Goal: Transaction & Acquisition: Purchase product/service

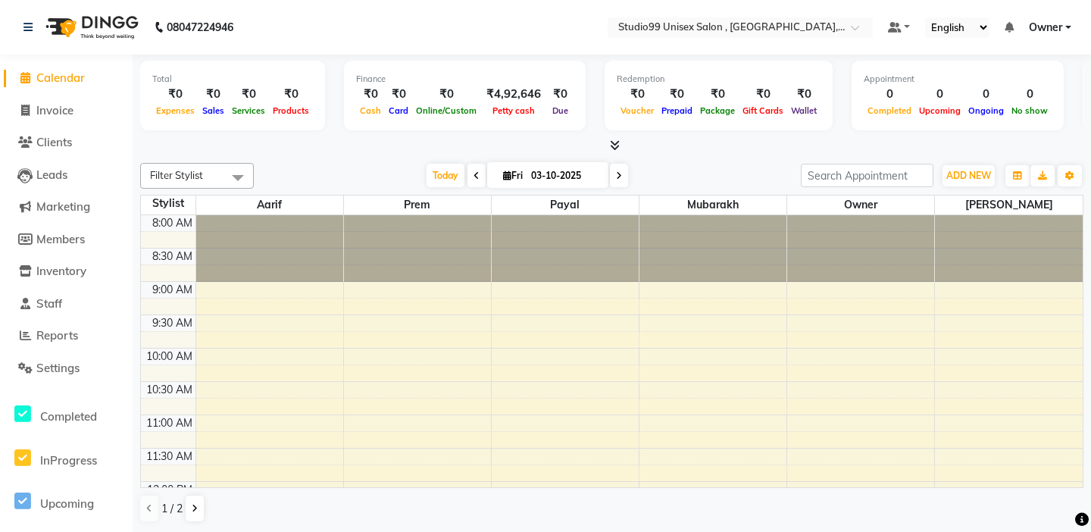
scroll to position [593, 0]
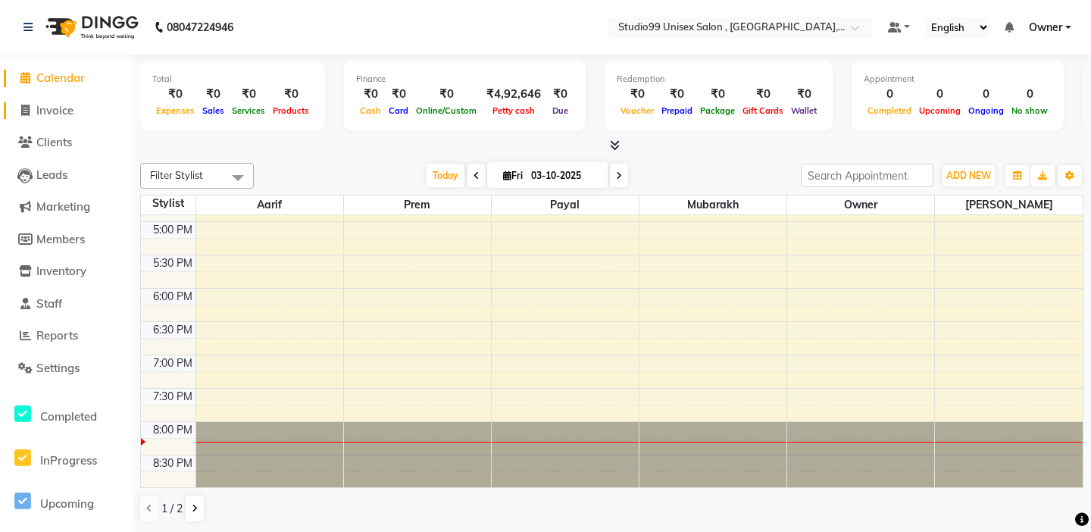
click at [70, 109] on span "Invoice" at bounding box center [54, 110] width 37 height 14
select select "service"
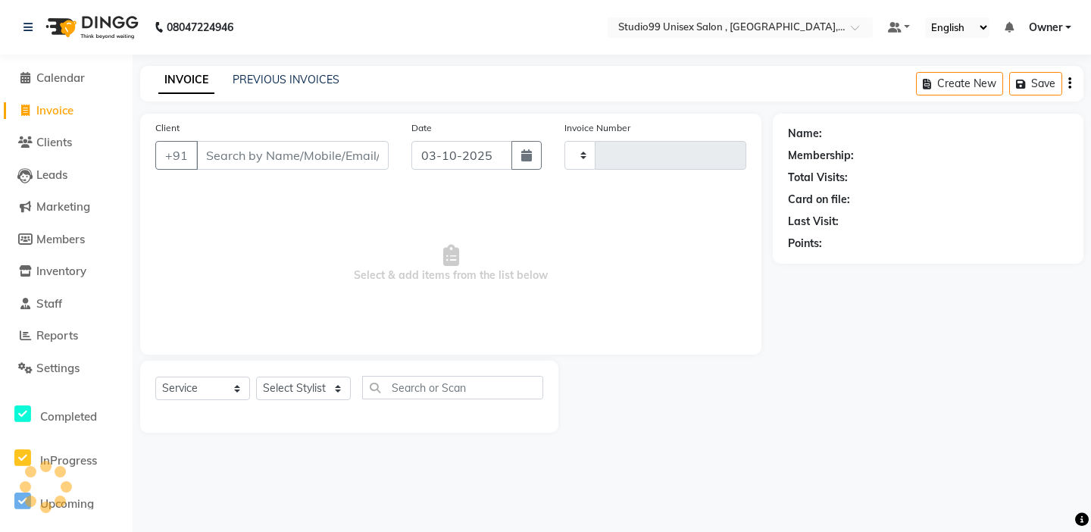
type input "1066"
select select "8117"
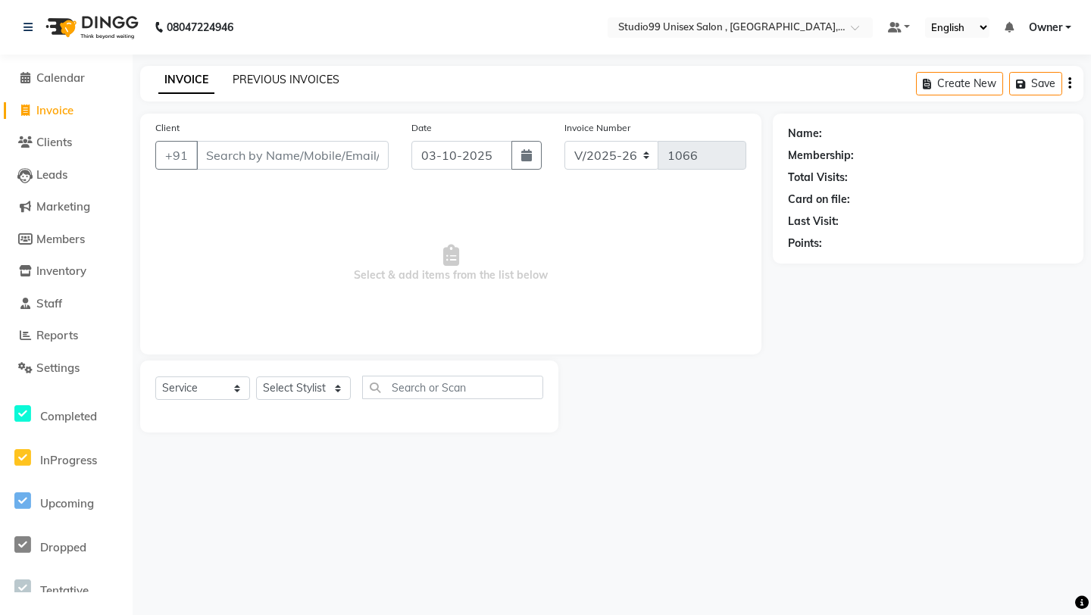
click at [277, 74] on link "PREVIOUS INVOICES" at bounding box center [286, 80] width 107 height 14
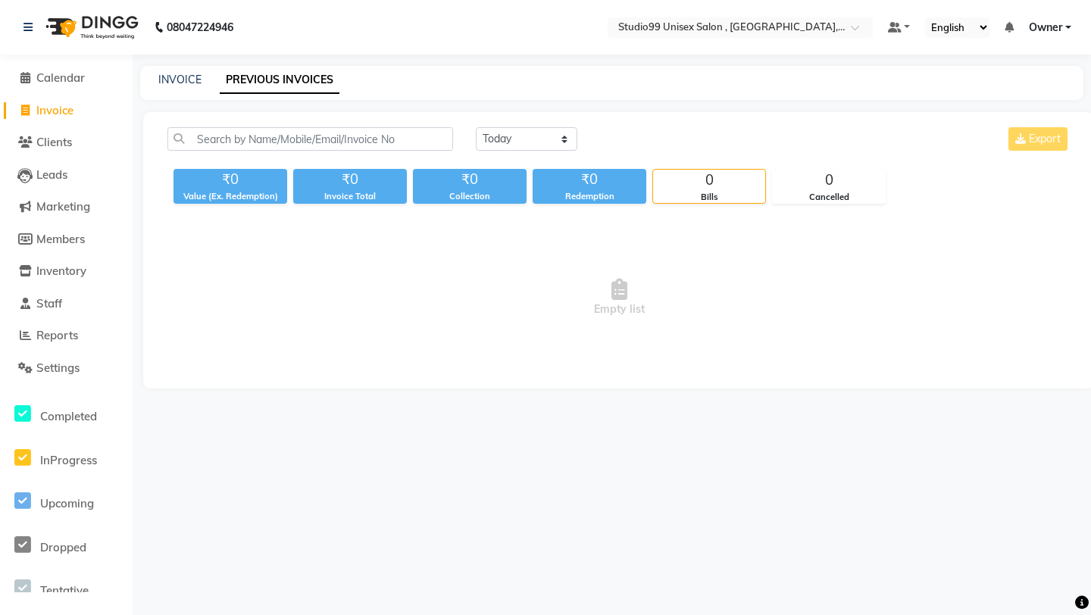
click at [46, 113] on span "Invoice" at bounding box center [54, 110] width 37 height 14
select select "8117"
select select "service"
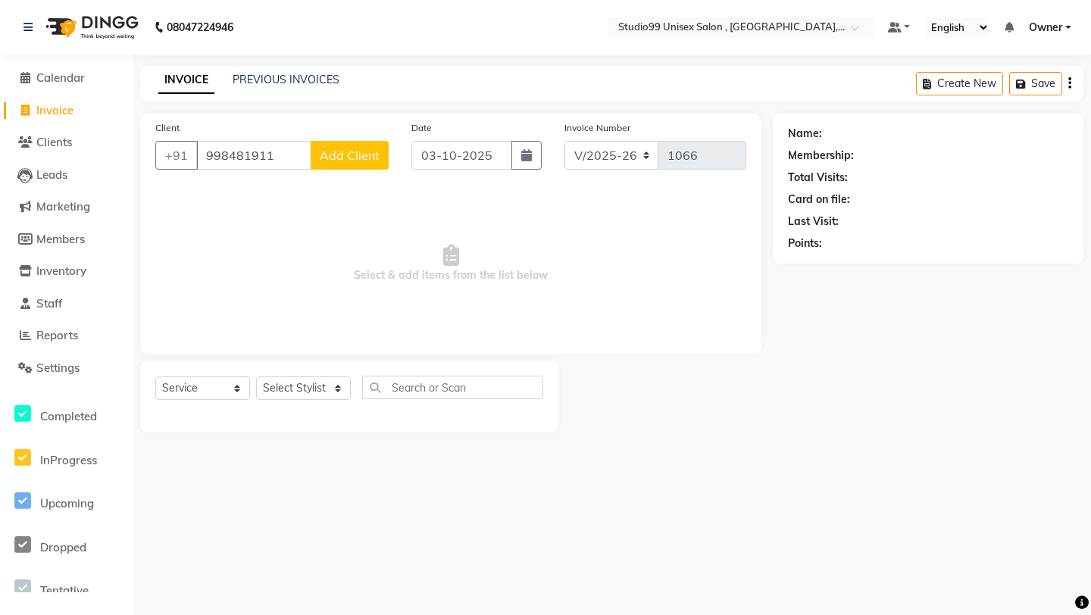
type input "998481911"
click at [349, 166] on button "Add Client" at bounding box center [350, 155] width 78 height 29
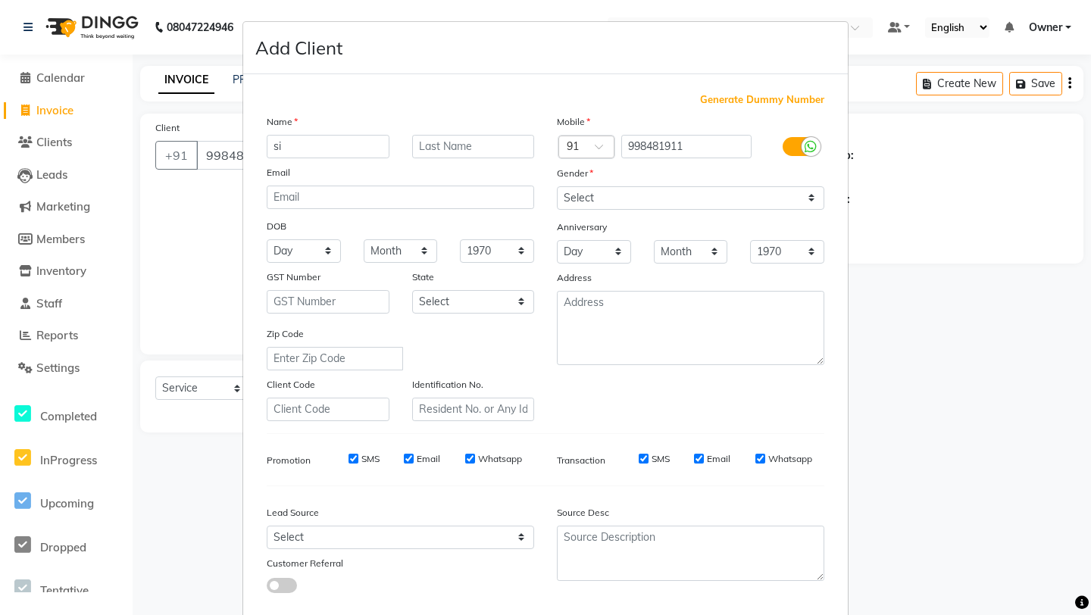
type input "s"
type input "[PERSON_NAME]"
click at [678, 197] on select "Select [DEMOGRAPHIC_DATA] [DEMOGRAPHIC_DATA] Other Prefer Not To Say" at bounding box center [690, 197] width 267 height 23
click at [668, 205] on select "Select [DEMOGRAPHIC_DATA] [DEMOGRAPHIC_DATA] Other Prefer Not To Say" at bounding box center [690, 197] width 267 height 23
select select "[DEMOGRAPHIC_DATA]"
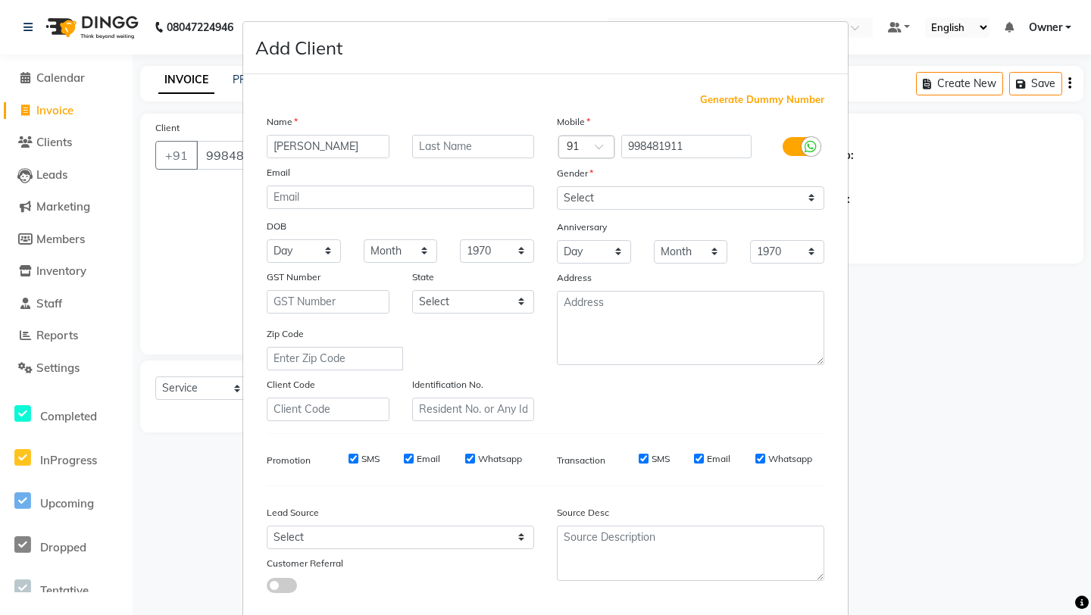
click at [665, 408] on div "Mobile Country Code × 91 998481911 Gender Select [DEMOGRAPHIC_DATA] [DEMOGRAPHI…" at bounding box center [691, 268] width 290 height 308
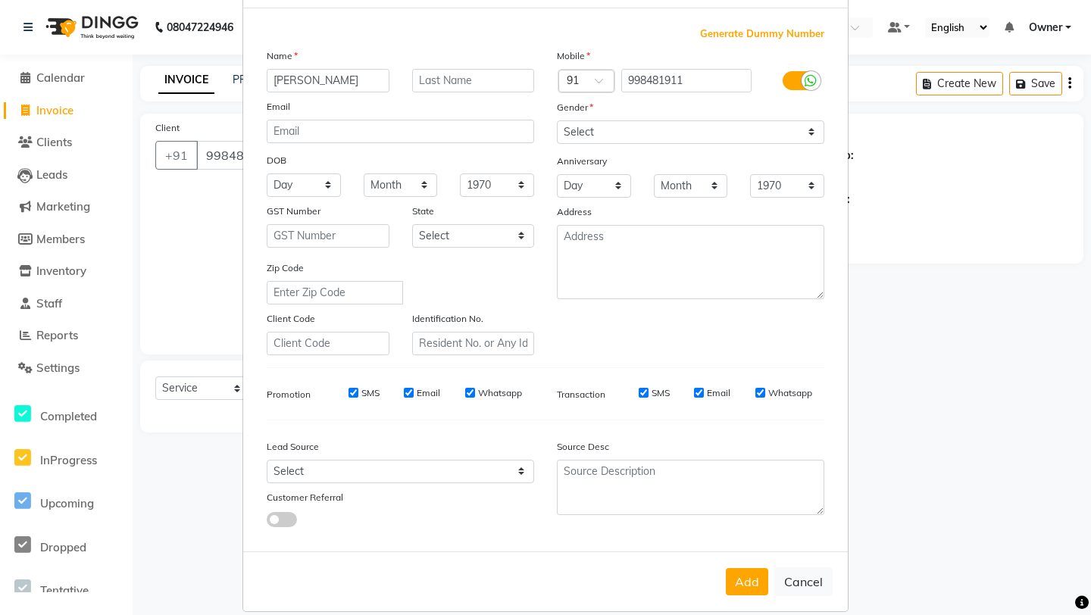
scroll to position [83, 0]
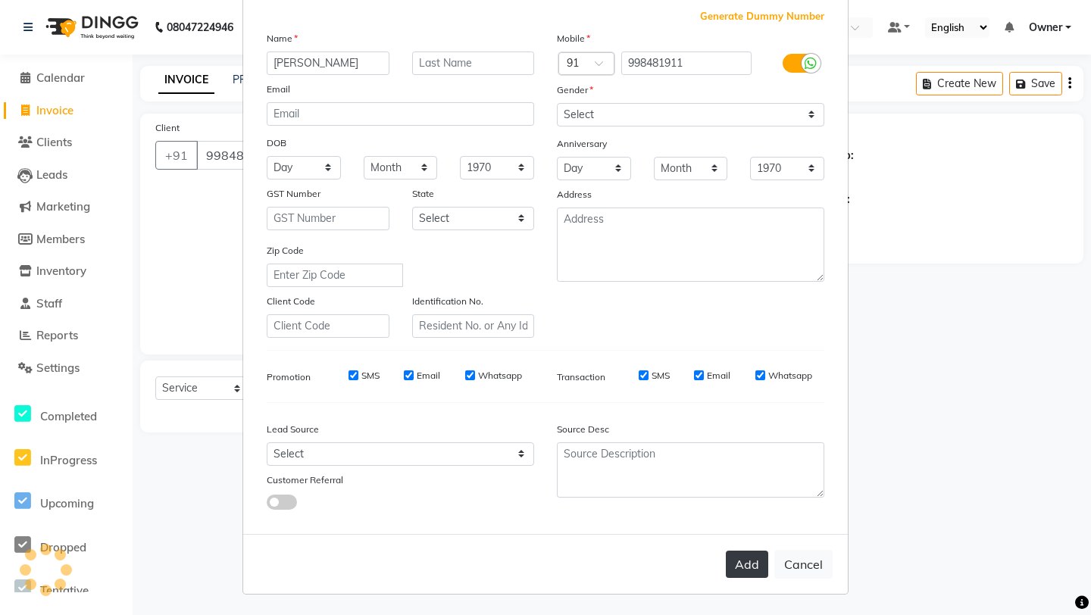
click at [756, 531] on button "Add" at bounding box center [747, 564] width 42 height 27
select select
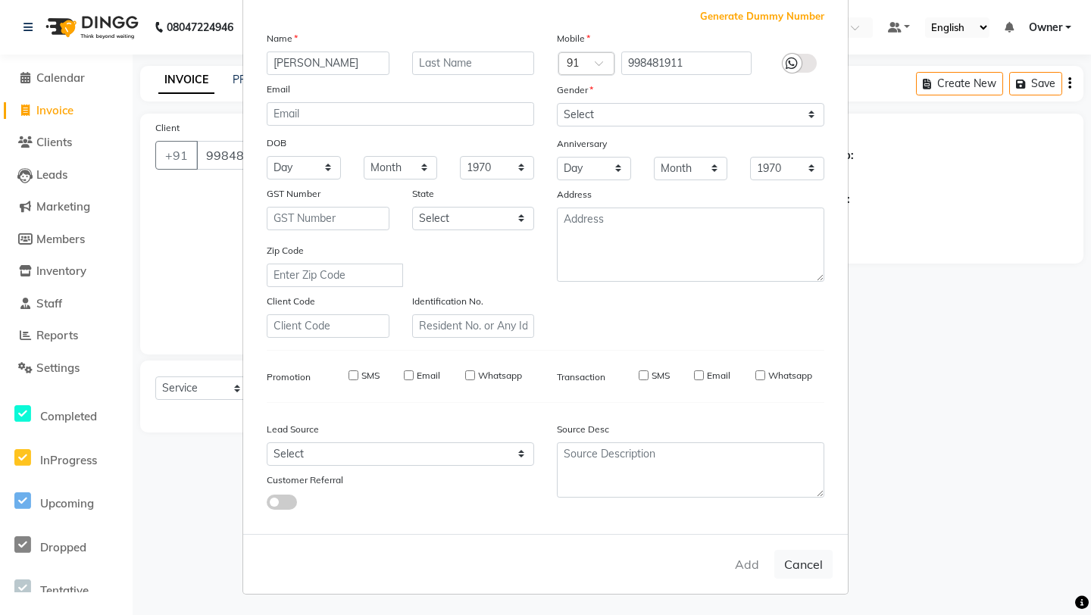
select select
checkbox input "false"
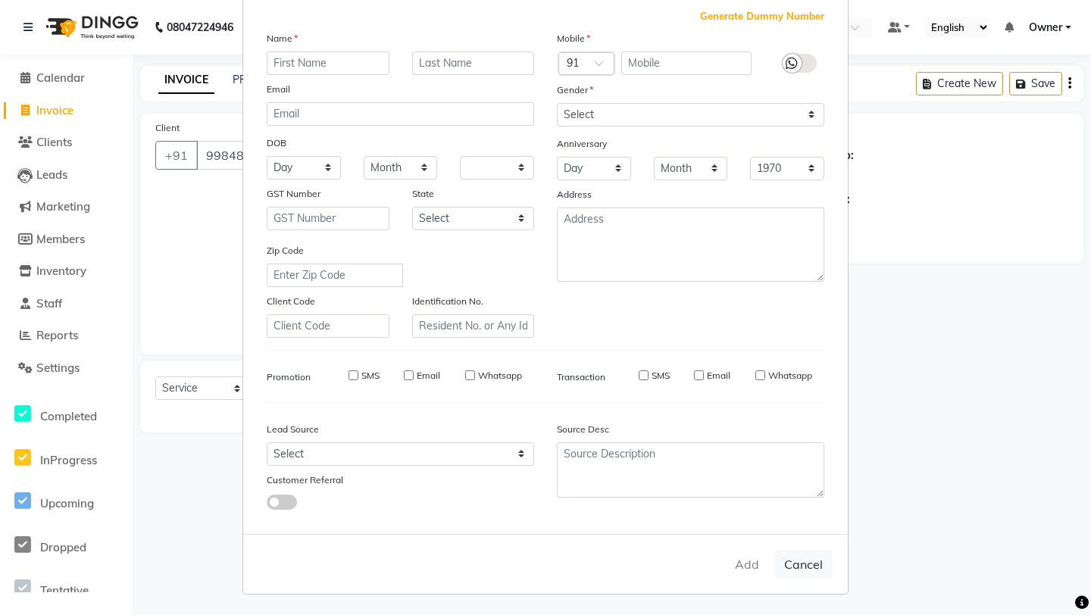
checkbox input "false"
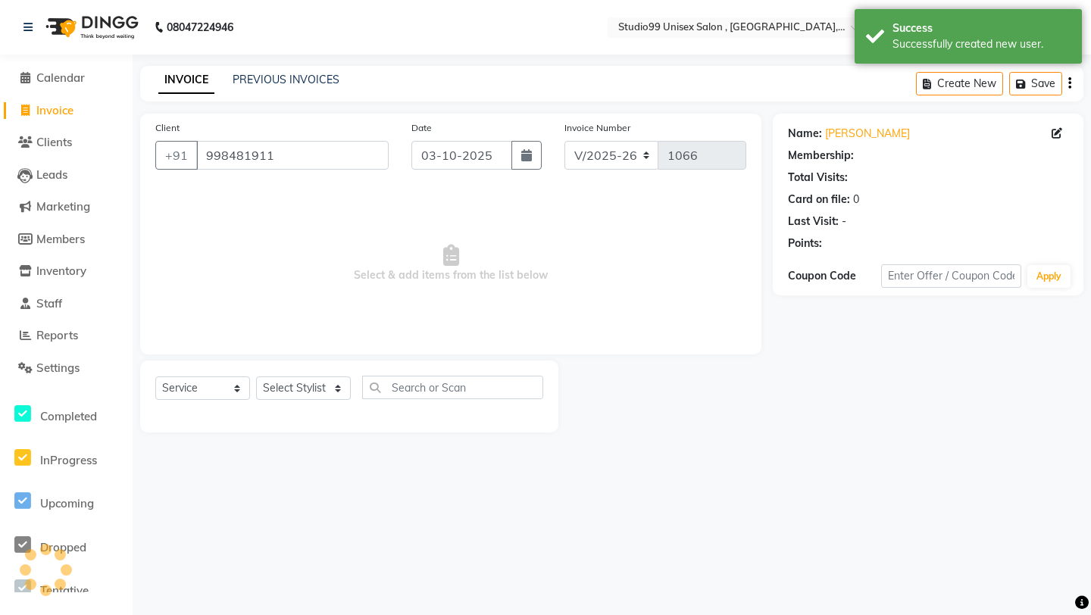
select select "1: Object"
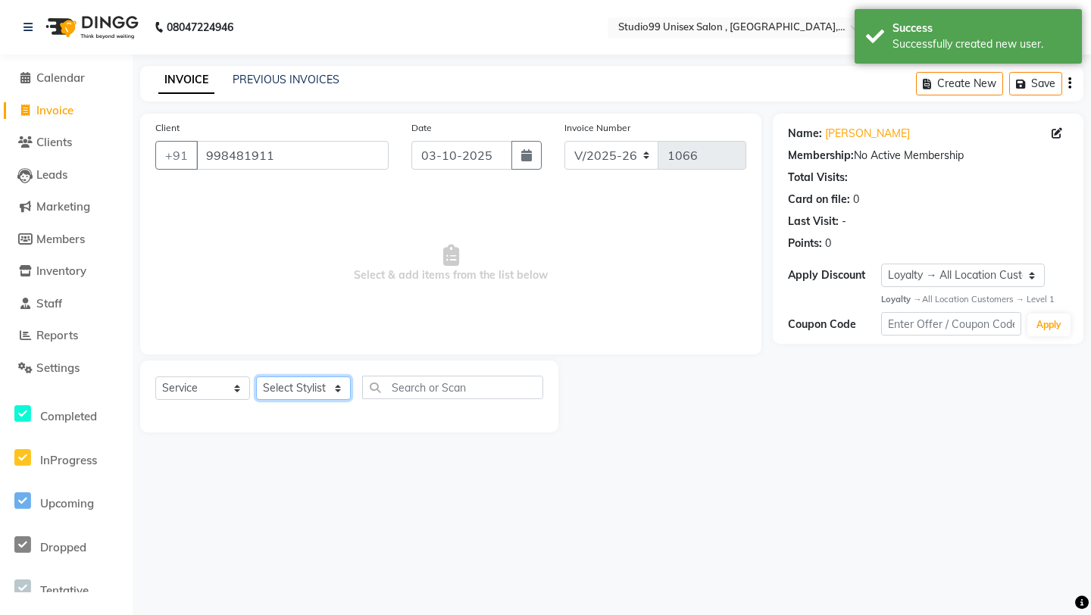
click at [301, 393] on select "Select Stylist [PERSON_NAME] Owner [PERSON_NAME] Prem [PERSON_NAME] [PERSON_NAM…" at bounding box center [303, 388] width 95 height 23
select select "90956"
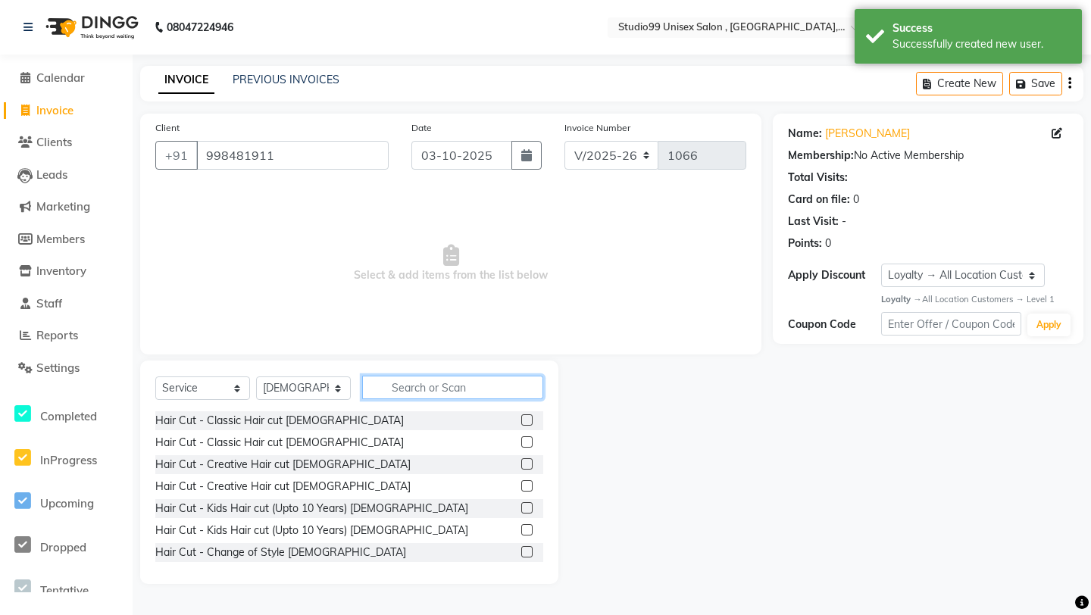
click at [457, 383] on input "text" at bounding box center [452, 387] width 181 height 23
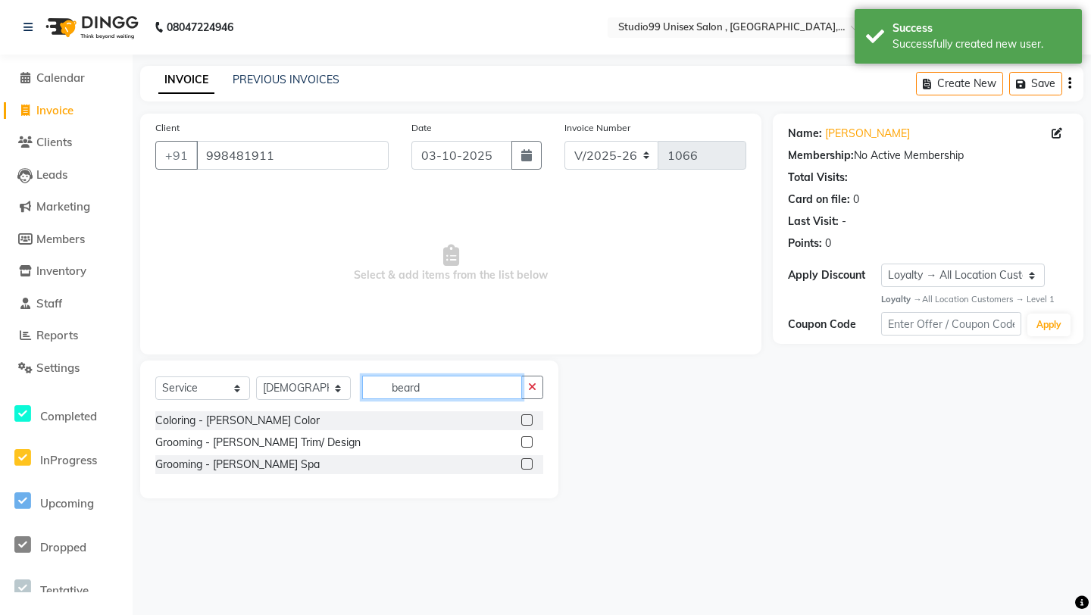
type input "beard"
click at [527, 443] on label at bounding box center [526, 441] width 11 height 11
click at [527, 443] on input "checkbox" at bounding box center [526, 443] width 10 height 10
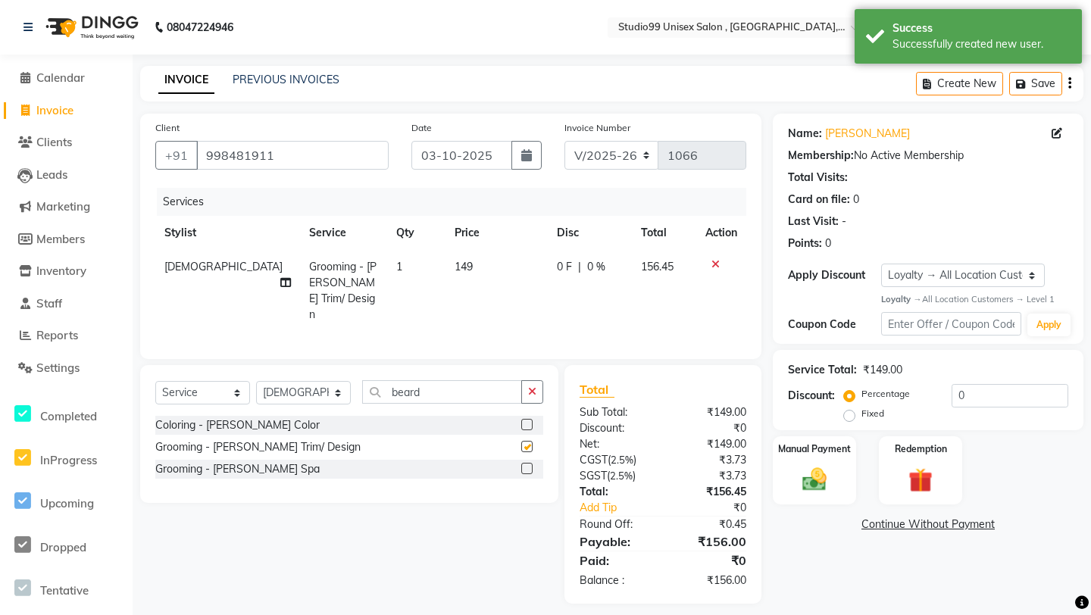
checkbox input "false"
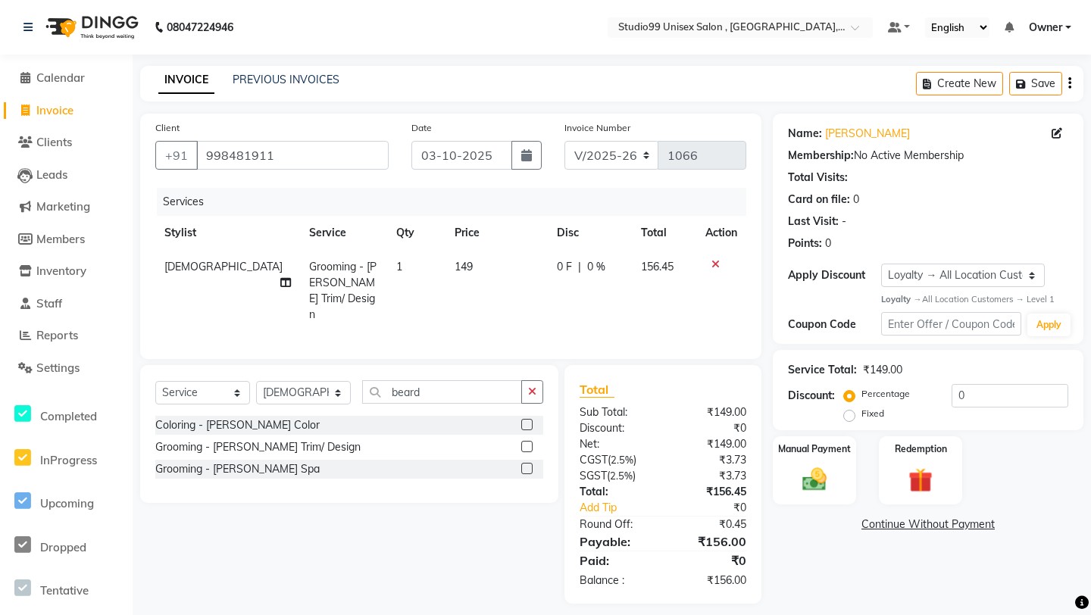
click at [470, 260] on td "149" at bounding box center [497, 291] width 102 height 82
select select "90956"
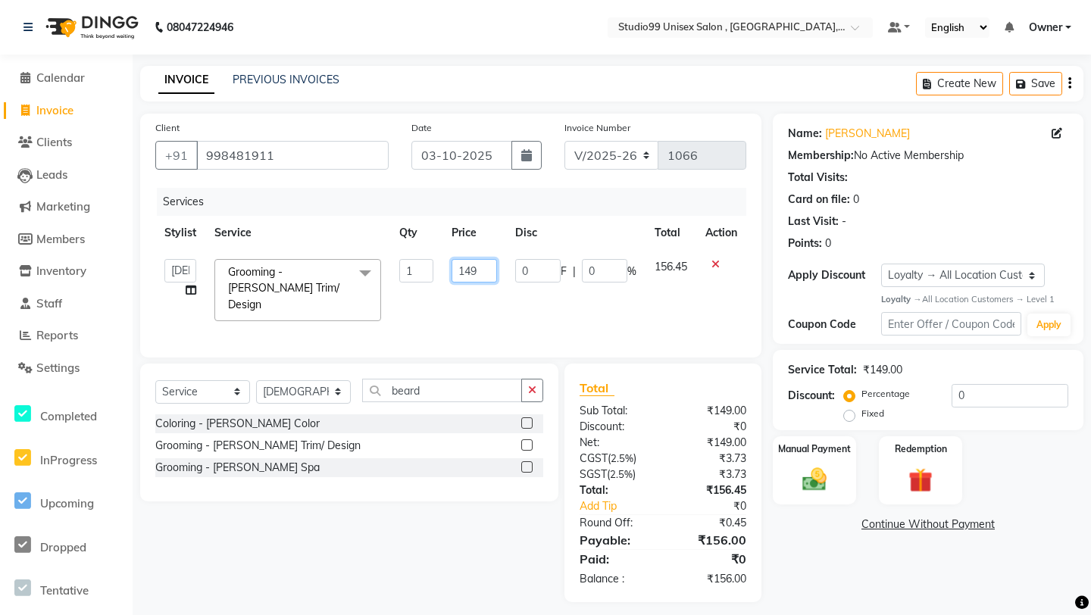
click at [480, 269] on input "149" at bounding box center [474, 270] width 45 height 23
type input "1"
type input "175"
click at [768, 391] on div "Total Sub Total: ₹149.00 Discount: ₹0 Net: ₹149.00 CGST ( 2.5% ) ₹3.73 SGST ( 2…" at bounding box center [665, 483] width 214 height 239
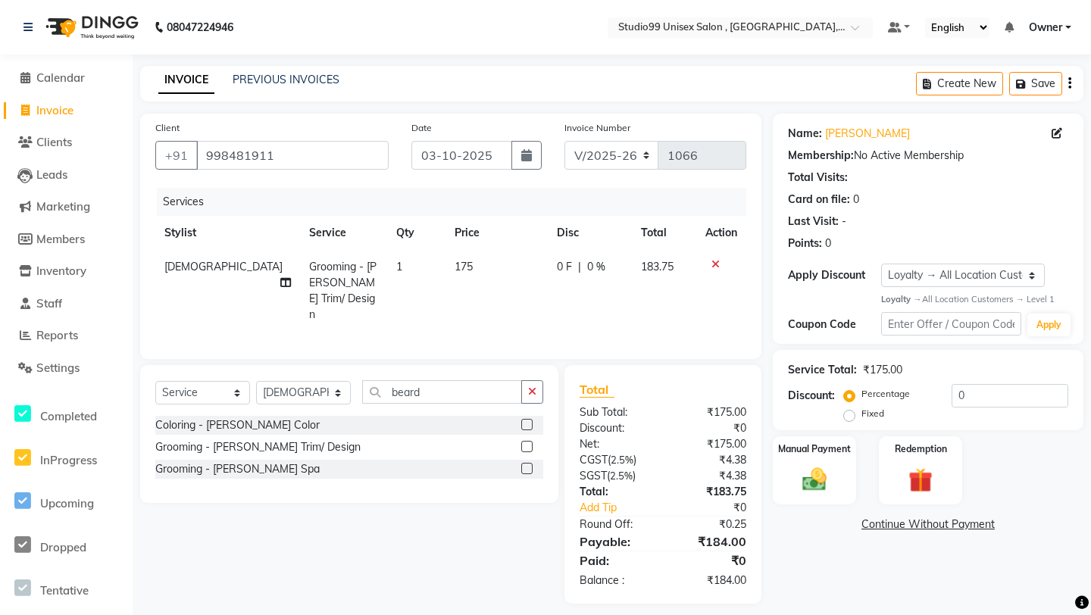
click at [862, 413] on label "Fixed" at bounding box center [873, 414] width 23 height 14
click at [852, 413] on input "Fixed" at bounding box center [852, 413] width 11 height 11
radio input "true"
click at [1026, 411] on div "Percentage Fixed 0" at bounding box center [957, 404] width 221 height 41
click at [1026, 406] on input "0" at bounding box center [1010, 395] width 117 height 23
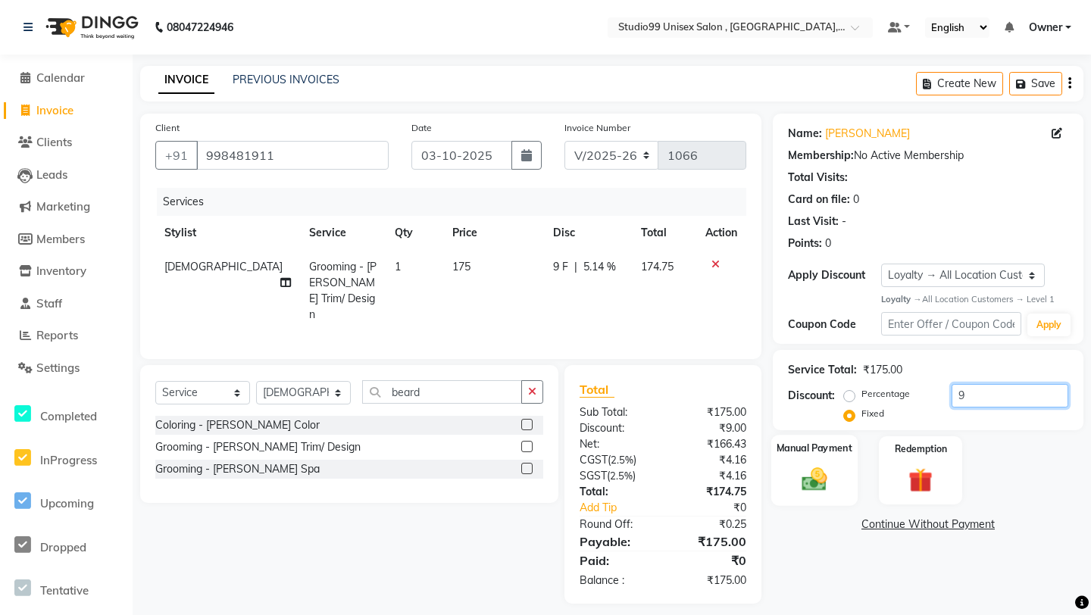
type input "9"
click at [829, 477] on img at bounding box center [815, 480] width 42 height 30
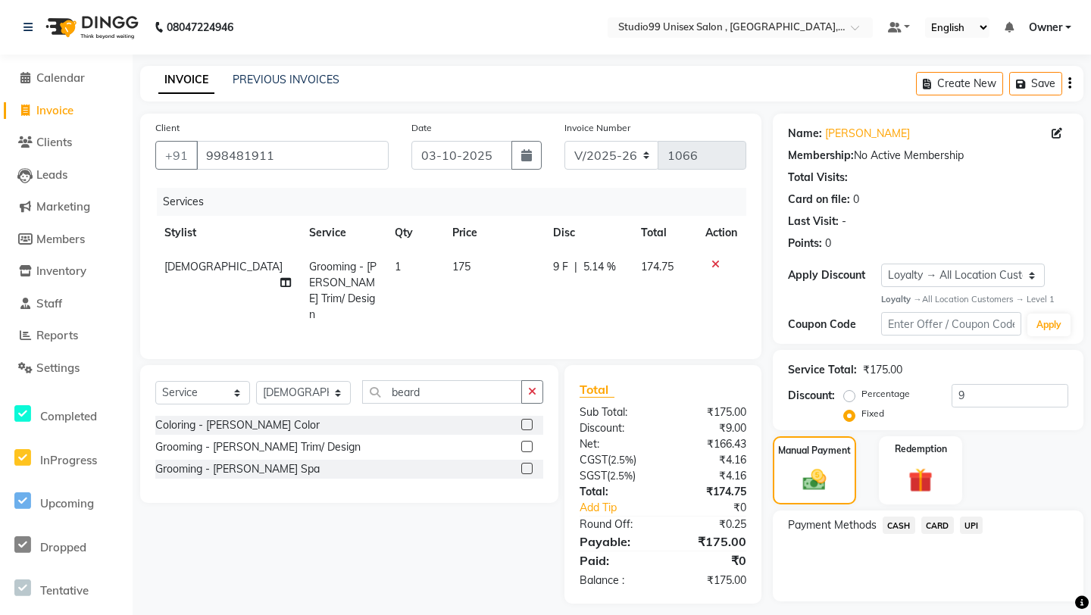
click at [976, 529] on span "UPI" at bounding box center [971, 525] width 23 height 17
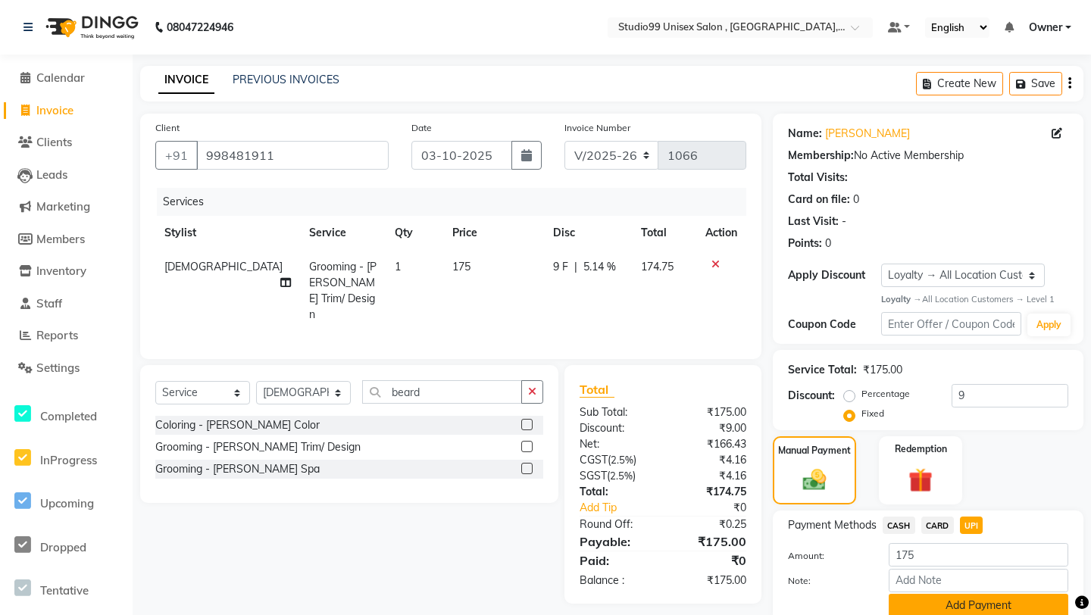
click at [944, 531] on button "Add Payment" at bounding box center [979, 605] width 180 height 23
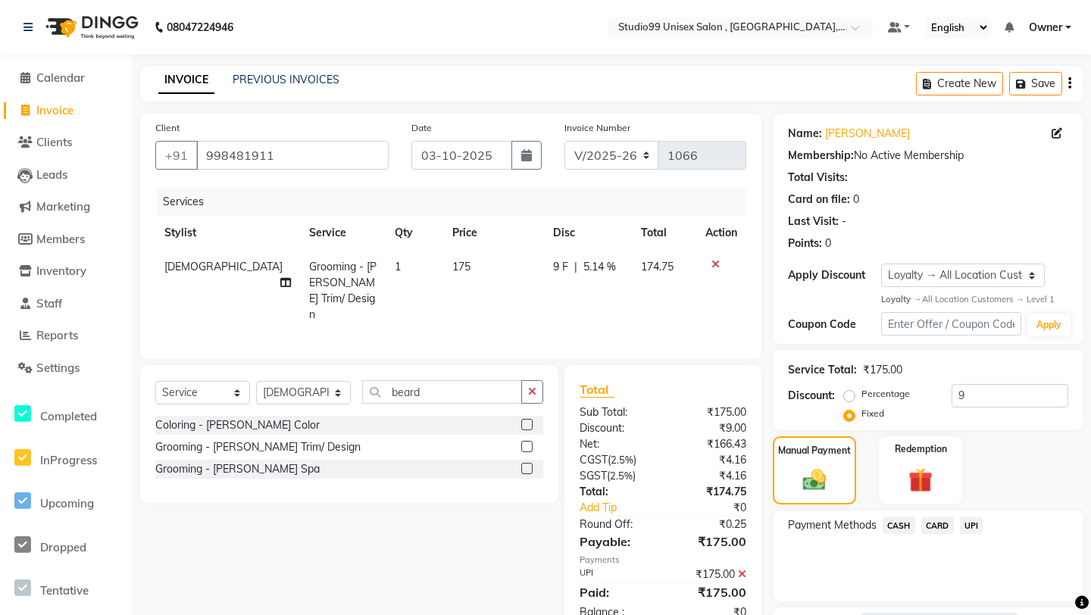
click at [925, 531] on div "Payment Methods CASH CARD UPI" at bounding box center [928, 556] width 311 height 91
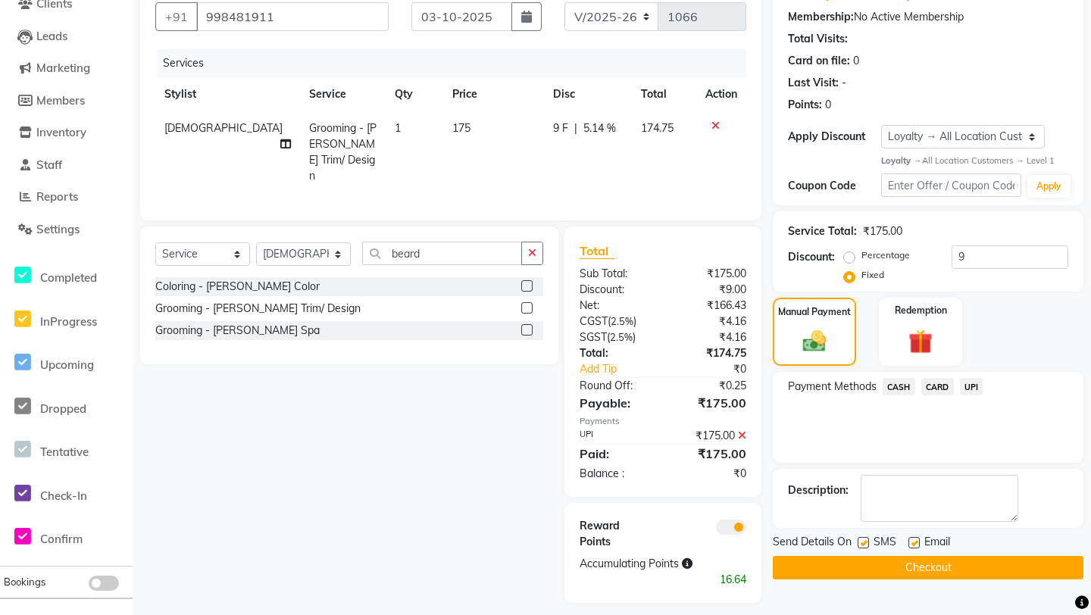
scroll to position [145, 0]
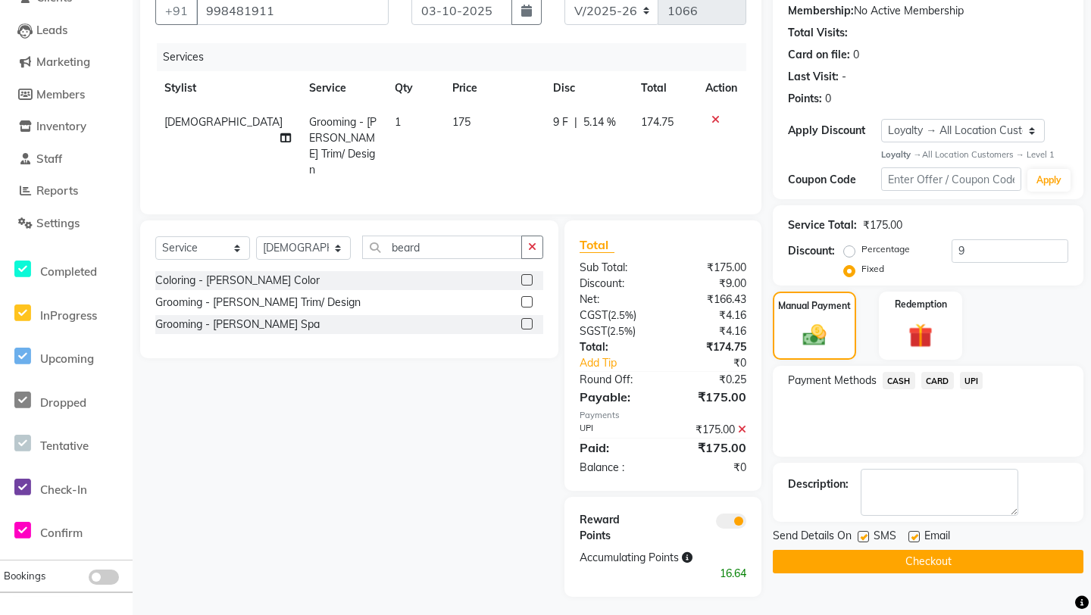
click at [925, 531] on button "Checkout" at bounding box center [928, 561] width 311 height 23
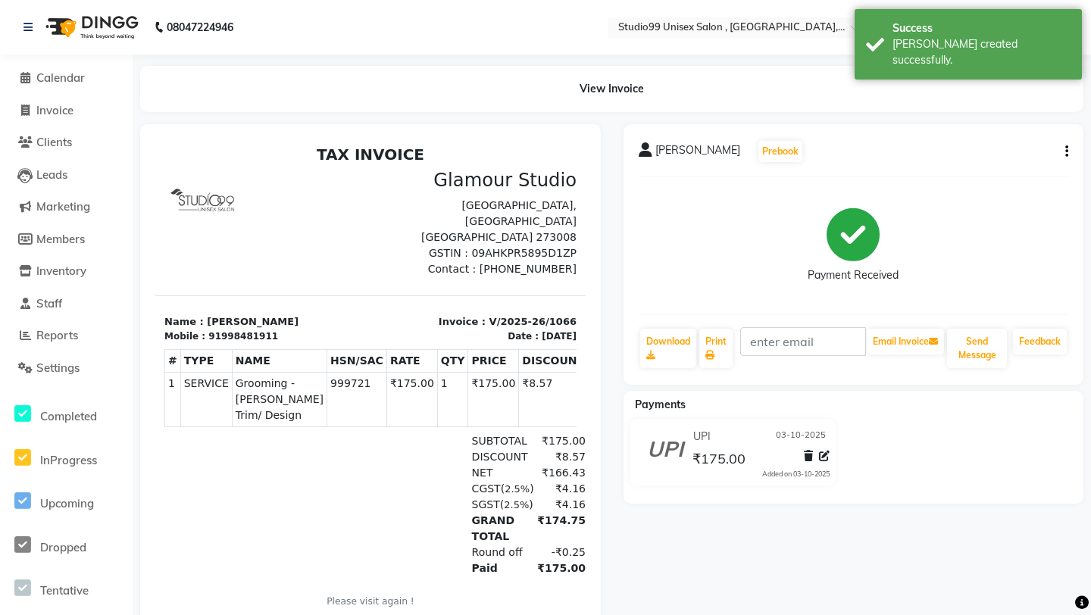
click at [77, 100] on li "Invoice" at bounding box center [66, 111] width 133 height 33
click at [74, 105] on span "Invoice" at bounding box center [54, 110] width 37 height 14
select select "service"
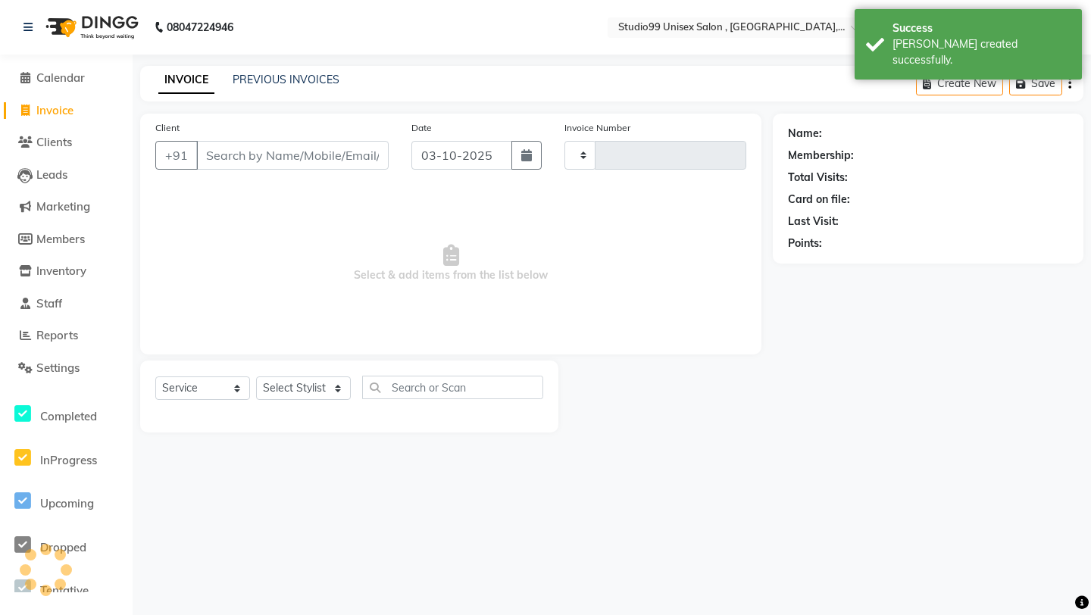
type input "1067"
select select "8117"
type input "r"
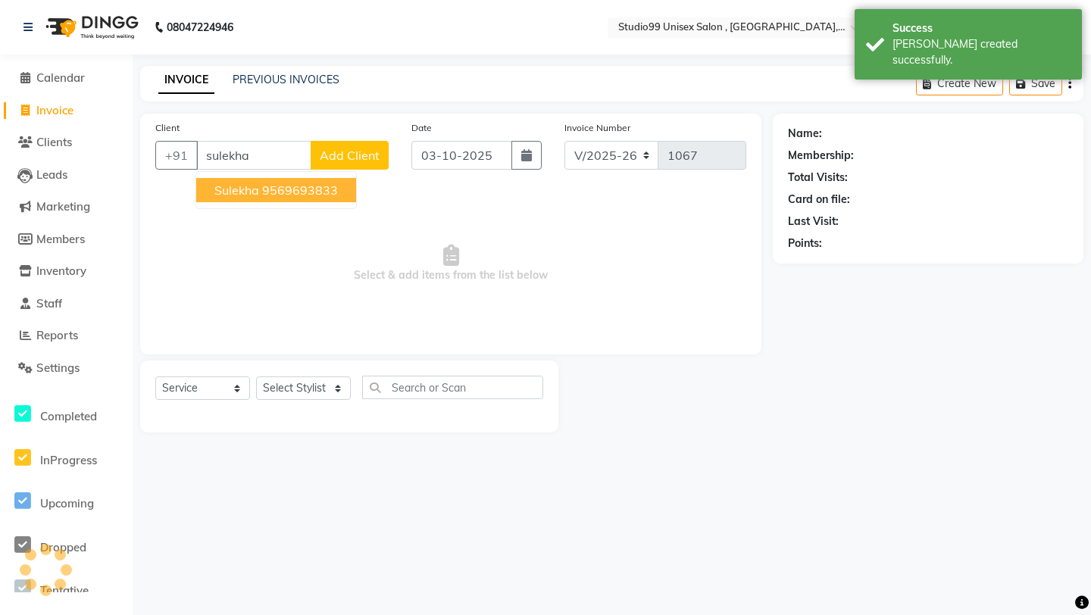
click at [293, 196] on ngb-highlight "9569693833" at bounding box center [300, 190] width 76 height 15
type input "9569693833"
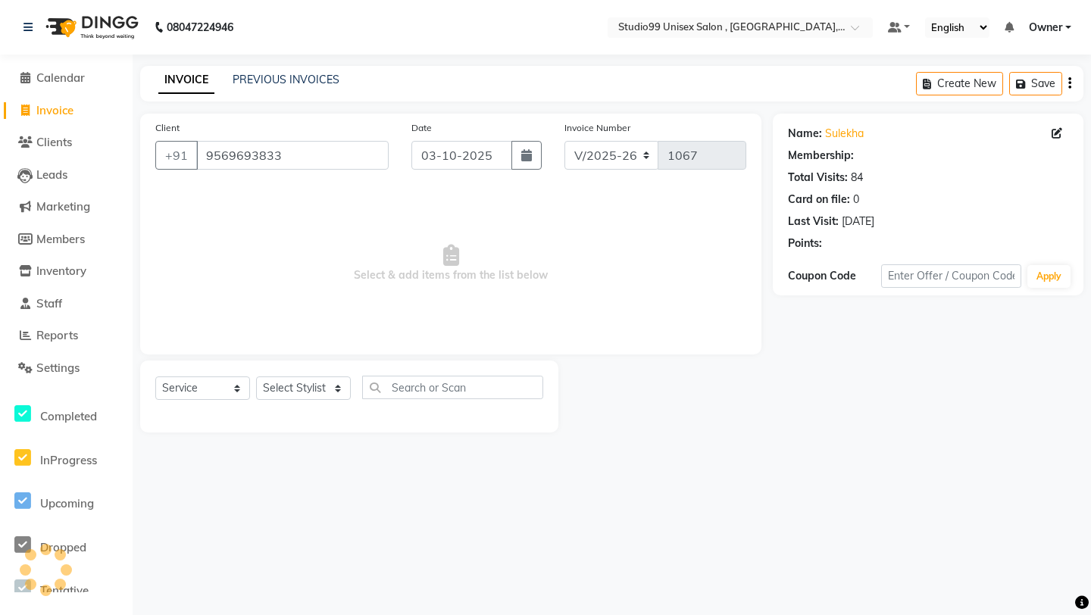
select select "1: Object"
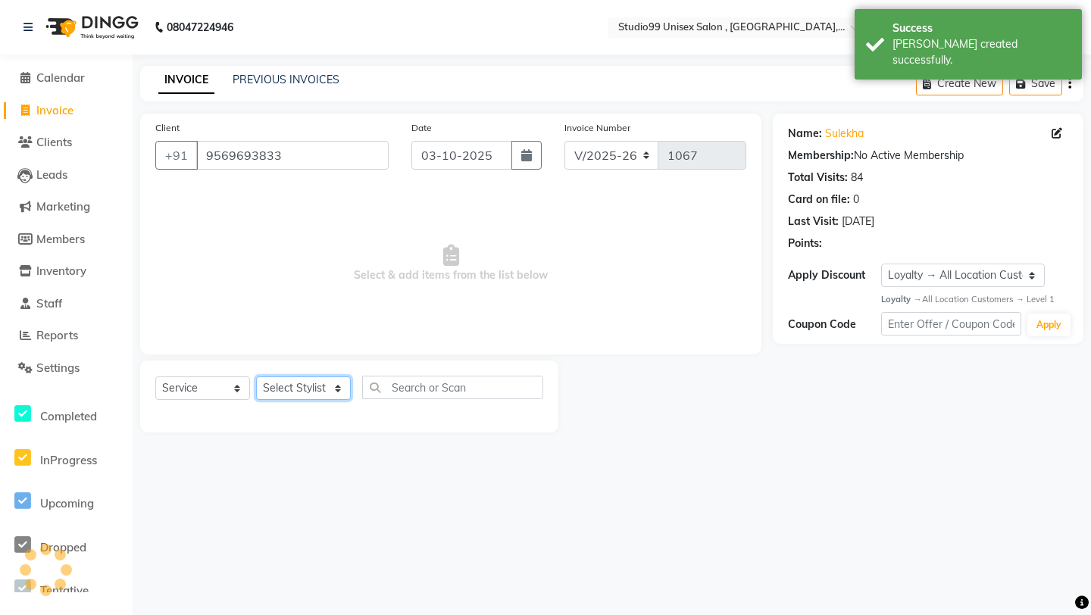
click at [303, 391] on select "Select Stylist" at bounding box center [303, 388] width 95 height 23
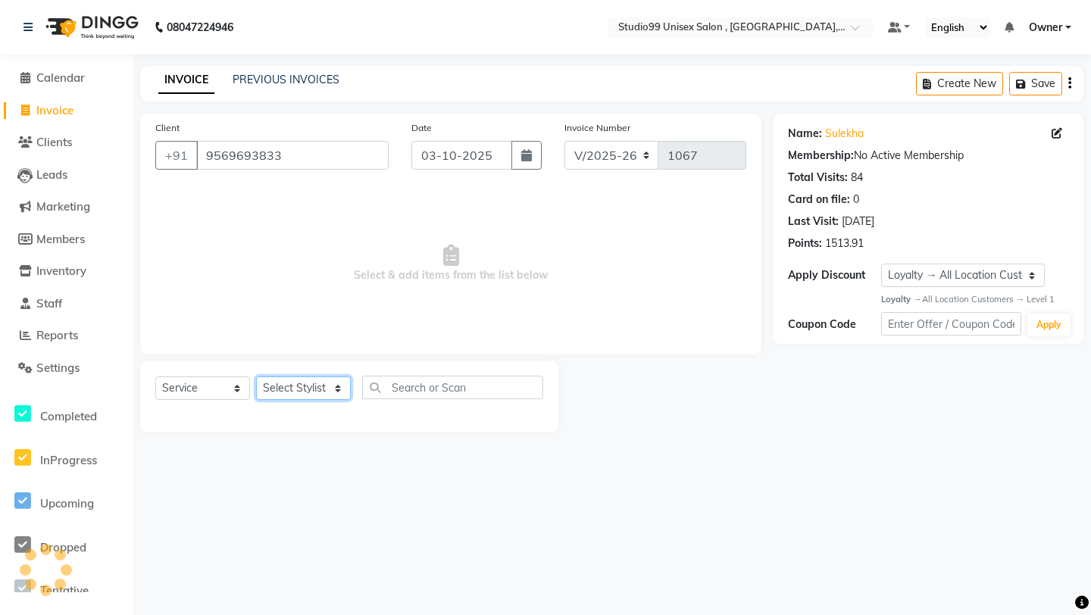
click at [306, 389] on select "Select Stylist" at bounding box center [303, 388] width 95 height 23
select select "84246"
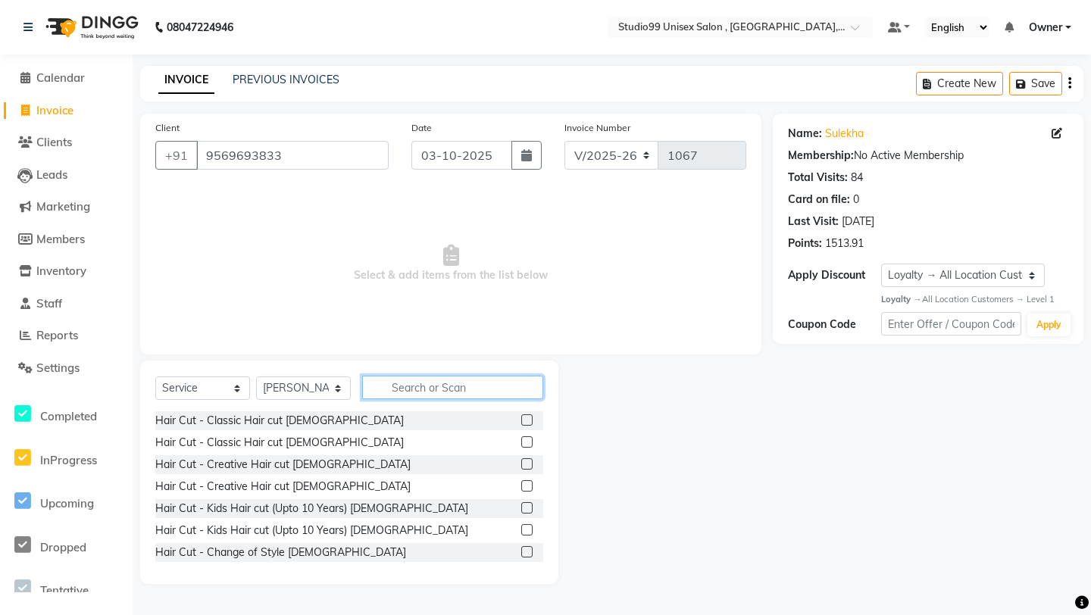
click at [418, 383] on input "text" at bounding box center [452, 387] width 181 height 23
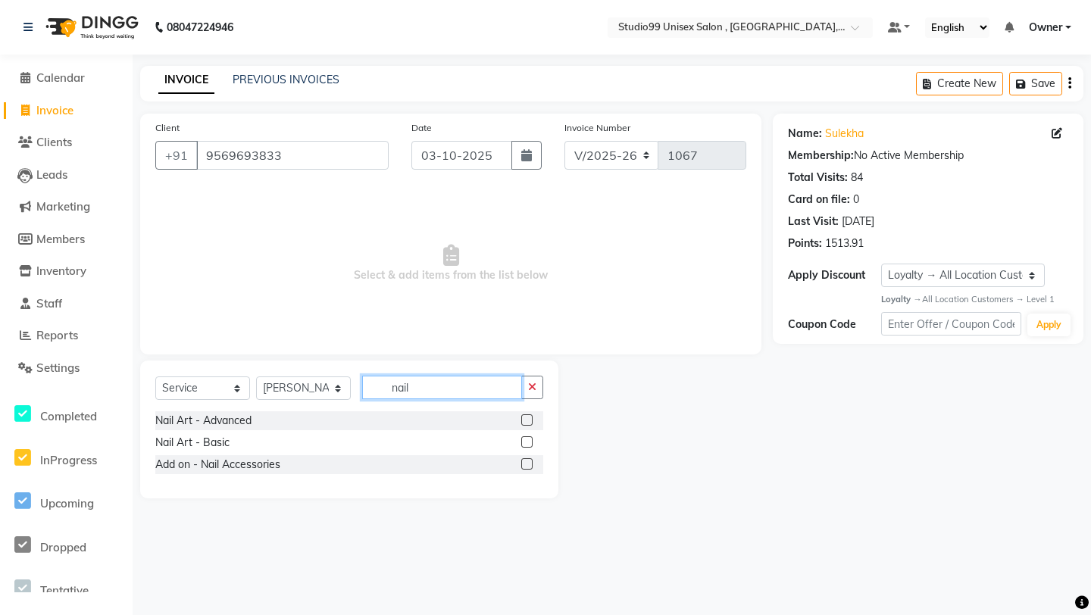
type input "nail"
click at [529, 421] on label at bounding box center [526, 419] width 11 height 11
click at [529, 421] on input "checkbox" at bounding box center [526, 421] width 10 height 10
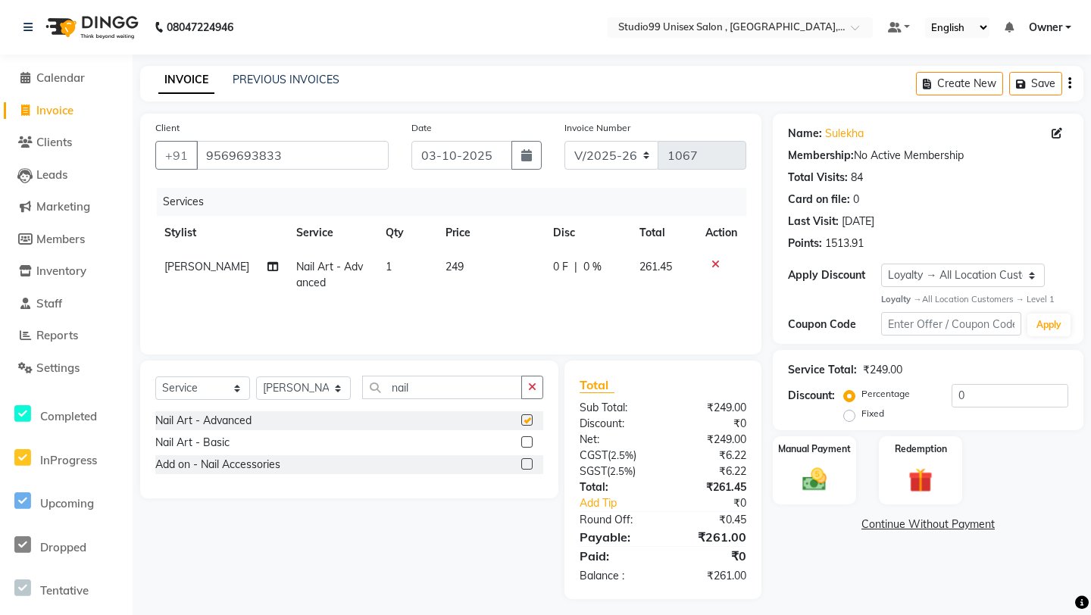
checkbox input "false"
click at [484, 262] on td "249" at bounding box center [490, 275] width 108 height 50
select select "84246"
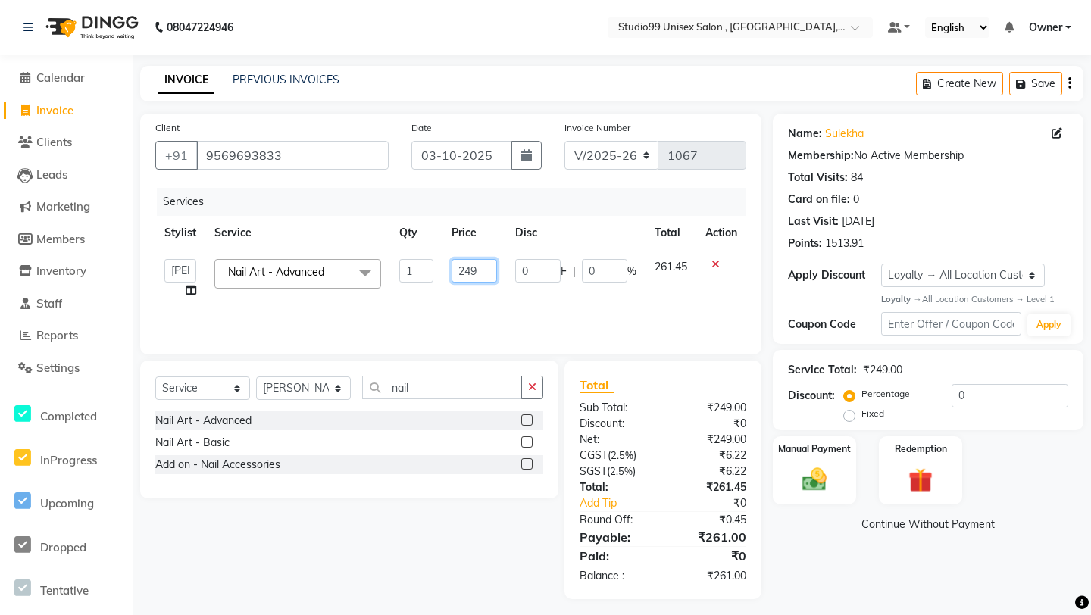
click at [492, 262] on input "249" at bounding box center [474, 270] width 45 height 23
click at [499, 301] on div "Services Stylist Service Qty Price Disc Total Action [PERSON_NAME] mubarakh Own…" at bounding box center [450, 264] width 591 height 152
click at [496, 276] on td "249" at bounding box center [490, 275] width 108 height 50
select select "84246"
click at [500, 272] on td "249" at bounding box center [475, 279] width 64 height 58
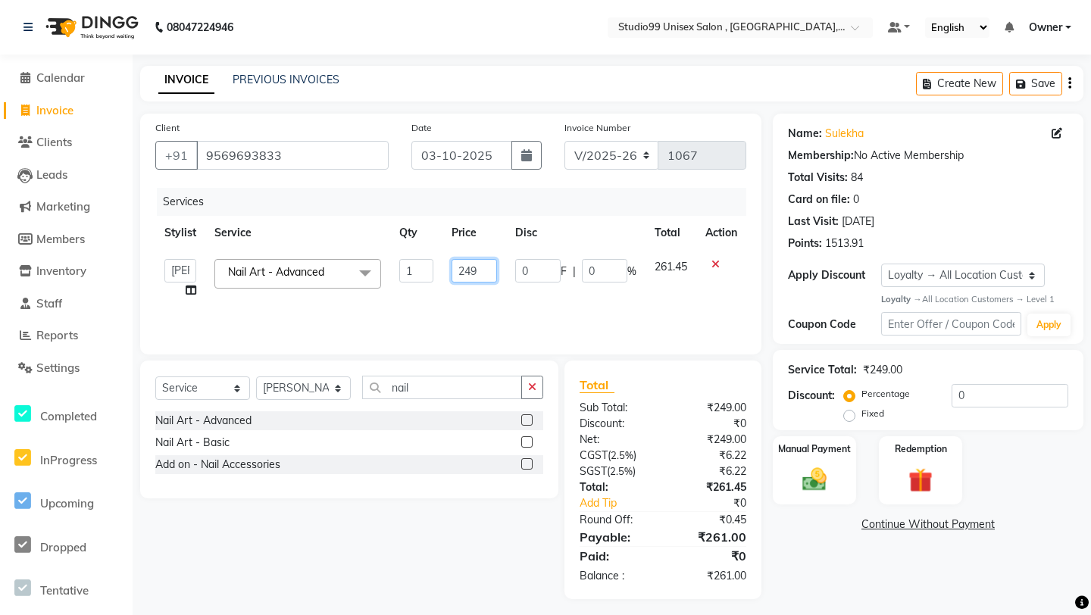
click at [488, 272] on input "249" at bounding box center [474, 270] width 45 height 23
type input "2"
type input "1000"
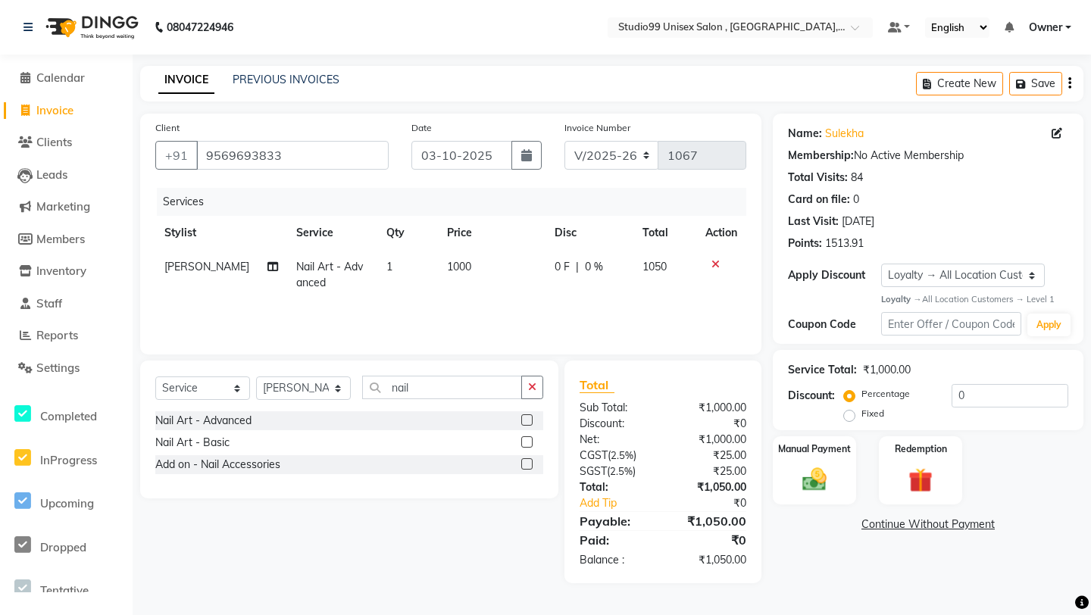
click at [437, 353] on div "Client [PHONE_NUMBER] Date [DATE] Invoice Number V/2025 V/[PHONE_NUMBER] Servic…" at bounding box center [450, 234] width 621 height 241
click at [430, 386] on input "nail" at bounding box center [442, 387] width 160 height 23
type input "n"
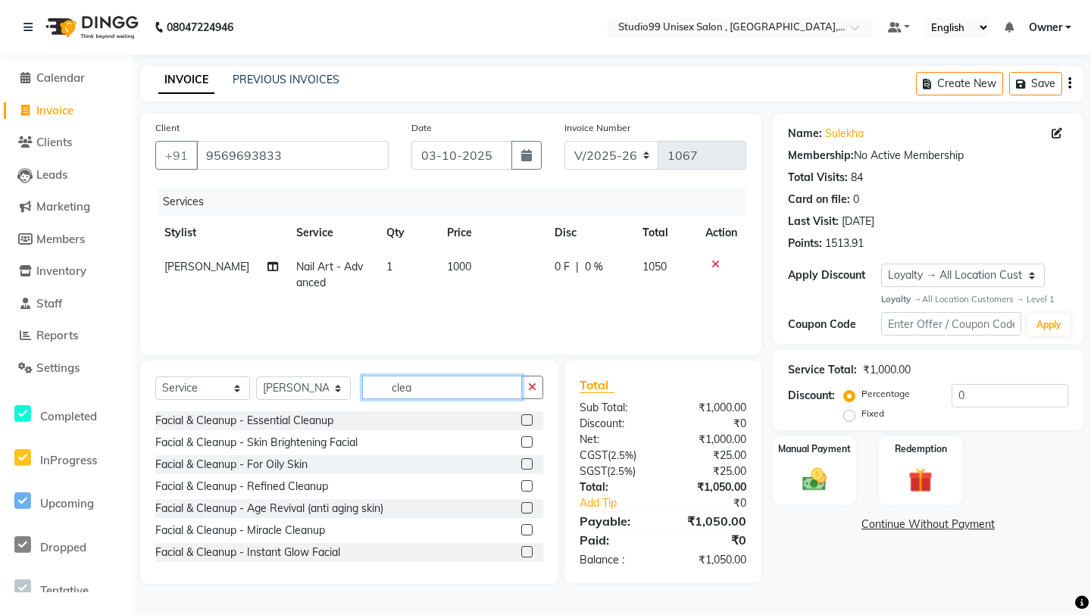
type input "clea"
click at [528, 422] on label at bounding box center [526, 419] width 11 height 11
click at [528, 422] on input "checkbox" at bounding box center [526, 421] width 10 height 10
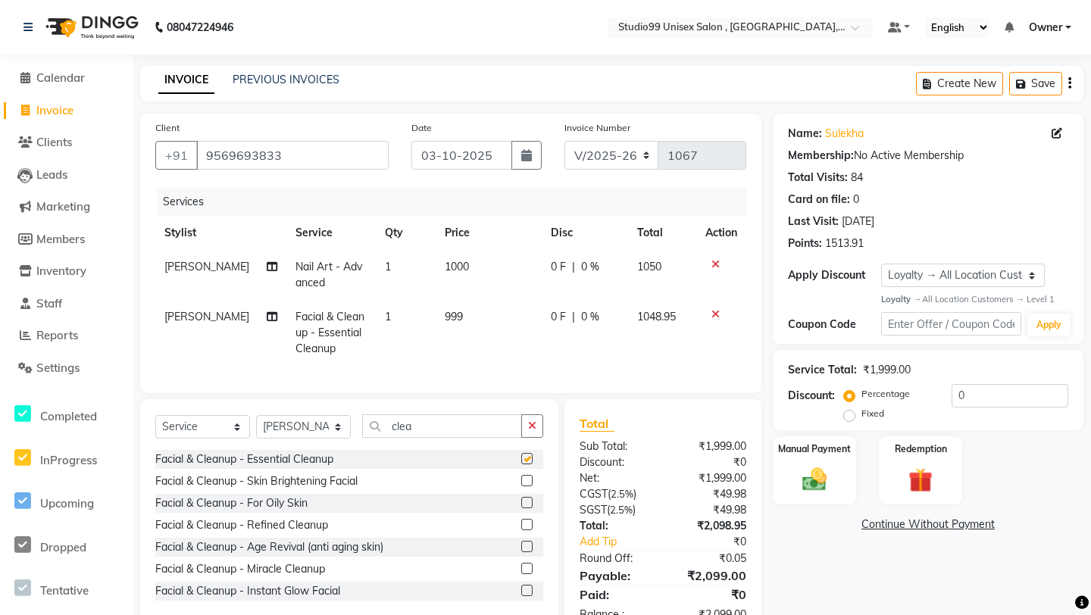
checkbox input "false"
click at [477, 305] on td "999" at bounding box center [489, 333] width 106 height 66
select select "84246"
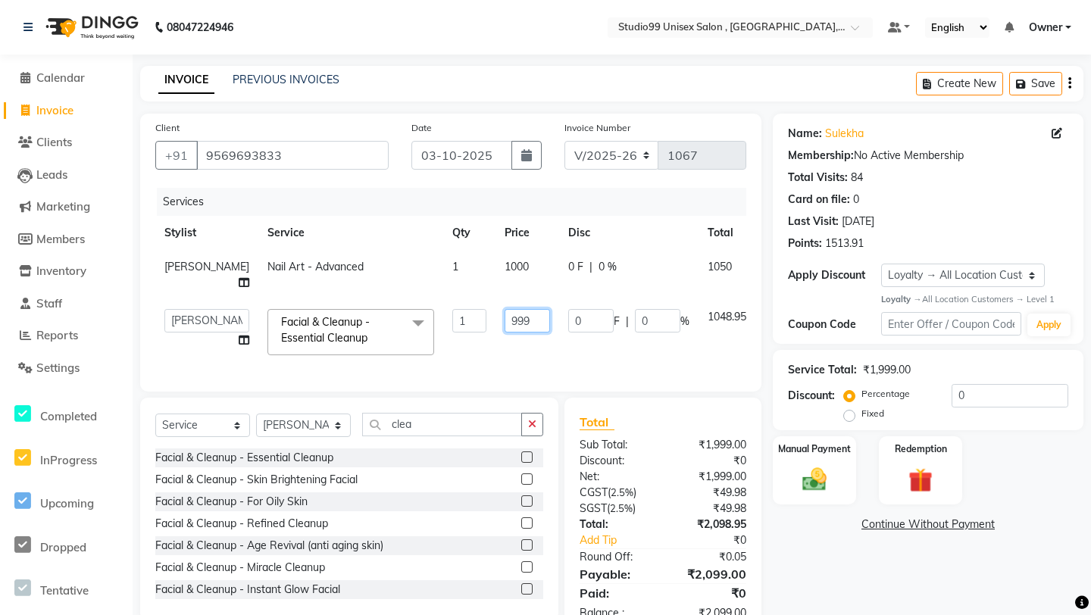
click at [505, 311] on input "999" at bounding box center [527, 320] width 45 height 23
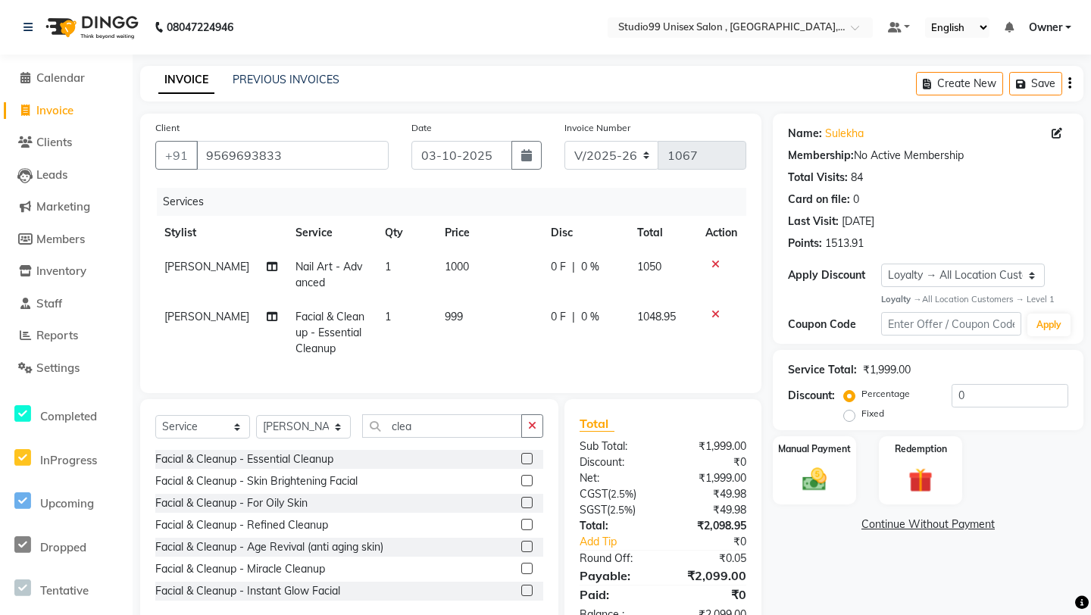
click at [490, 336] on td "999" at bounding box center [489, 333] width 106 height 66
select select "84246"
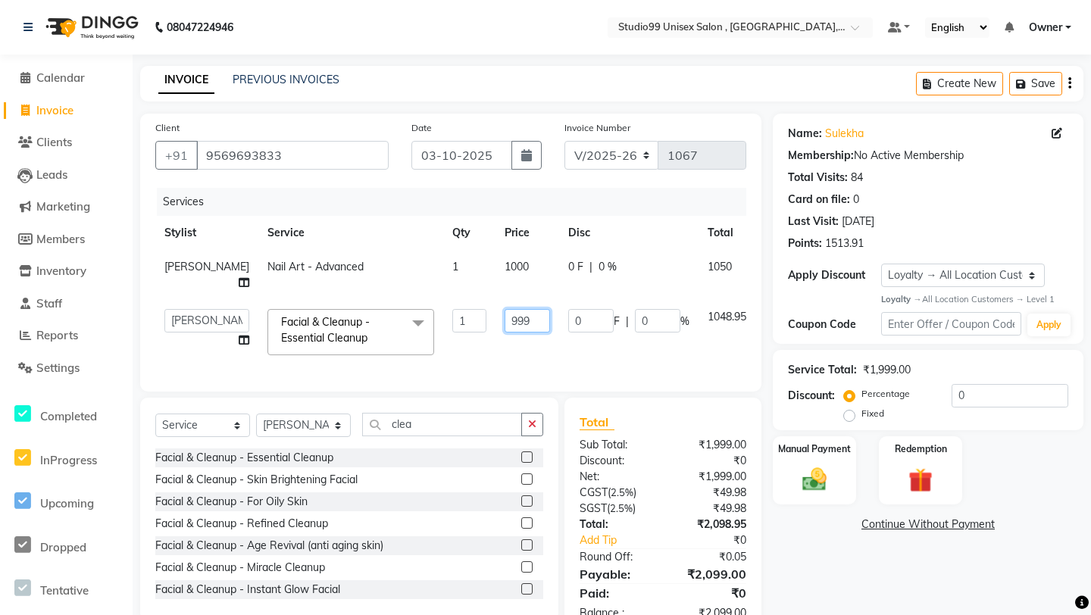
click at [505, 330] on input "999" at bounding box center [527, 320] width 45 height 23
type input "9"
type input "1500"
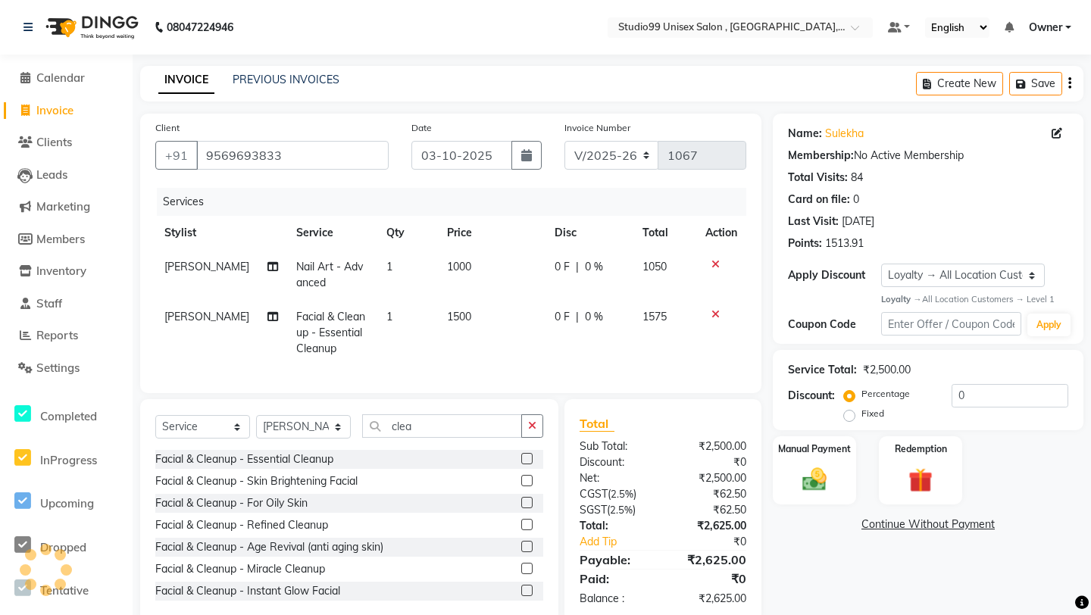
click at [490, 349] on td "1500" at bounding box center [492, 333] width 108 height 66
select select "84246"
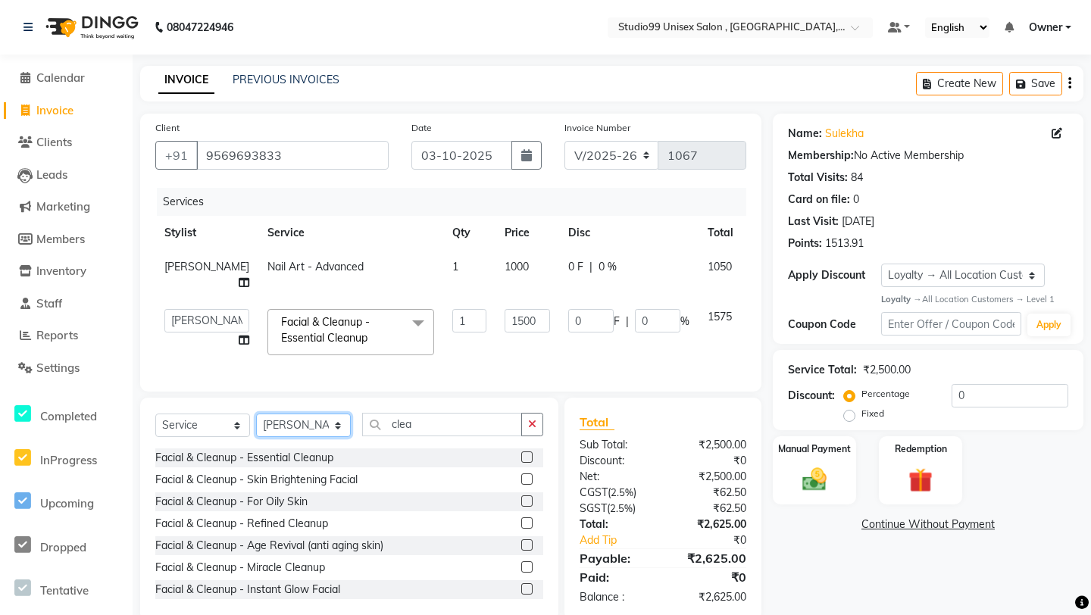
click at [317, 425] on select "Select Stylist [PERSON_NAME] Owner [PERSON_NAME] Prem [PERSON_NAME] [PERSON_NAM…" at bounding box center [303, 425] width 95 height 23
click at [458, 431] on input "clea" at bounding box center [442, 424] width 160 height 23
type input "c"
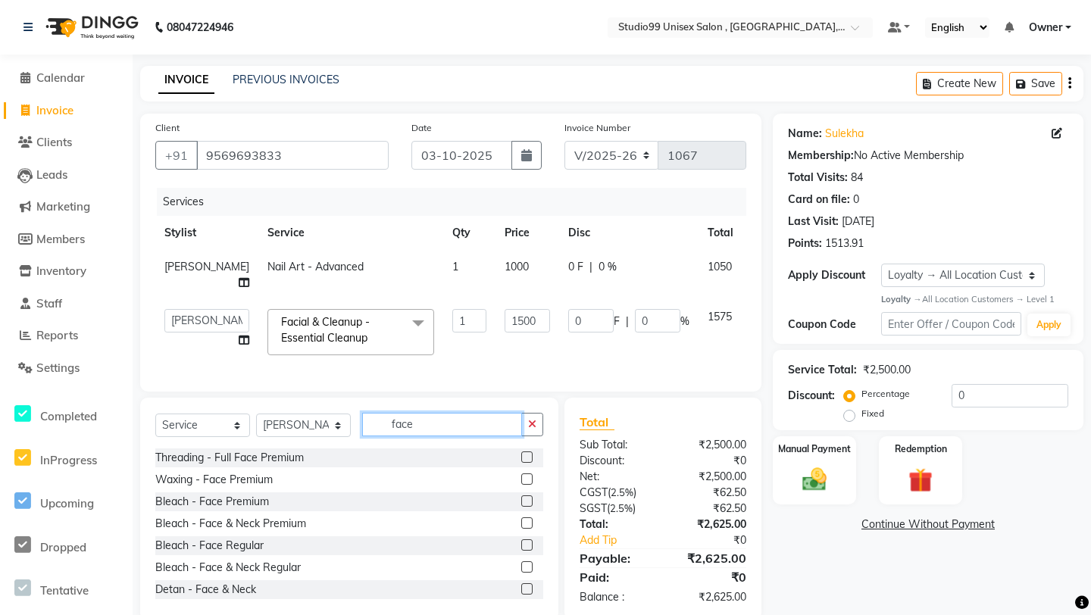
type input "face"
click at [530, 482] on label at bounding box center [526, 479] width 11 height 11
click at [530, 482] on input "checkbox" at bounding box center [526, 480] width 10 height 10
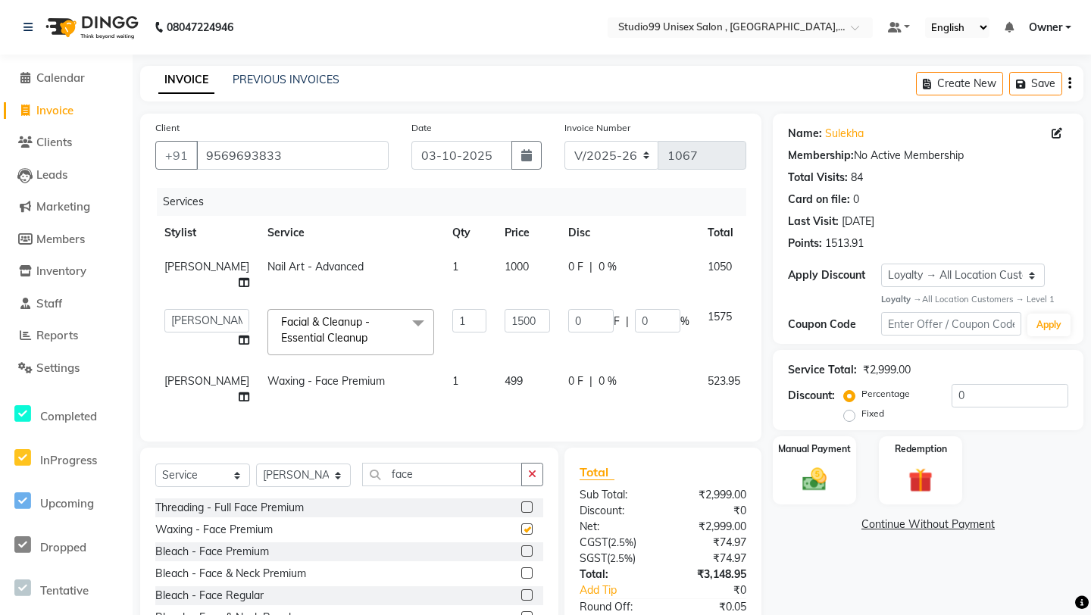
checkbox input "false"
click at [499, 444] on div "Client [PHONE_NUMBER] Date [DATE] Invoice Number V/2025 V/[PHONE_NUMBER] Servic…" at bounding box center [451, 400] width 644 height 573
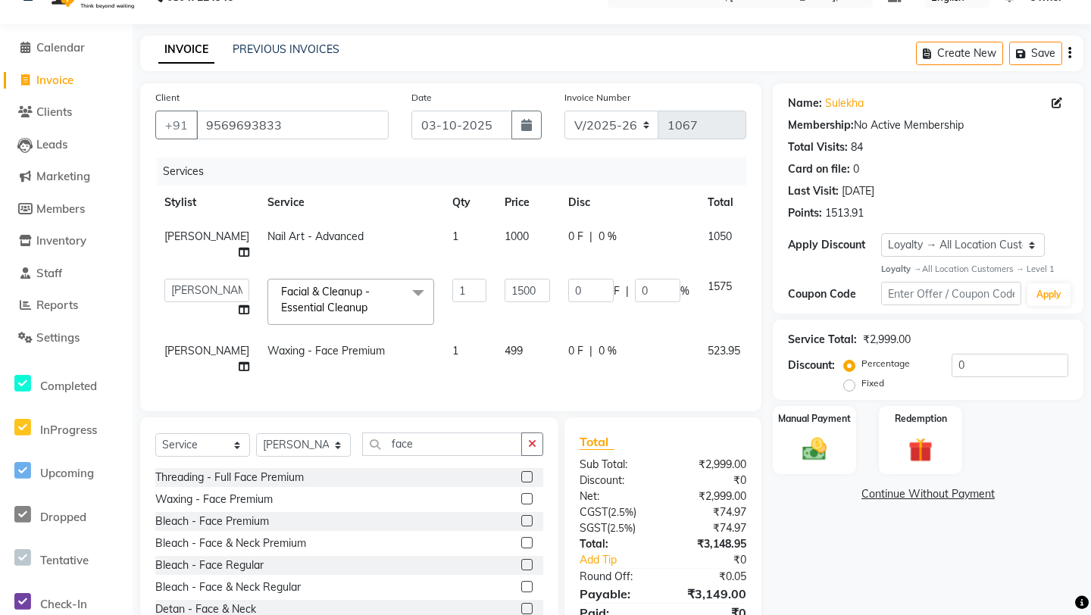
scroll to position [94, 0]
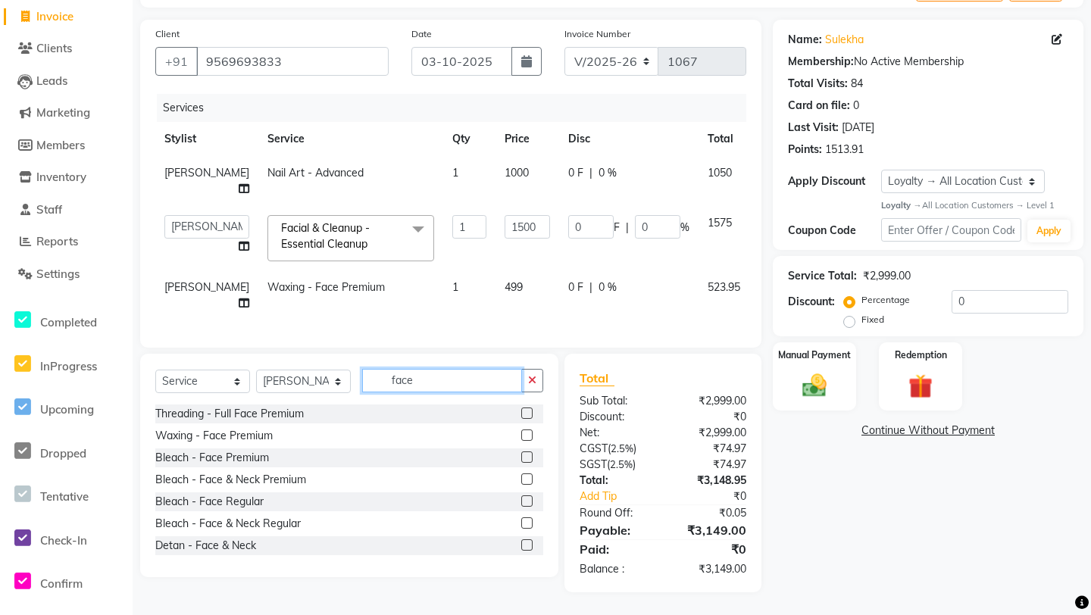
click at [430, 384] on input "face" at bounding box center [442, 380] width 160 height 23
type input "f"
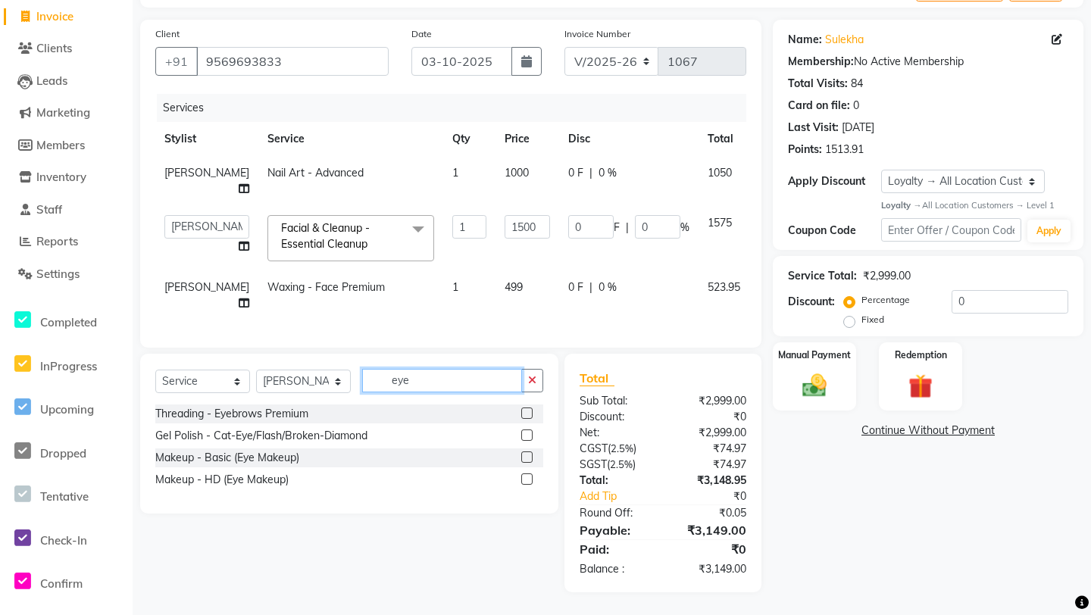
type input "eye"
click at [525, 412] on label at bounding box center [526, 413] width 11 height 11
click at [525, 412] on input "checkbox" at bounding box center [526, 414] width 10 height 10
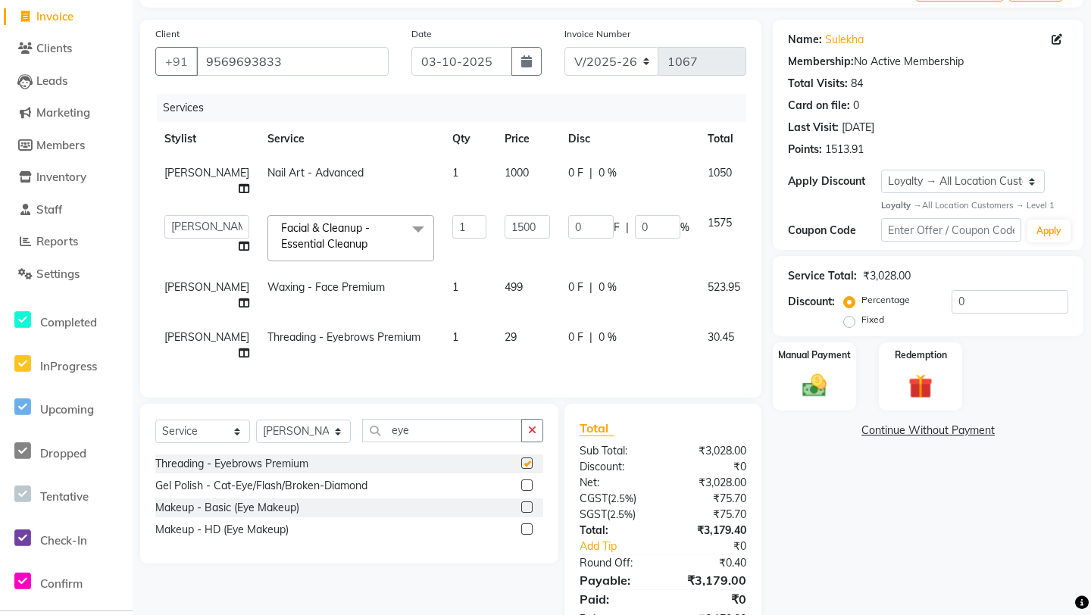
checkbox input "false"
click at [442, 421] on input "eye" at bounding box center [442, 430] width 160 height 23
click at [444, 431] on input "eye" at bounding box center [442, 430] width 160 height 23
type input "e"
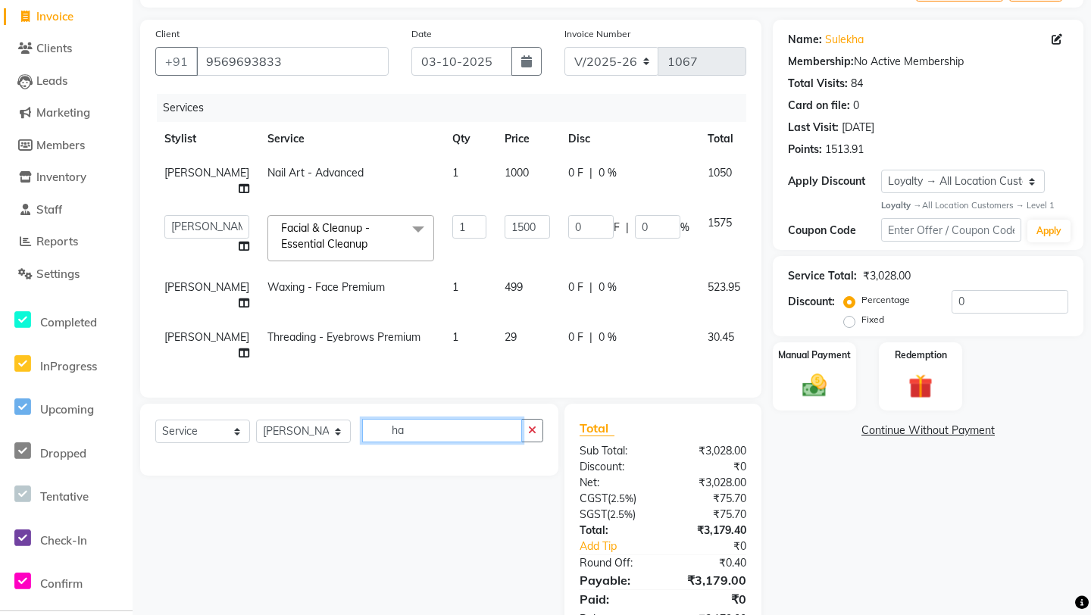
type input "h"
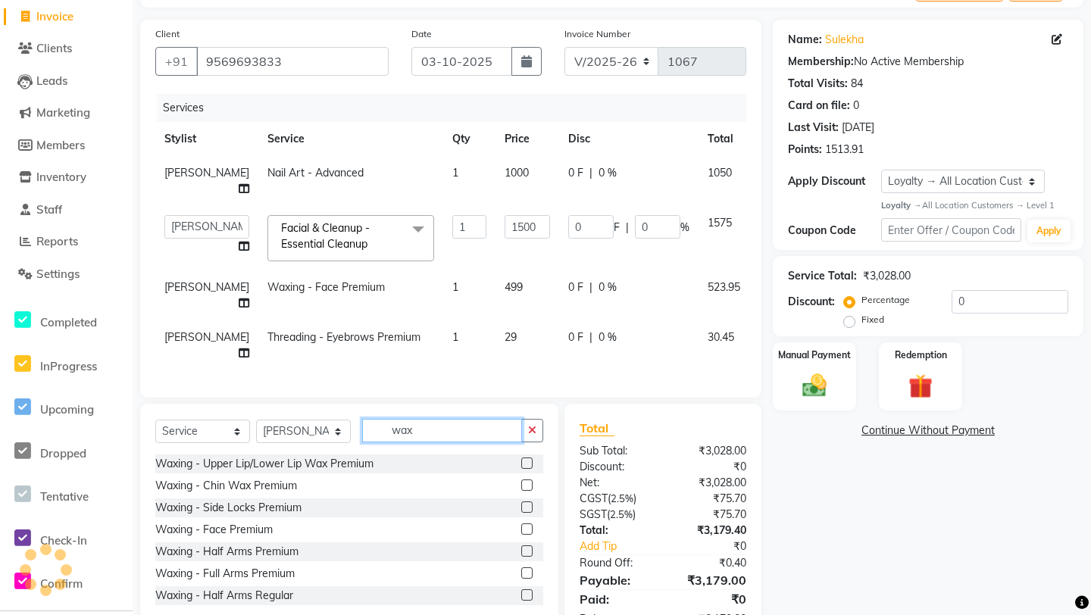
type input "wax"
click at [529, 531] on label at bounding box center [526, 551] width 11 height 11
click at [529, 531] on input "checkbox" at bounding box center [526, 552] width 10 height 10
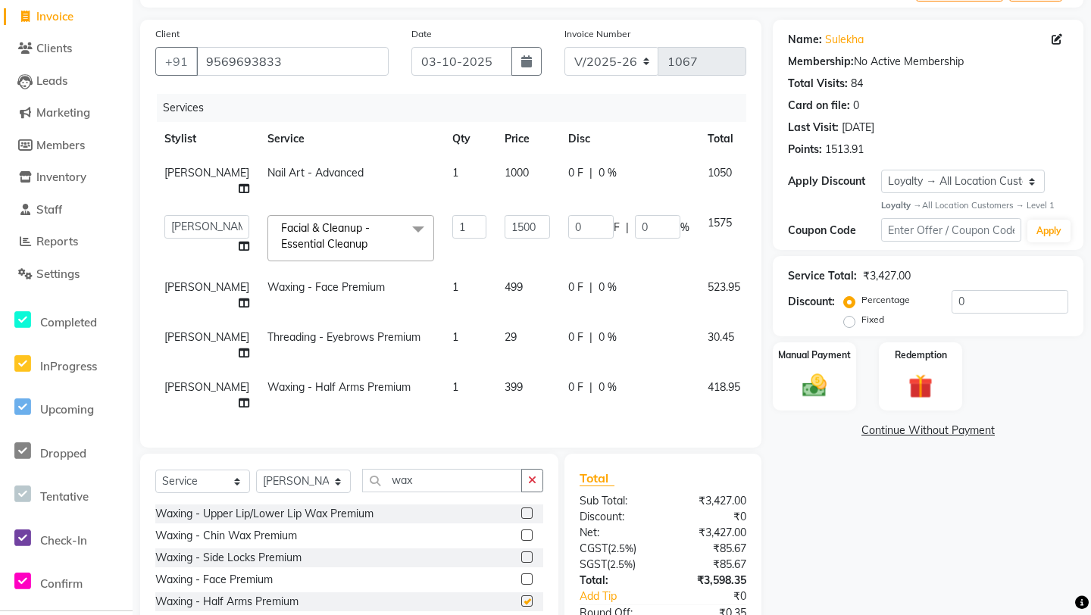
checkbox input "false"
click at [496, 391] on td "399" at bounding box center [528, 396] width 64 height 50
select select "84246"
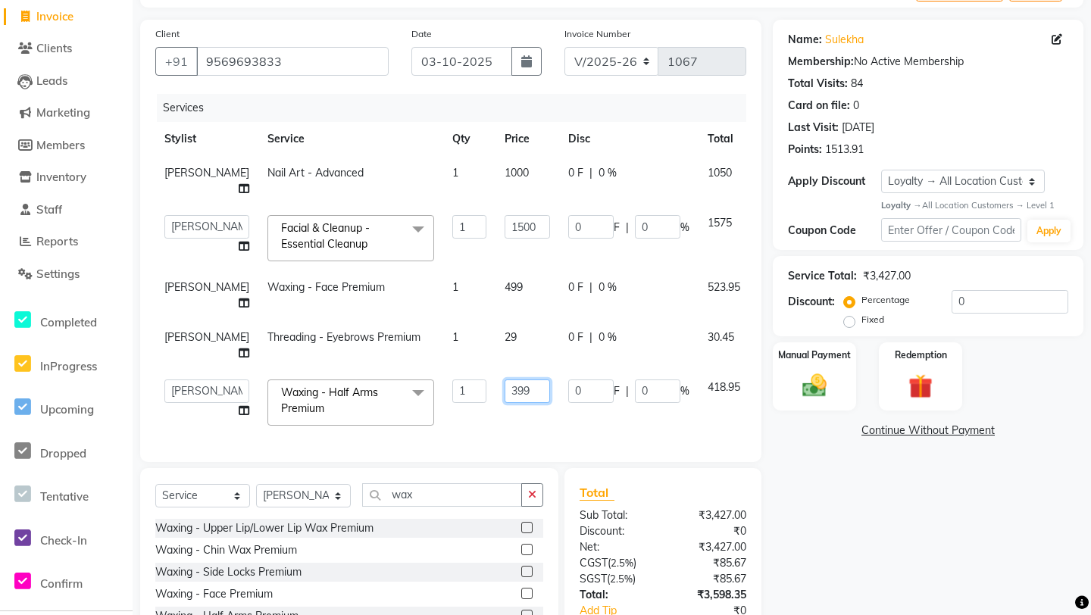
click at [505, 391] on input "399" at bounding box center [527, 391] width 45 height 23
type input "350"
click at [437, 465] on div "Client [PHONE_NUMBER] Date [DATE] Invoice Number V/2025 V/[PHONE_NUMBER] Servic…" at bounding box center [451, 363] width 644 height 687
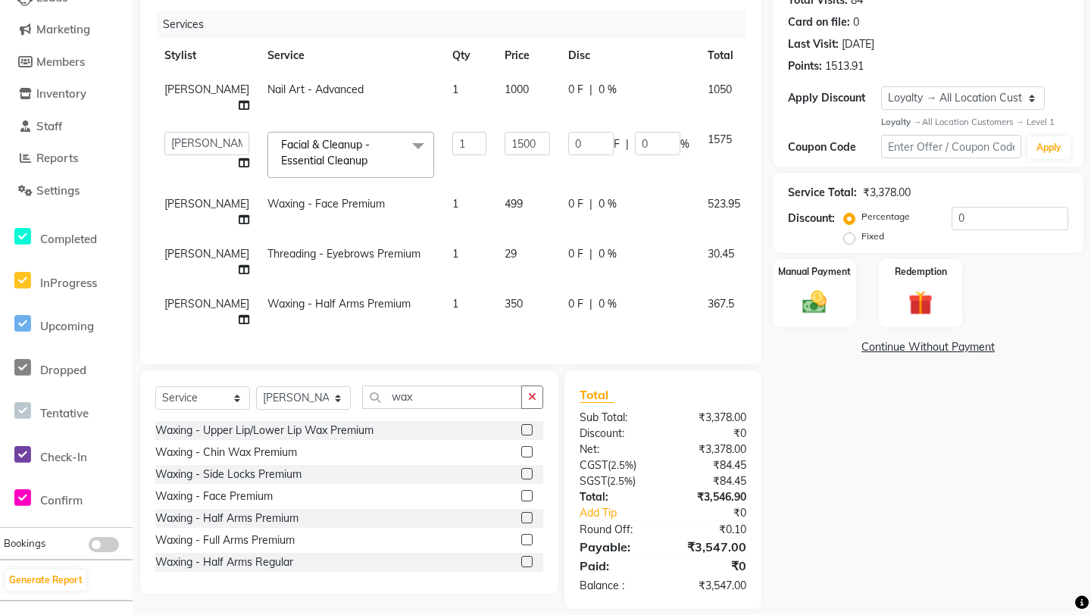
scroll to position [194, 0]
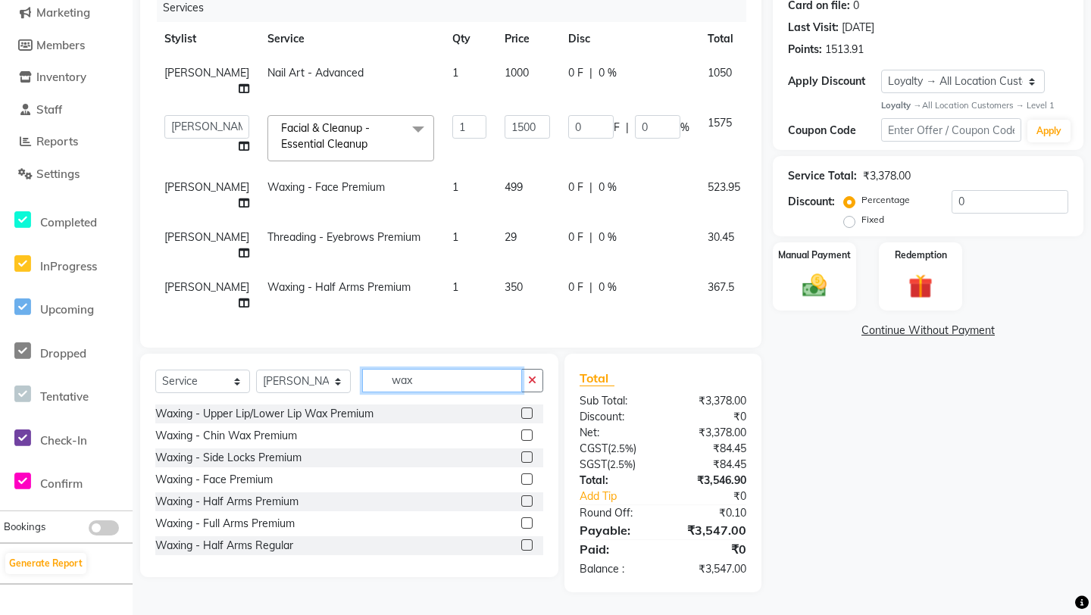
click at [427, 386] on input "wax" at bounding box center [442, 380] width 160 height 23
type input "w"
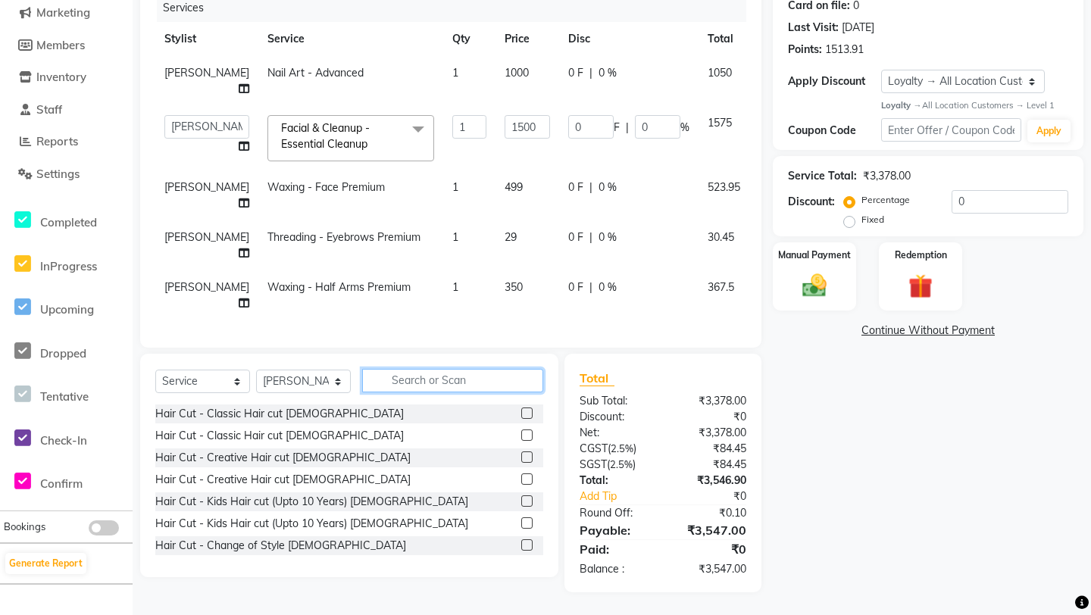
click at [405, 377] on input "text" at bounding box center [452, 380] width 181 height 23
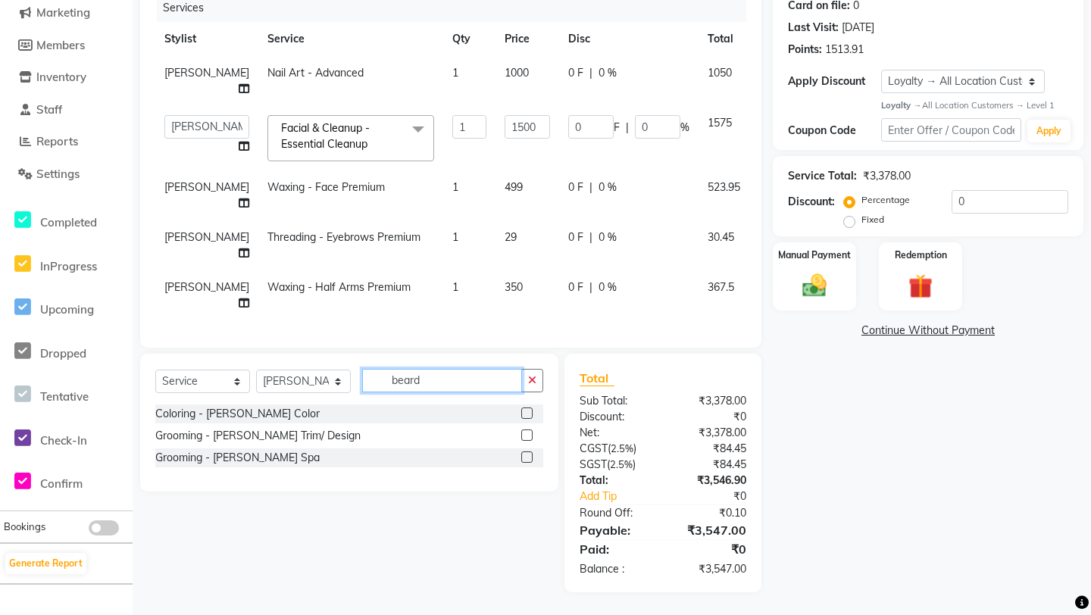
type input "beard"
click at [283, 383] on select "Select Stylist [PERSON_NAME] Owner [PERSON_NAME] Prem [PERSON_NAME] [PERSON_NAM…" at bounding box center [303, 381] width 95 height 23
select select "83603"
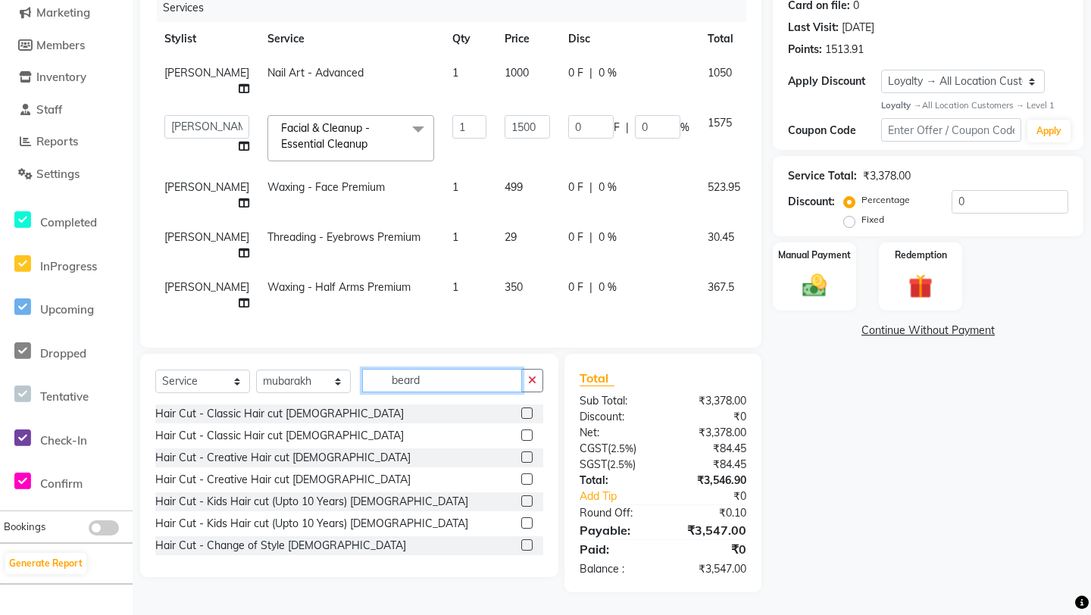
click at [471, 374] on input "beard" at bounding box center [442, 380] width 160 height 23
click at [472, 380] on input "beard" at bounding box center [442, 380] width 160 height 23
type input "b"
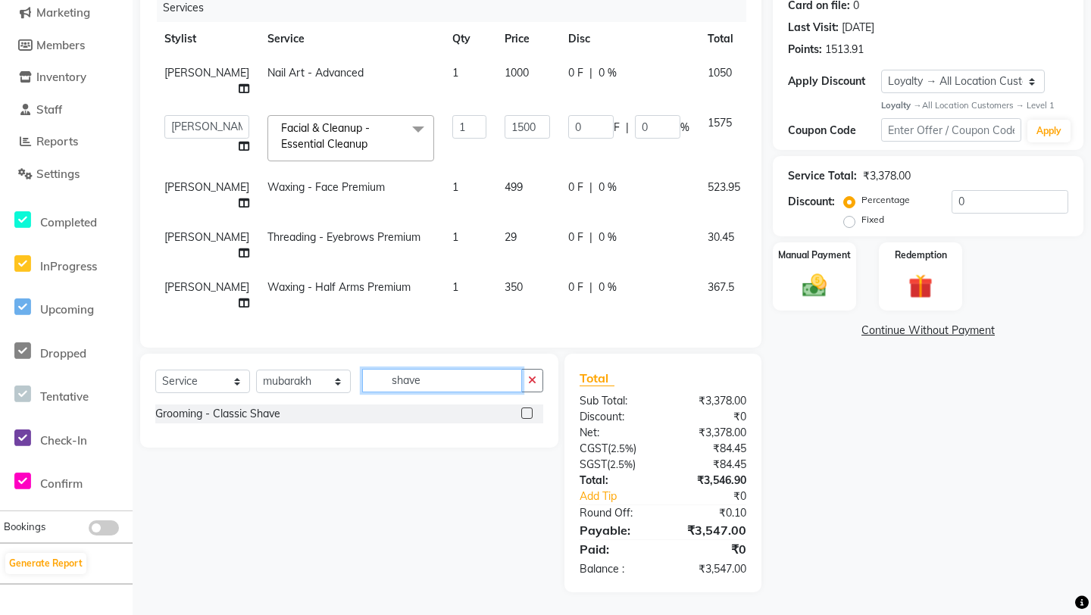
type input "shave"
click at [527, 410] on label at bounding box center [526, 413] width 11 height 11
click at [527, 410] on input "checkbox" at bounding box center [526, 414] width 10 height 10
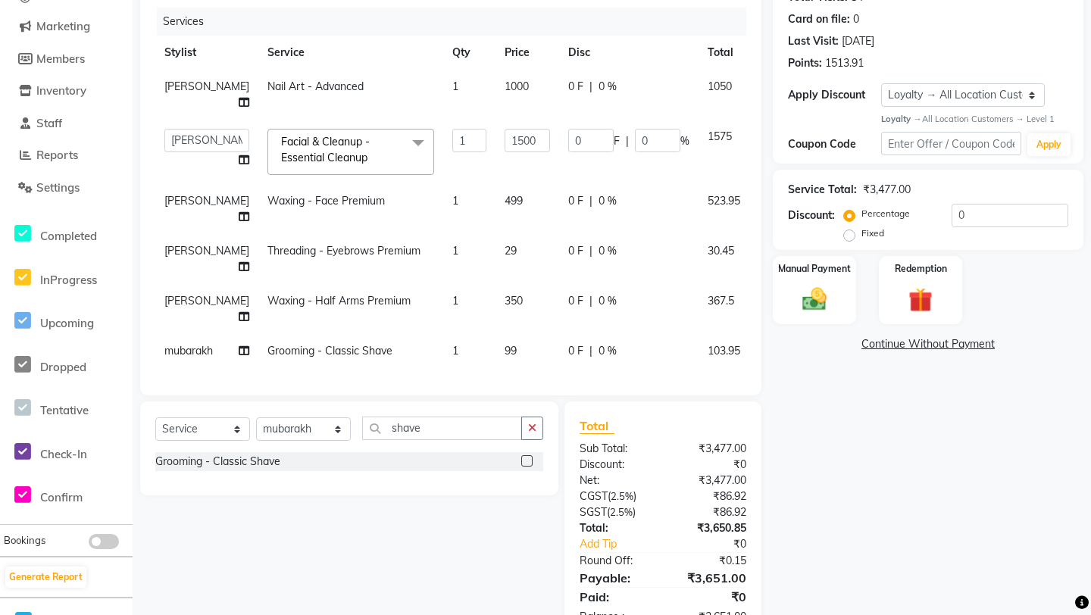
checkbox input "false"
click at [327, 418] on select "Select Stylist [PERSON_NAME] Owner [PERSON_NAME] Prem [PERSON_NAME] [PERSON_NAM…" at bounding box center [303, 429] width 95 height 23
select select "84658"
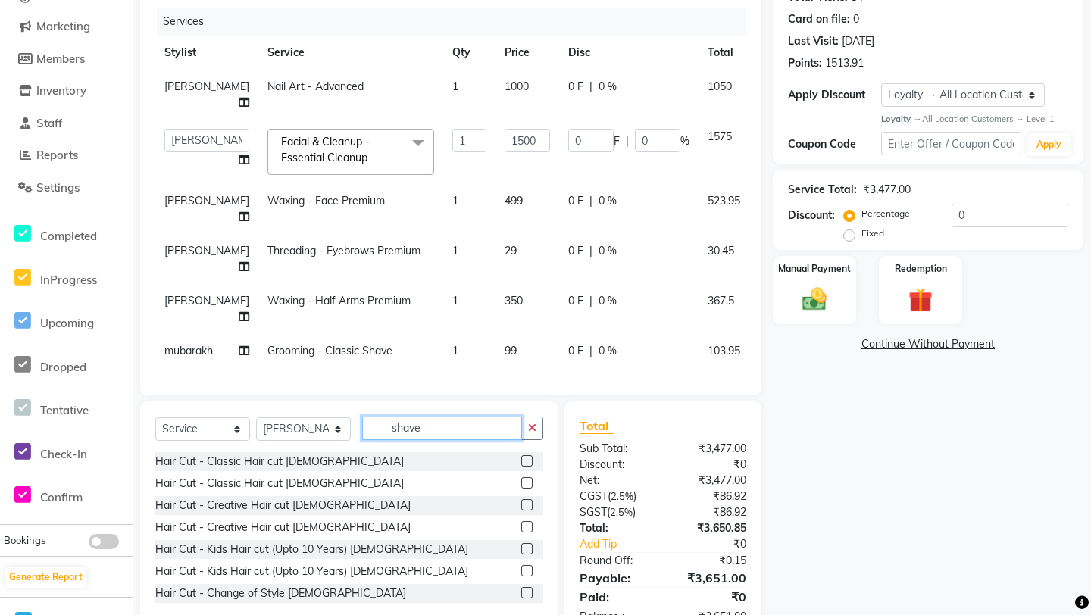
click at [487, 417] on input "shave" at bounding box center [442, 428] width 160 height 23
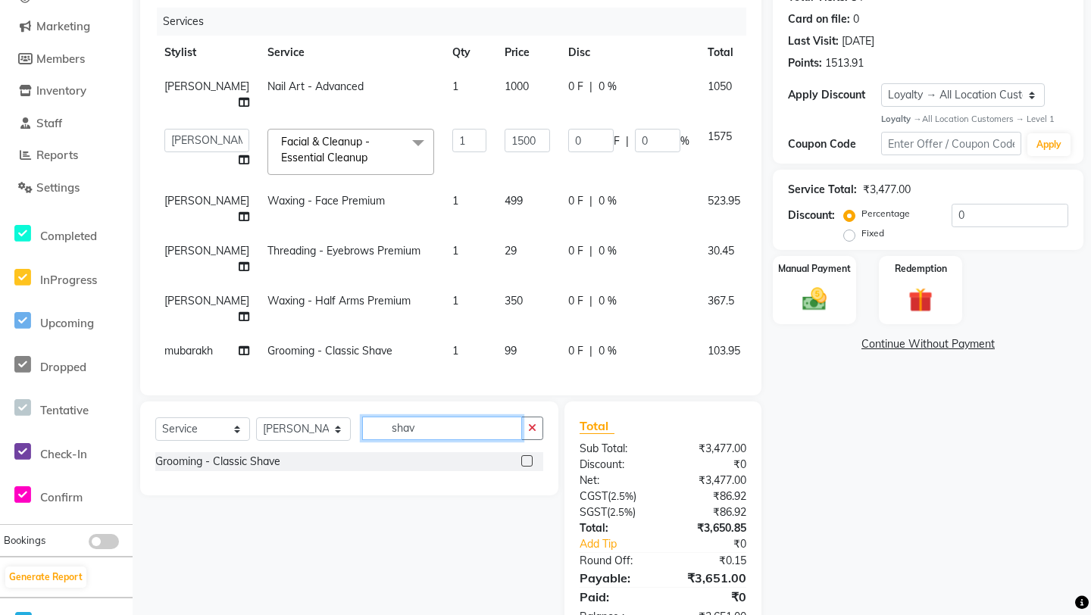
type input "shave"
click at [525, 455] on label at bounding box center [526, 460] width 11 height 11
click at [525, 457] on input "checkbox" at bounding box center [526, 462] width 10 height 10
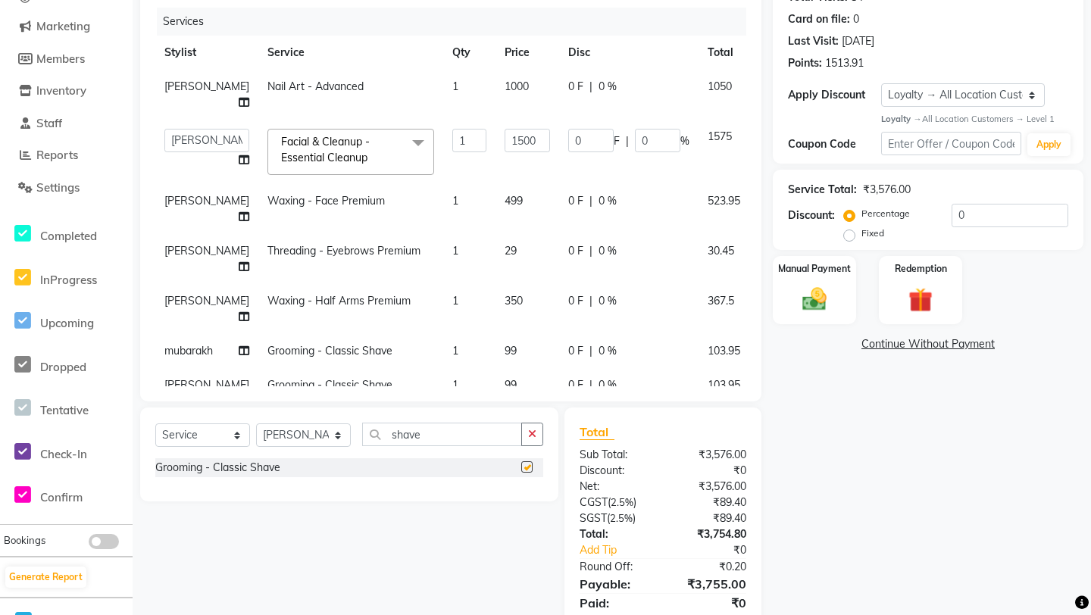
checkbox input "false"
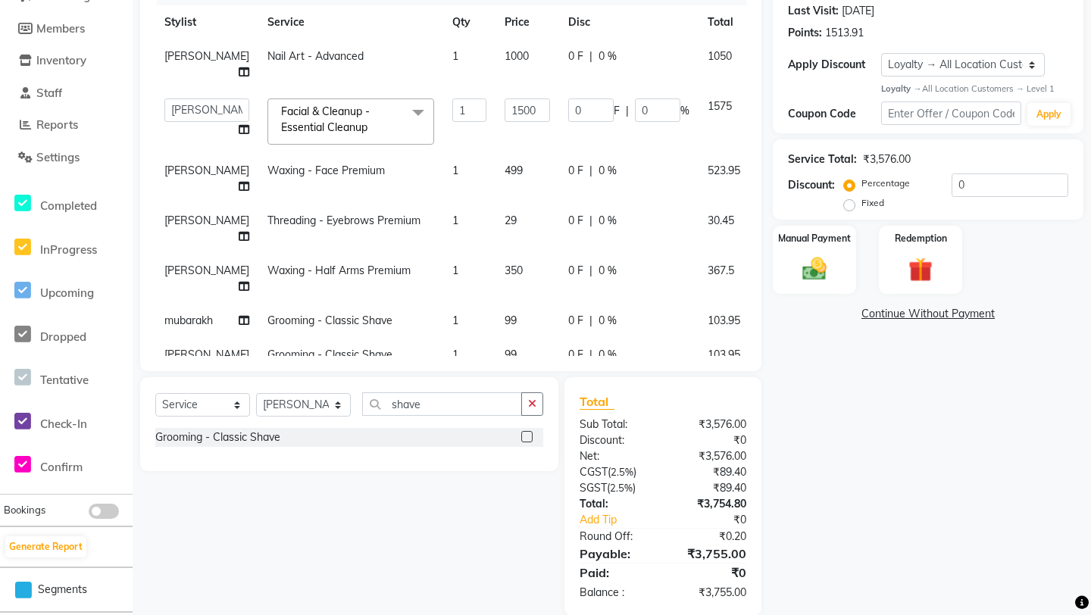
scroll to position [214, 0]
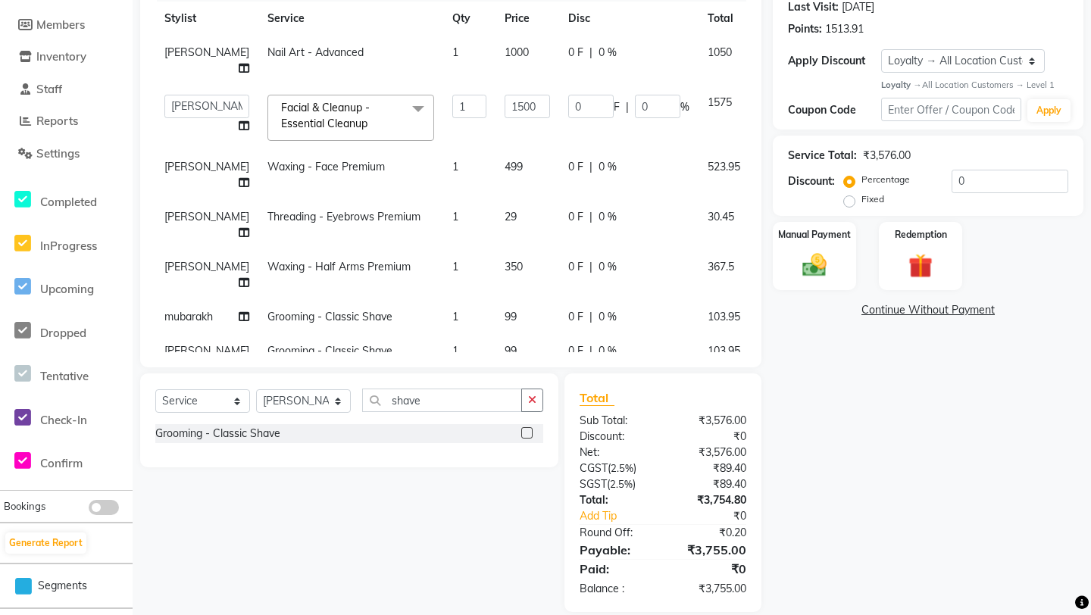
click at [862, 197] on label "Fixed" at bounding box center [873, 199] width 23 height 14
click at [852, 197] on input "Fixed" at bounding box center [852, 199] width 11 height 11
radio input "true"
click at [972, 186] on input "0" at bounding box center [1010, 181] width 117 height 23
type input "2"
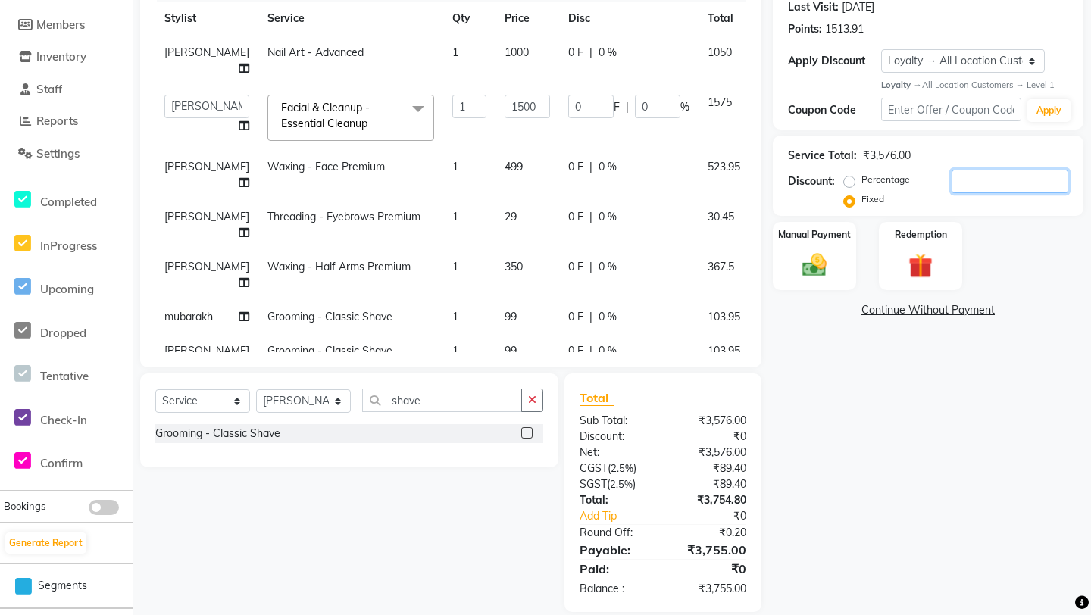
type input "0.84"
type input "0.06"
type input "20"
type input "8.39"
type input "0.56"
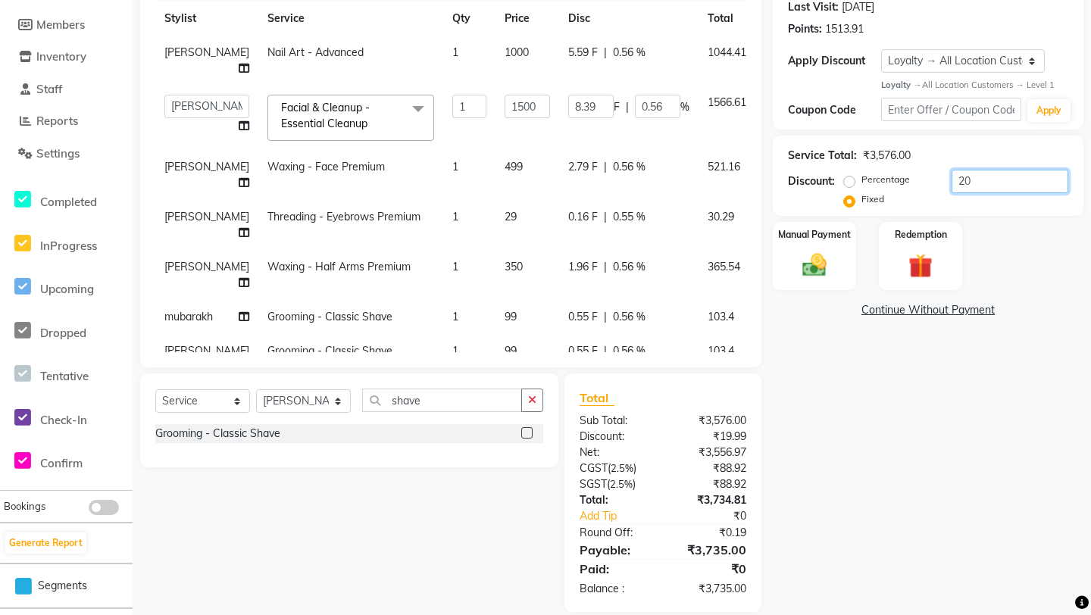
type input "205"
type input "85.99"
type input "5.73"
type input "205"
click at [828, 253] on img at bounding box center [815, 266] width 42 height 30
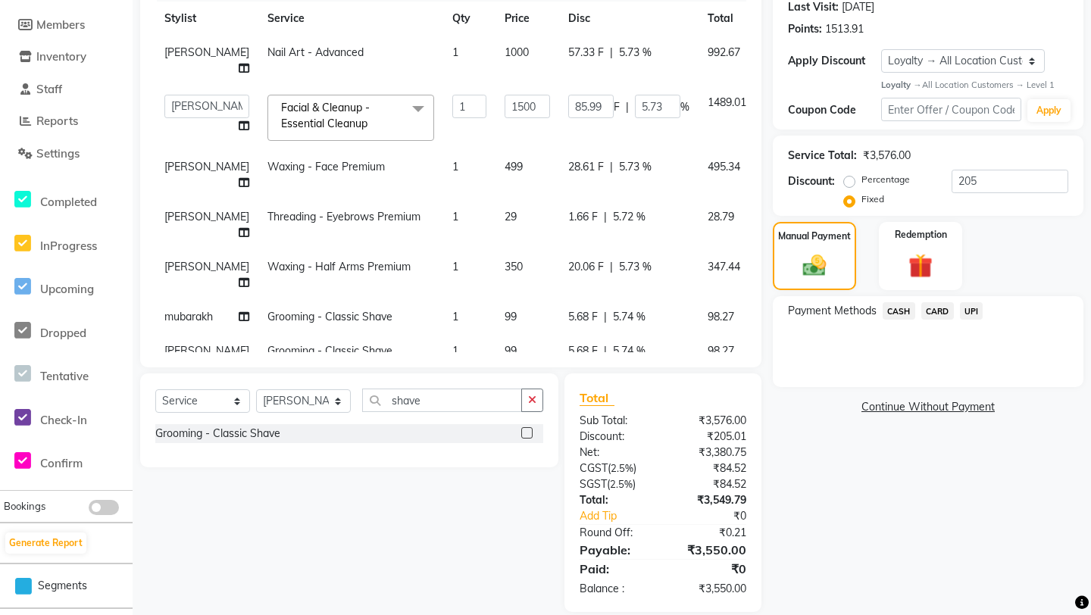
click at [906, 314] on span "CASH" at bounding box center [899, 310] width 33 height 17
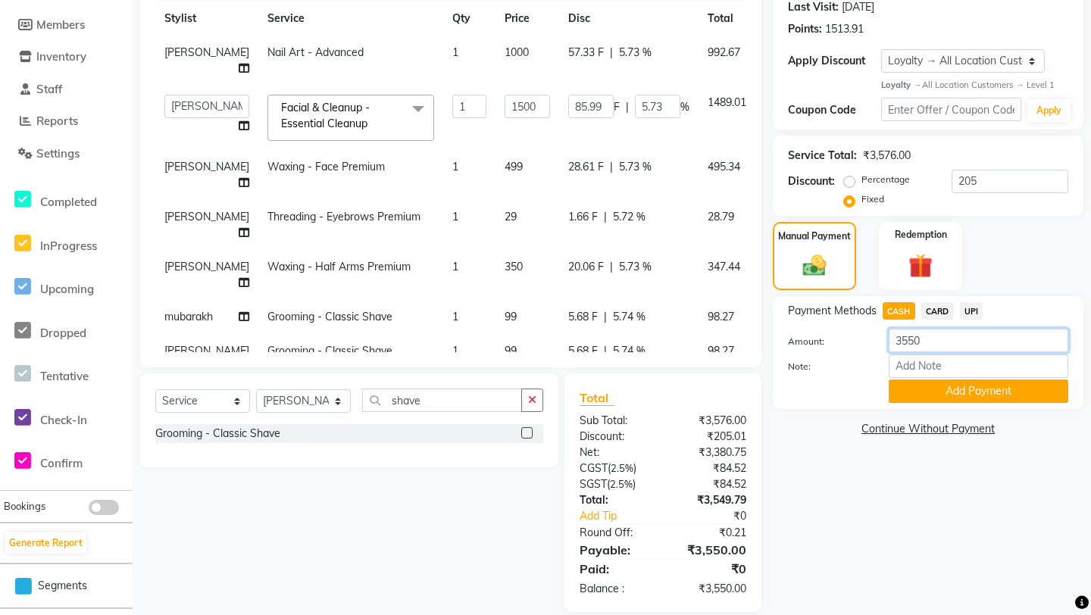
click at [901, 342] on input "3550" at bounding box center [979, 340] width 180 height 23
type input "550"
click at [981, 389] on button "Add Payment" at bounding box center [979, 391] width 180 height 23
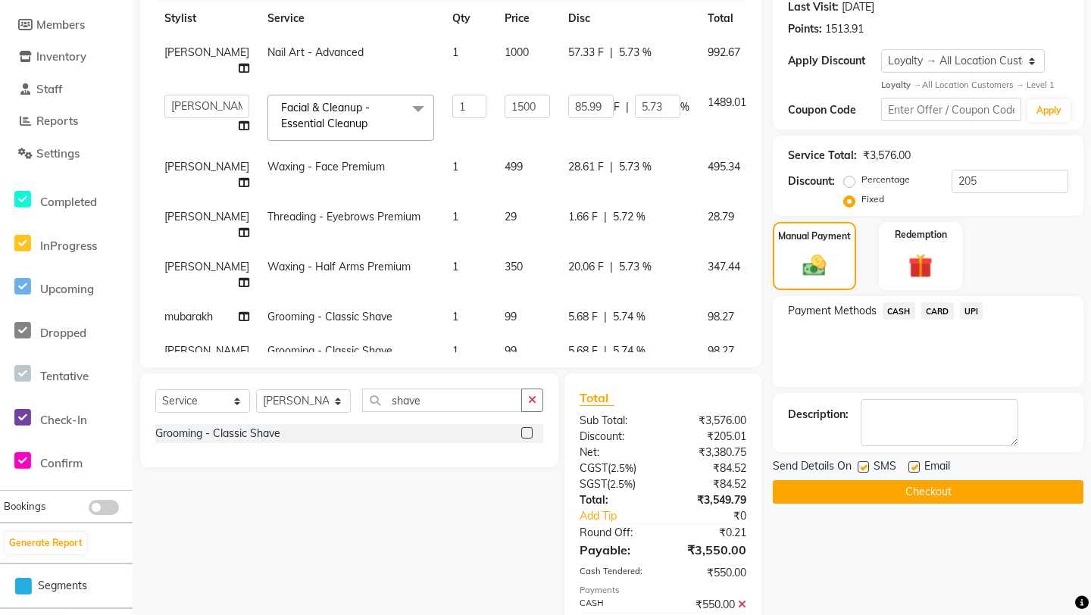
click at [974, 309] on span "UPI" at bounding box center [971, 310] width 23 height 17
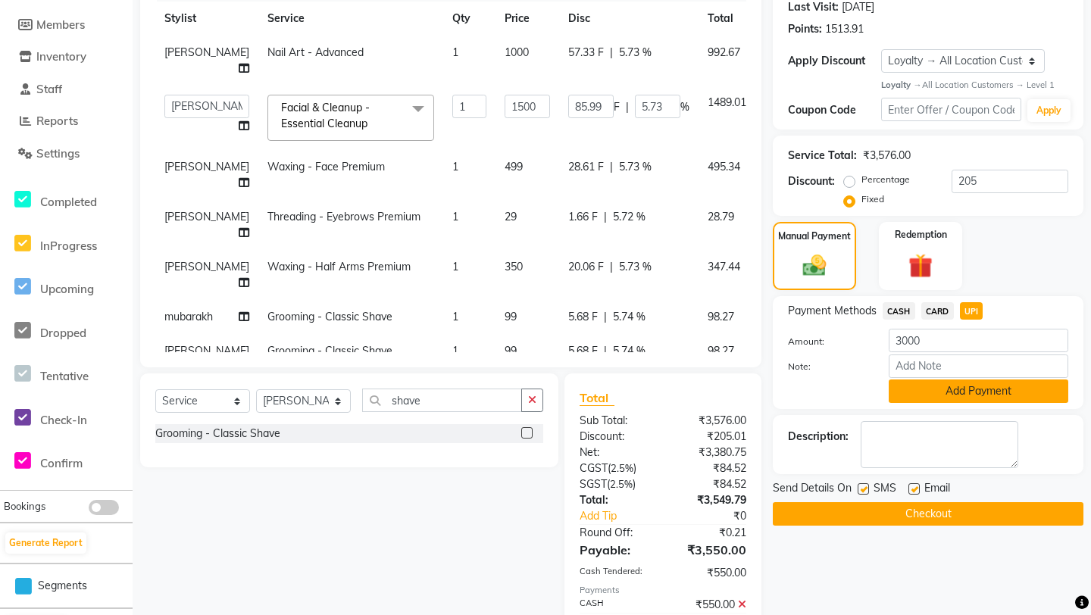
click at [958, 388] on button "Add Payment" at bounding box center [979, 391] width 180 height 23
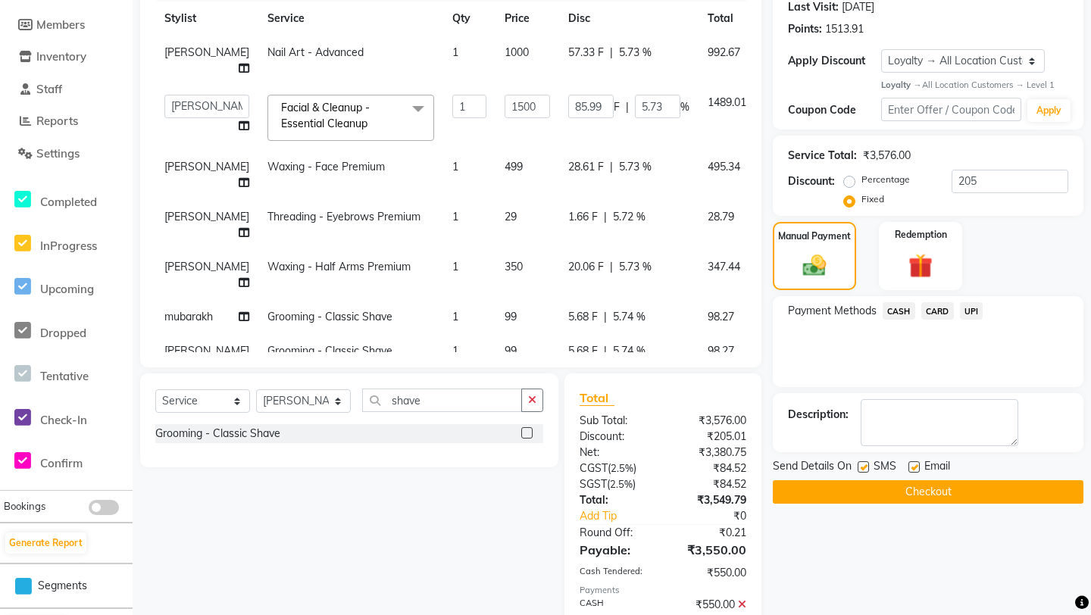
click at [925, 489] on button "Checkout" at bounding box center [928, 491] width 311 height 23
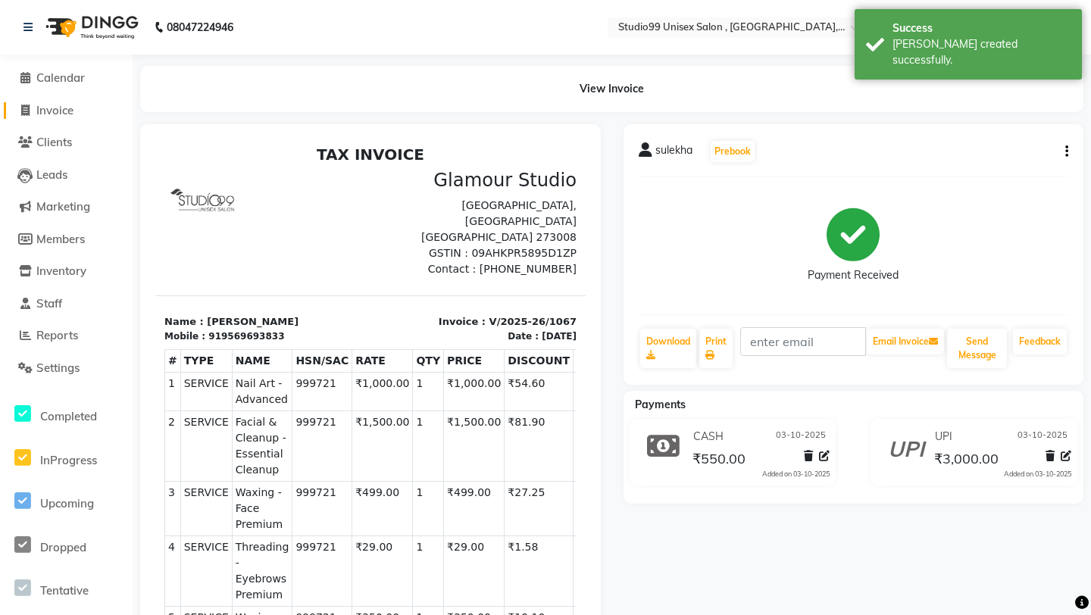
click at [64, 115] on span "Invoice" at bounding box center [54, 110] width 37 height 14
select select "service"
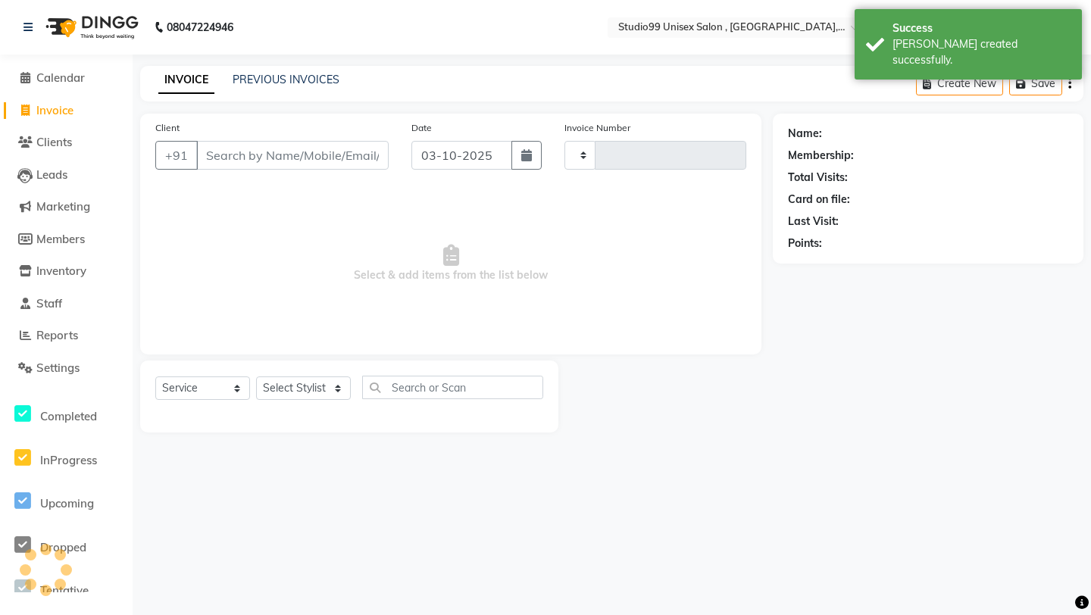
type input "1068"
select select "8117"
click at [86, 114] on link "Invoice" at bounding box center [66, 110] width 125 height 17
select select "service"
type input "1068"
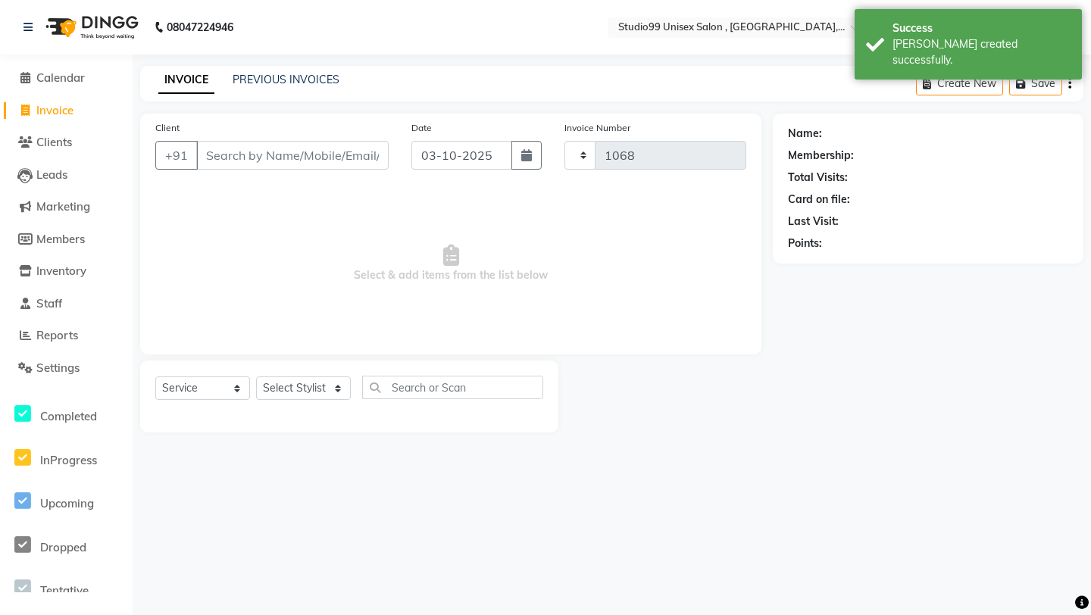
select select "8117"
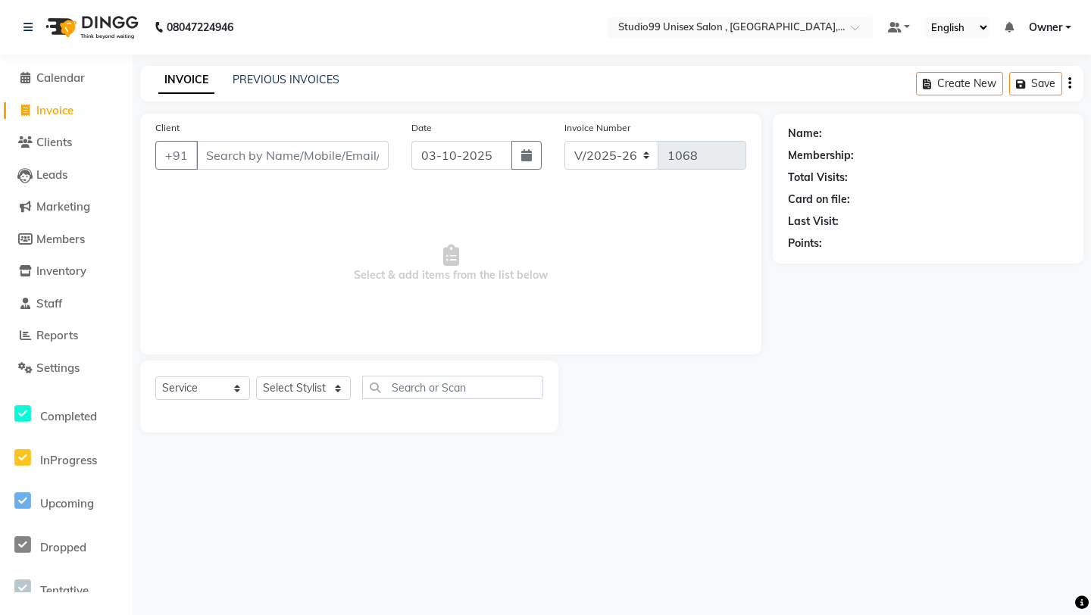
click at [74, 105] on span "Invoice" at bounding box center [54, 110] width 37 height 14
select select "service"
type input "1068"
select select "8117"
click at [48, 130] on li "Clients" at bounding box center [66, 143] width 133 height 33
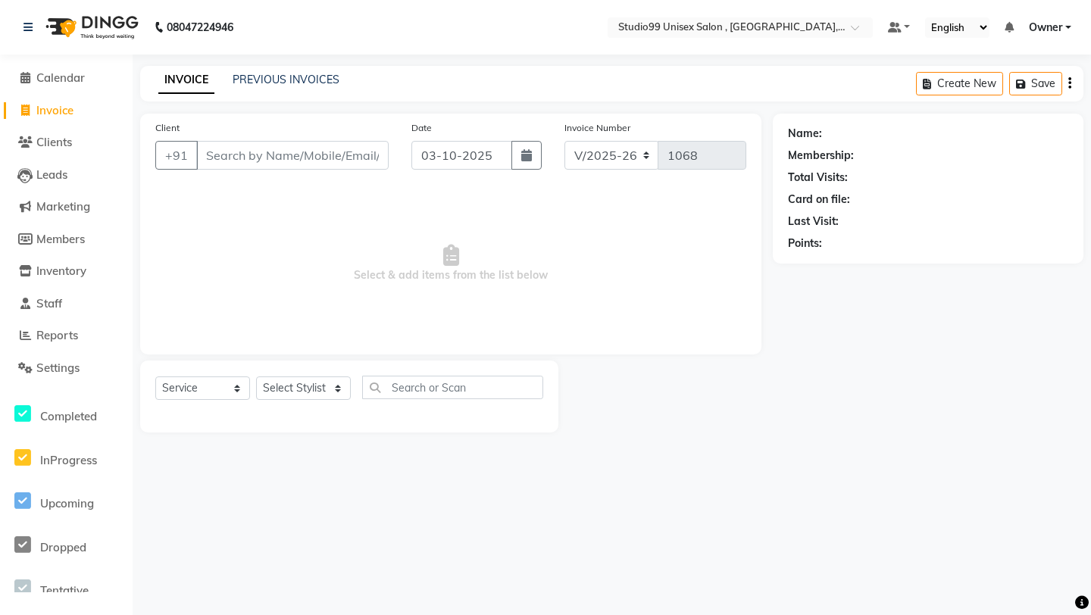
click at [48, 124] on li "Invoice" at bounding box center [66, 111] width 133 height 33
click at [54, 108] on span "Invoice" at bounding box center [54, 110] width 37 height 14
select select "service"
type input "1068"
select select "8117"
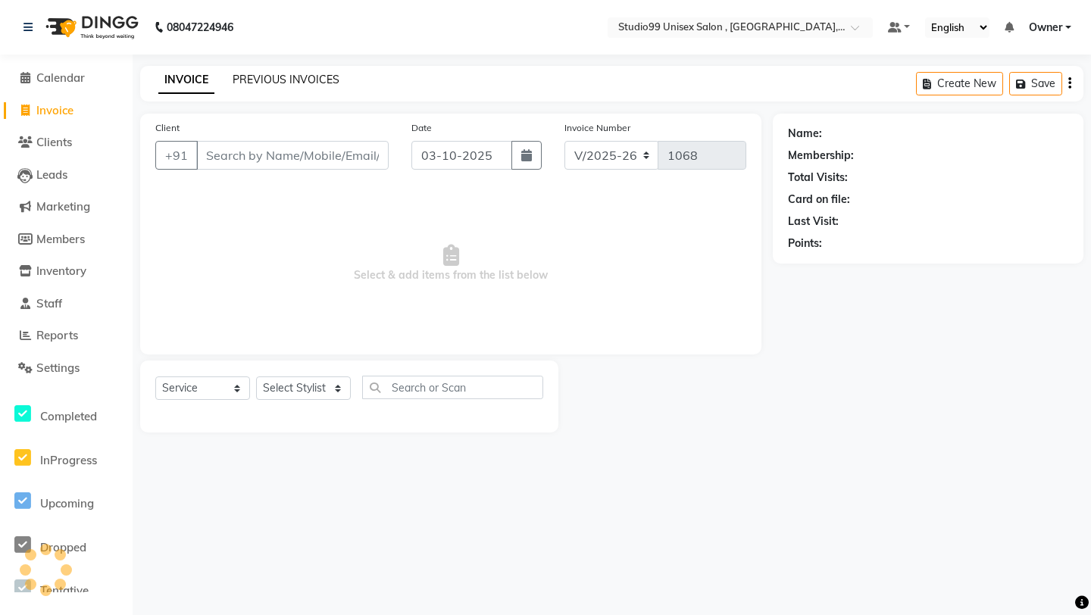
click at [254, 84] on link "PREVIOUS INVOICES" at bounding box center [286, 80] width 107 height 14
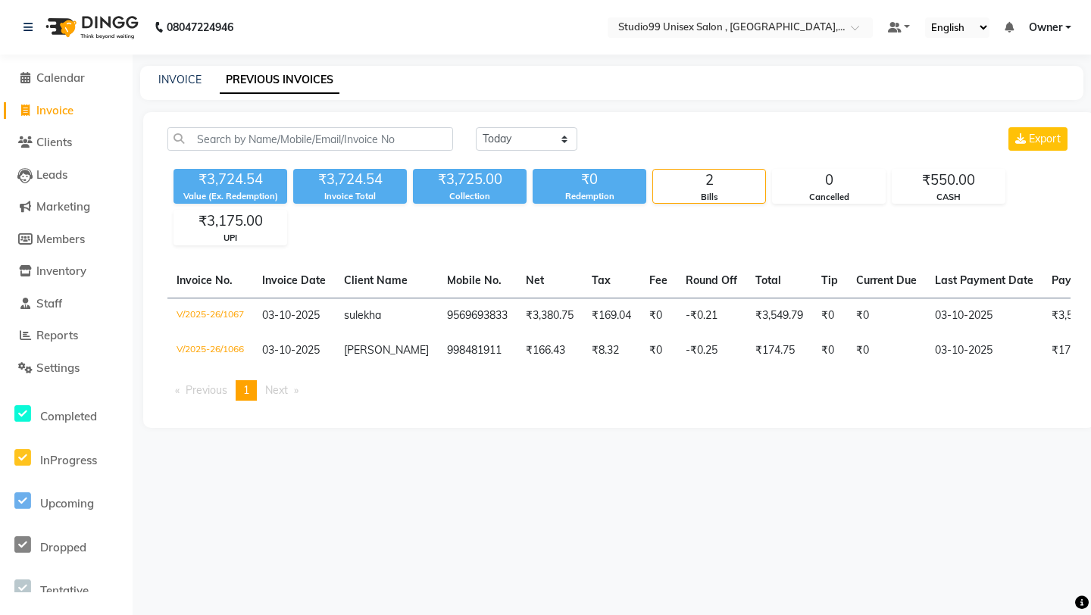
click at [77, 109] on link "Invoice" at bounding box center [66, 110] width 125 height 17
select select "8117"
select select "service"
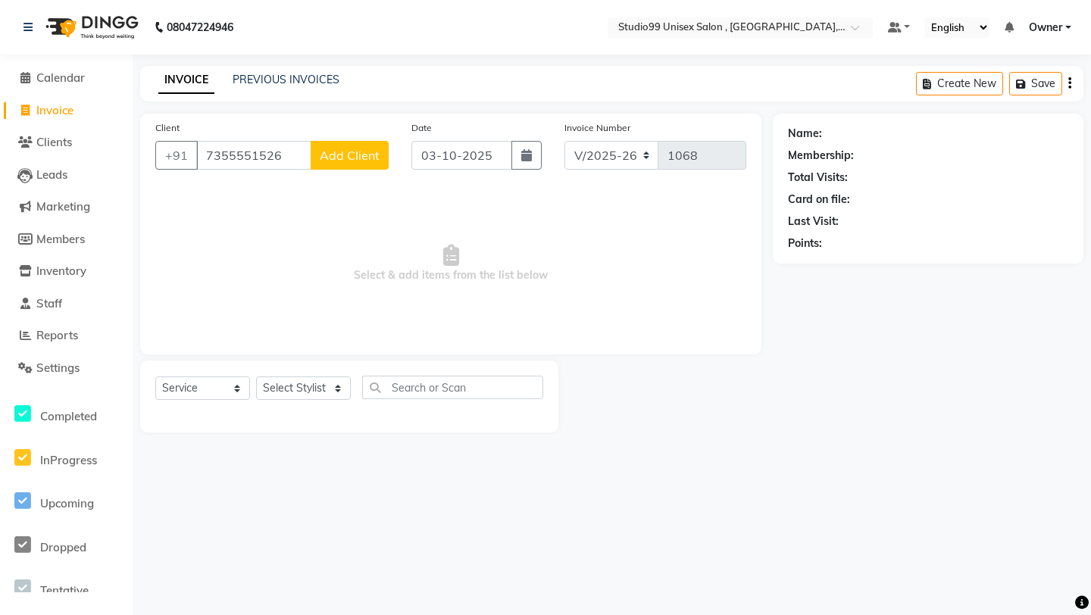
type input "7355551526"
click at [360, 155] on span "Add Client" at bounding box center [350, 155] width 60 height 15
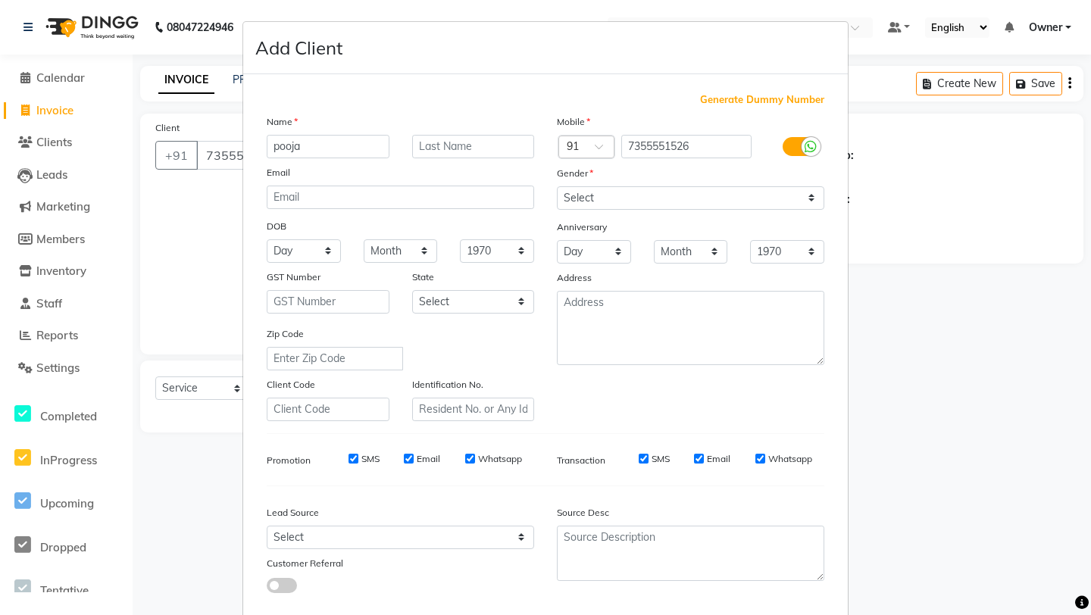
type input "pooja"
click at [670, 199] on select "Select [DEMOGRAPHIC_DATA] [DEMOGRAPHIC_DATA] Other Prefer Not To Say" at bounding box center [690, 197] width 267 height 23
select select "[DEMOGRAPHIC_DATA]"
click at [645, 403] on div "Mobile Country Code × 91 7355551526 Gender Select [DEMOGRAPHIC_DATA] [DEMOGRAPH…" at bounding box center [691, 268] width 290 height 308
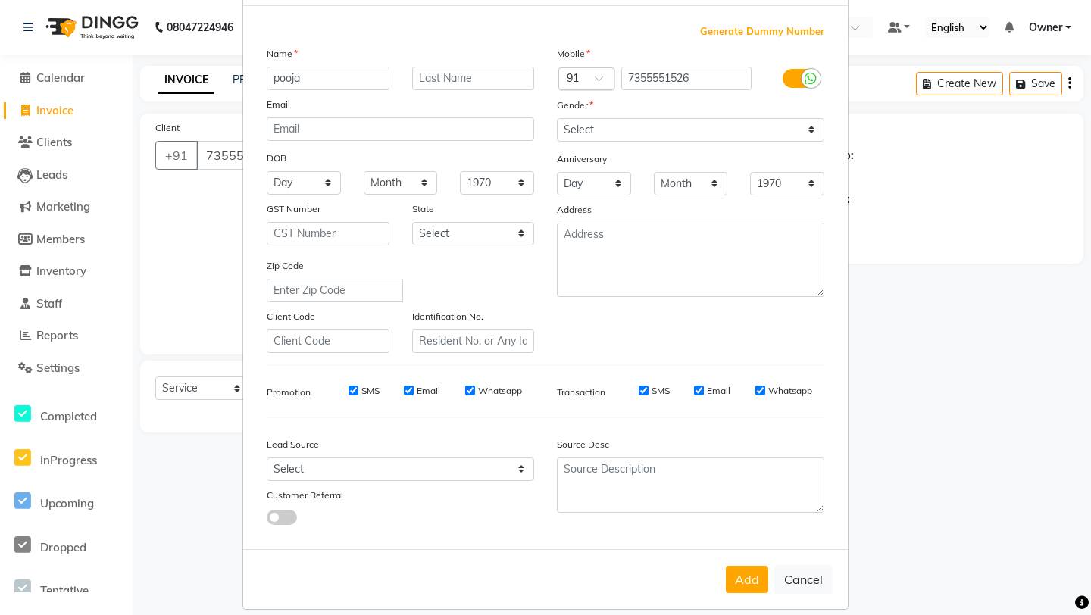
scroll to position [83, 0]
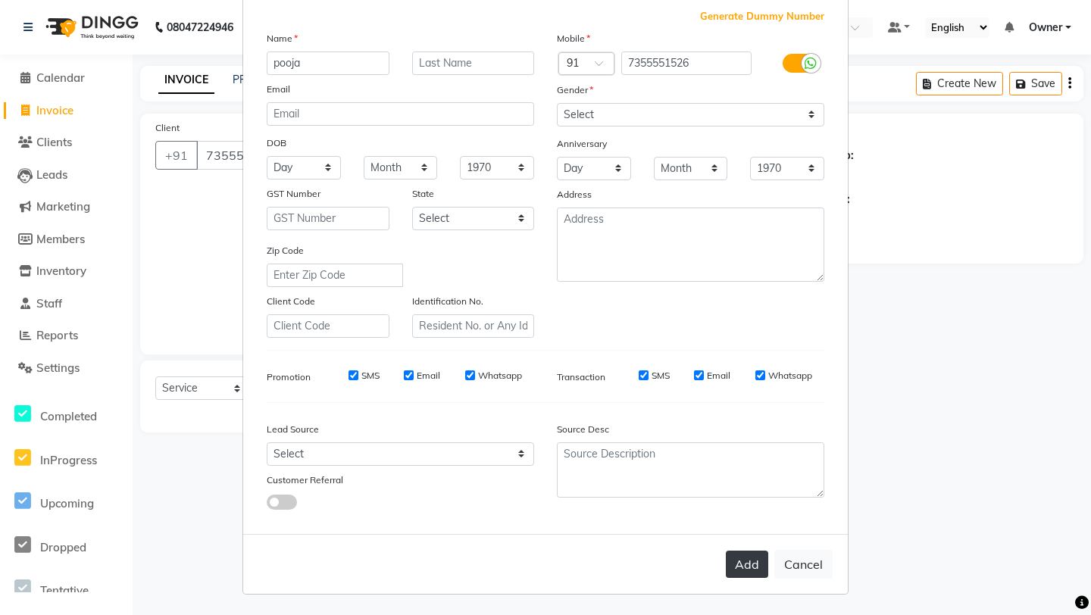
click at [747, 531] on button "Add" at bounding box center [747, 564] width 42 height 27
click at [746, 531] on button "Add" at bounding box center [747, 564] width 42 height 27
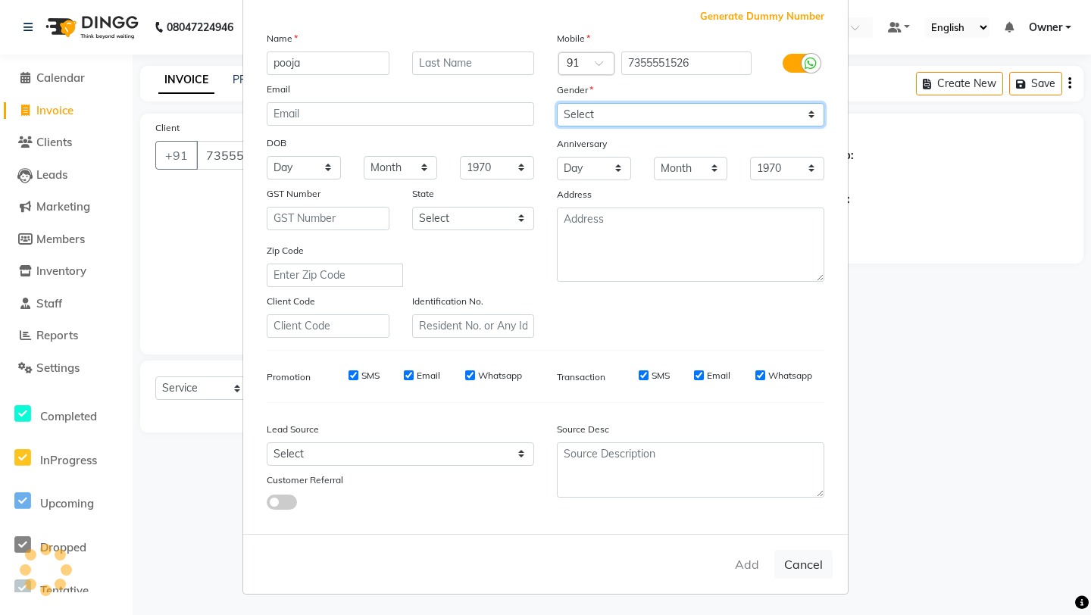
click at [628, 105] on select "Select [DEMOGRAPHIC_DATA] [DEMOGRAPHIC_DATA] Other Prefer Not To Say" at bounding box center [690, 114] width 267 height 23
select select
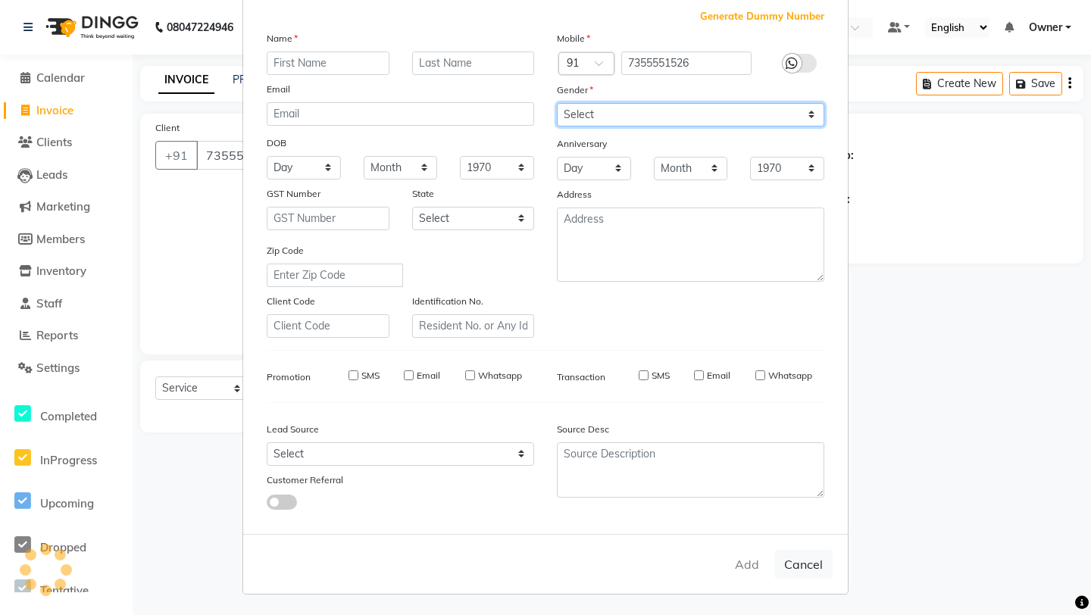
select select
checkbox input "false"
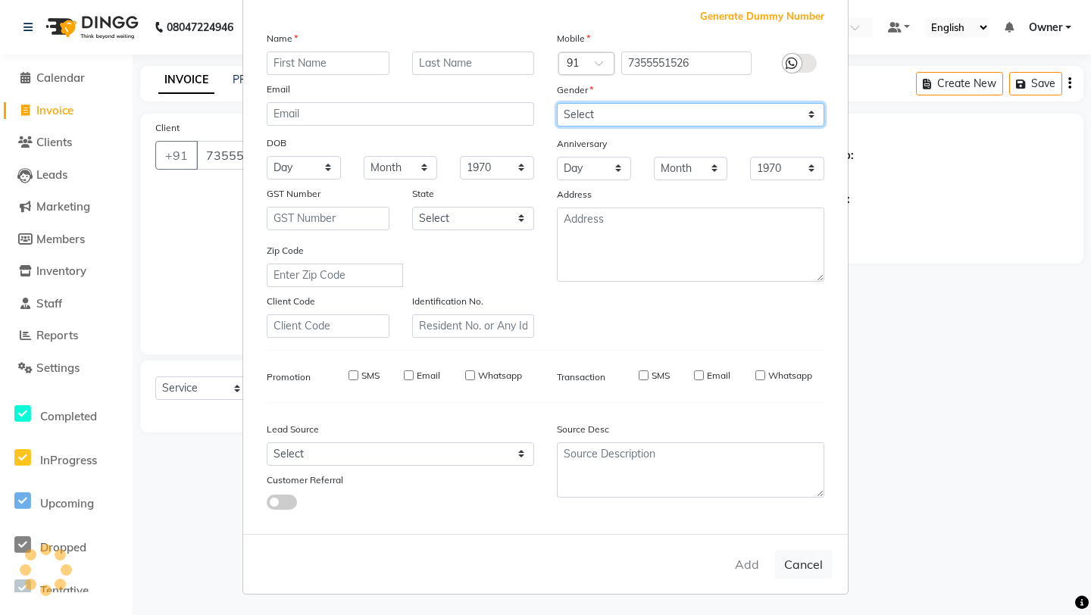
checkbox input "false"
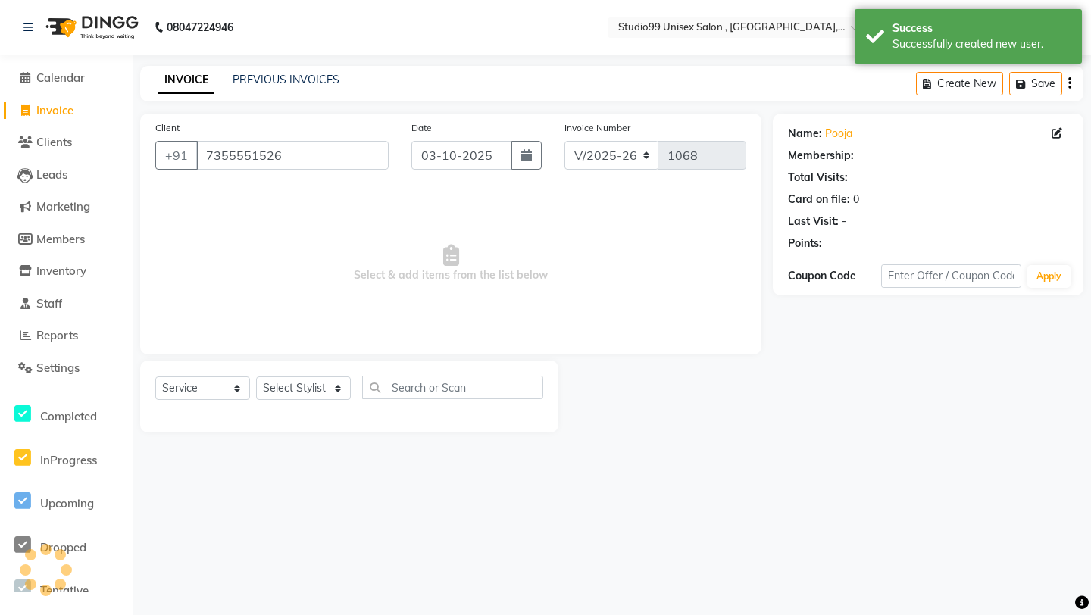
select select "1: Object"
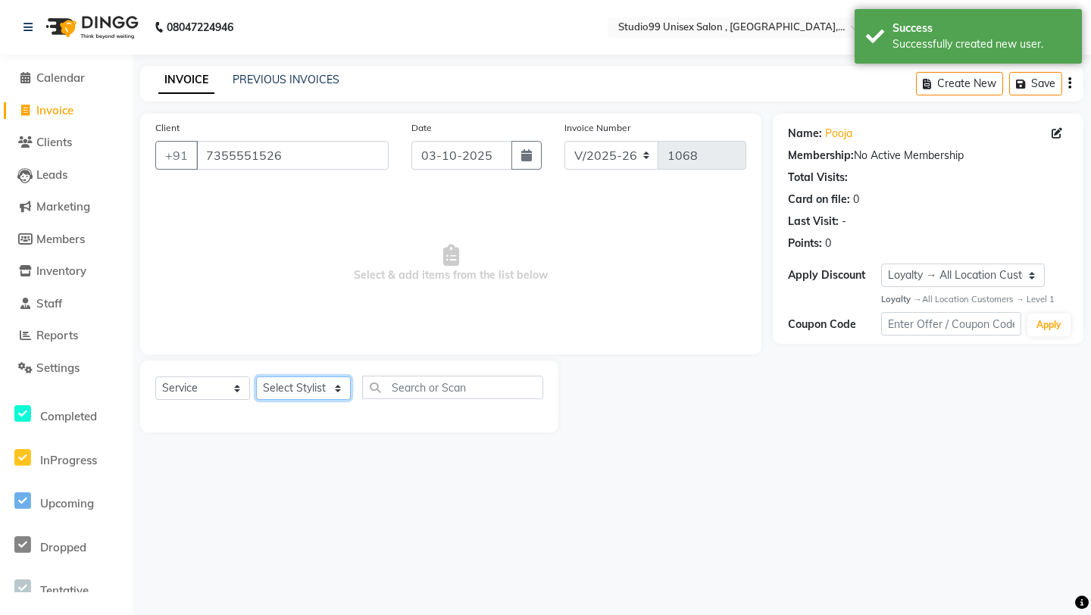
click at [325, 388] on select "Select Stylist [PERSON_NAME] Owner [PERSON_NAME] Prem [PERSON_NAME] [PERSON_NAM…" at bounding box center [303, 388] width 95 height 23
select select "76609"
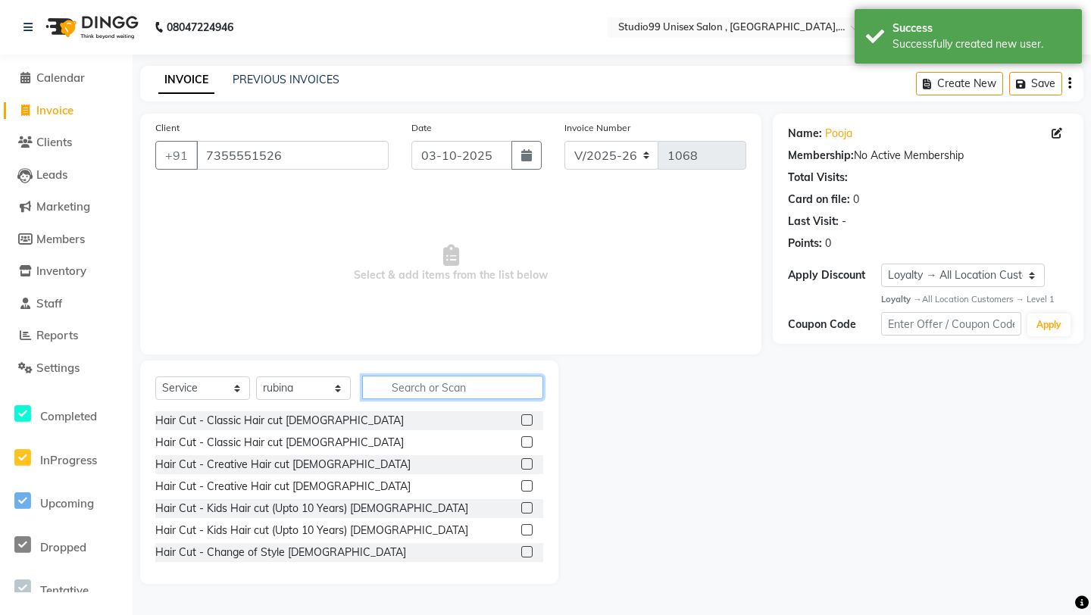
click at [421, 380] on input "text" at bounding box center [452, 387] width 181 height 23
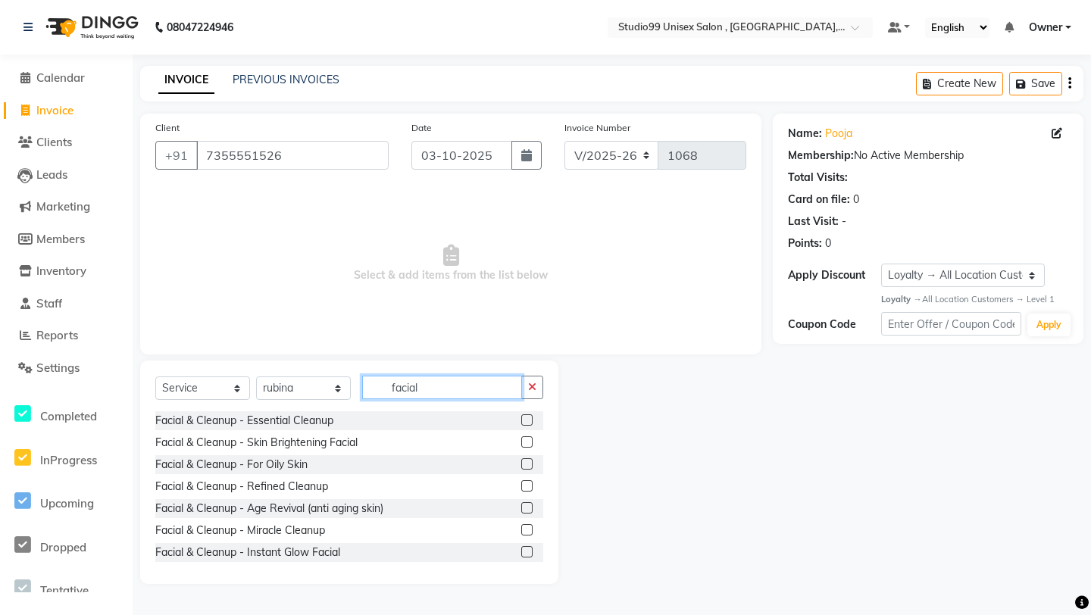
type input "facial"
click at [526, 443] on label at bounding box center [526, 441] width 11 height 11
click at [526, 443] on input "checkbox" at bounding box center [526, 443] width 10 height 10
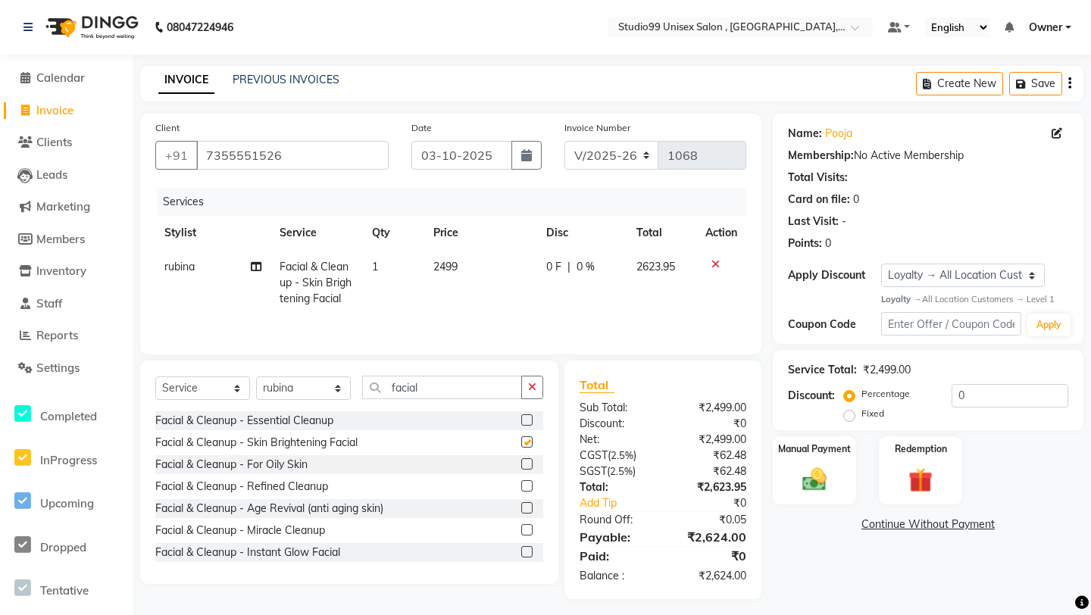
checkbox input "false"
click at [464, 387] on input "facial" at bounding box center [442, 387] width 160 height 23
click at [486, 274] on td "2499" at bounding box center [480, 283] width 113 height 66
select select "76609"
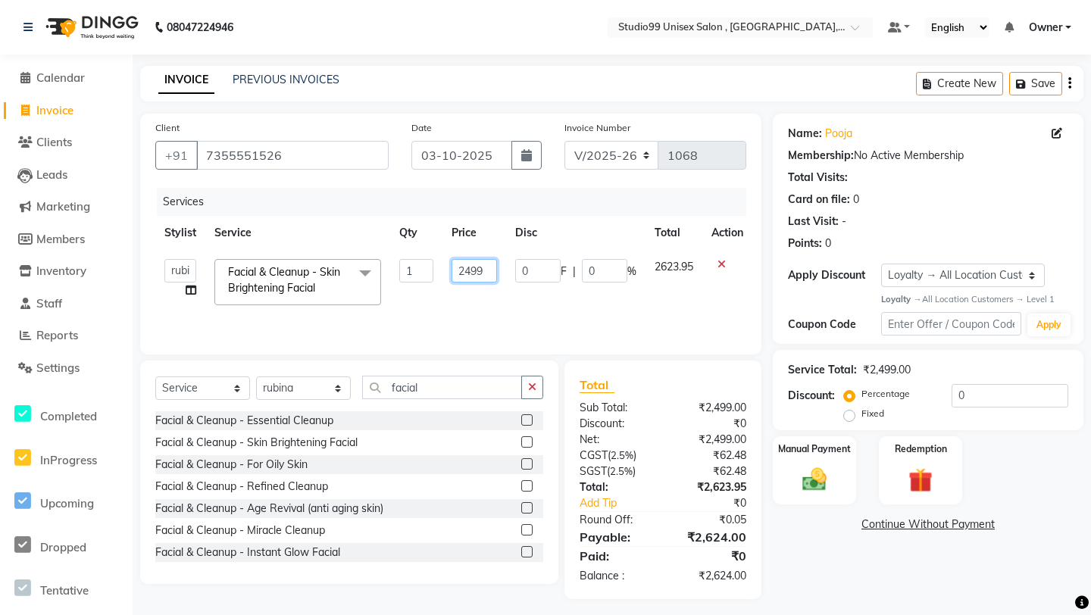
click at [489, 271] on input "2499" at bounding box center [474, 270] width 45 height 23
type input "2"
type input "3680"
click at [496, 299] on td "3680" at bounding box center [475, 282] width 64 height 64
select select "76609"
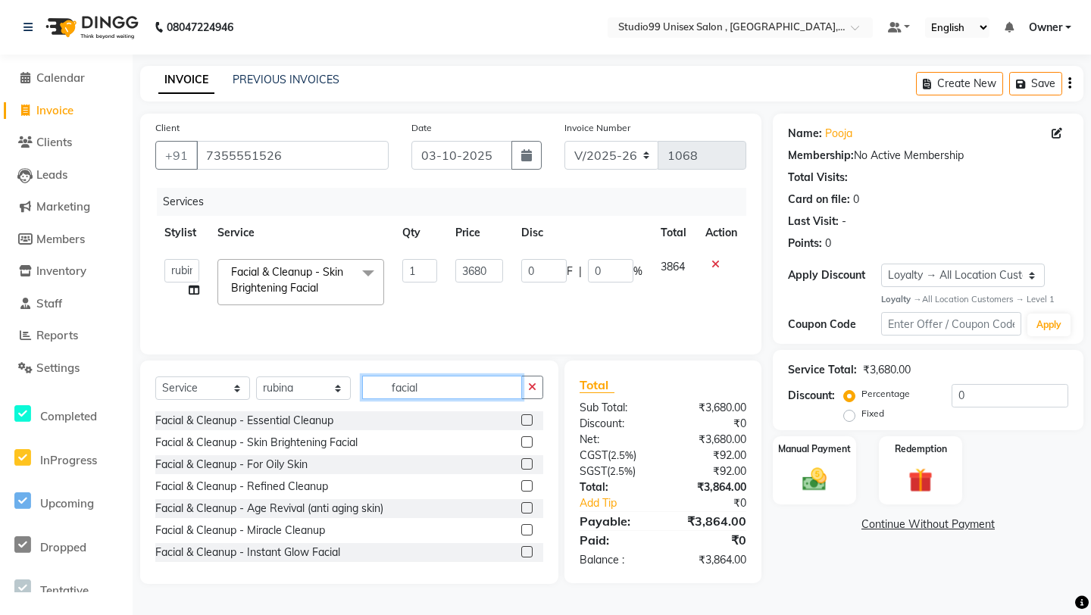
click at [452, 384] on input "facial" at bounding box center [442, 387] width 160 height 23
type input "f"
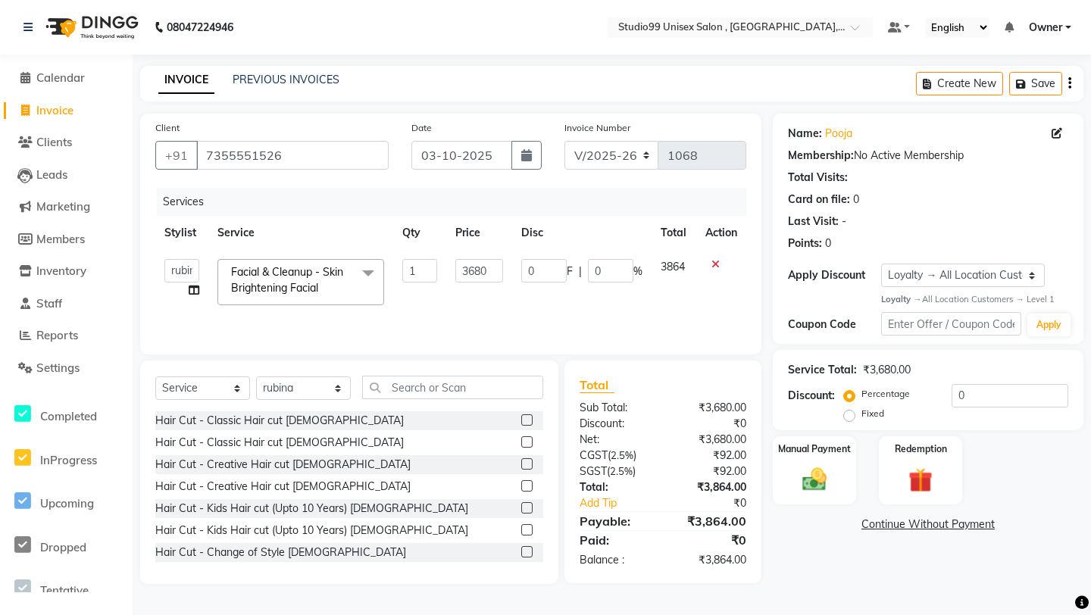
click at [862, 413] on label "Fixed" at bounding box center [873, 414] width 23 height 14
click at [853, 413] on input "Fixed" at bounding box center [852, 413] width 11 height 11
radio input "true"
click at [991, 393] on input "0" at bounding box center [1010, 395] width 117 height 23
click at [740, 327] on div "Services Stylist Service Qty Price Disc Total Action [PERSON_NAME] mubarakh Own…" at bounding box center [450, 264] width 591 height 152
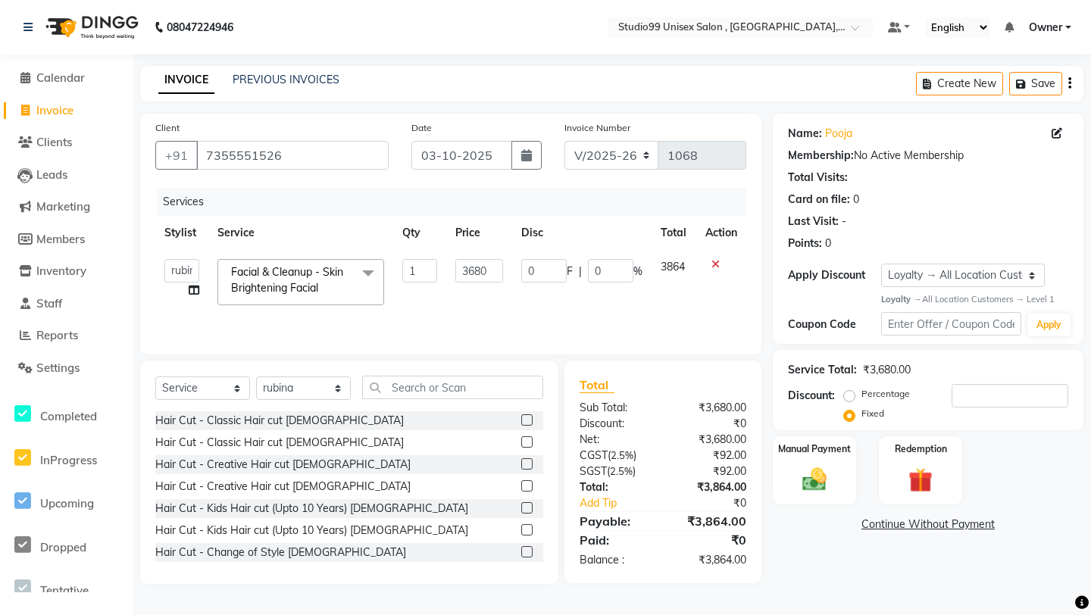
click at [977, 409] on div "Percentage Fixed" at bounding box center [957, 404] width 221 height 41
click at [977, 394] on input "number" at bounding box center [1010, 395] width 117 height 23
type input "1"
type input "0.03"
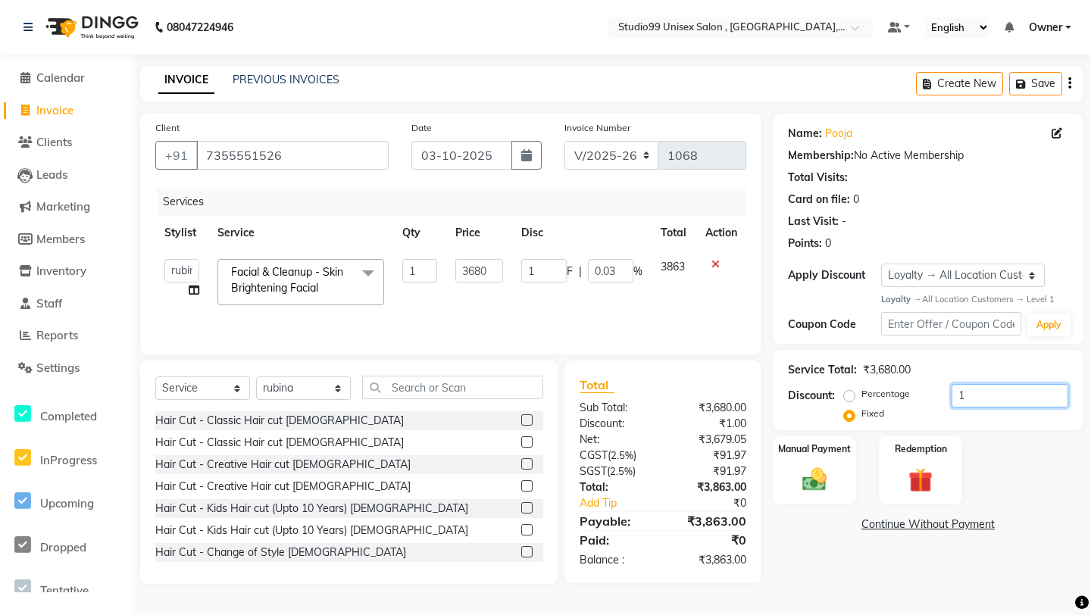
type input "18"
type input "0.49"
type input "184"
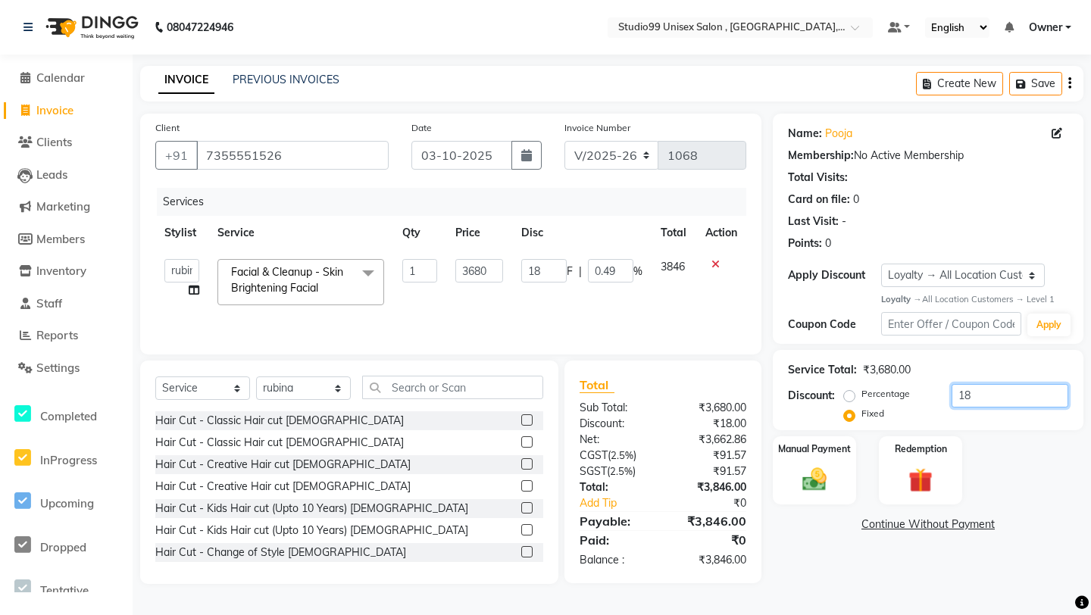
type input "5"
type input "184"
click at [815, 456] on div "Manual Payment" at bounding box center [814, 470] width 86 height 71
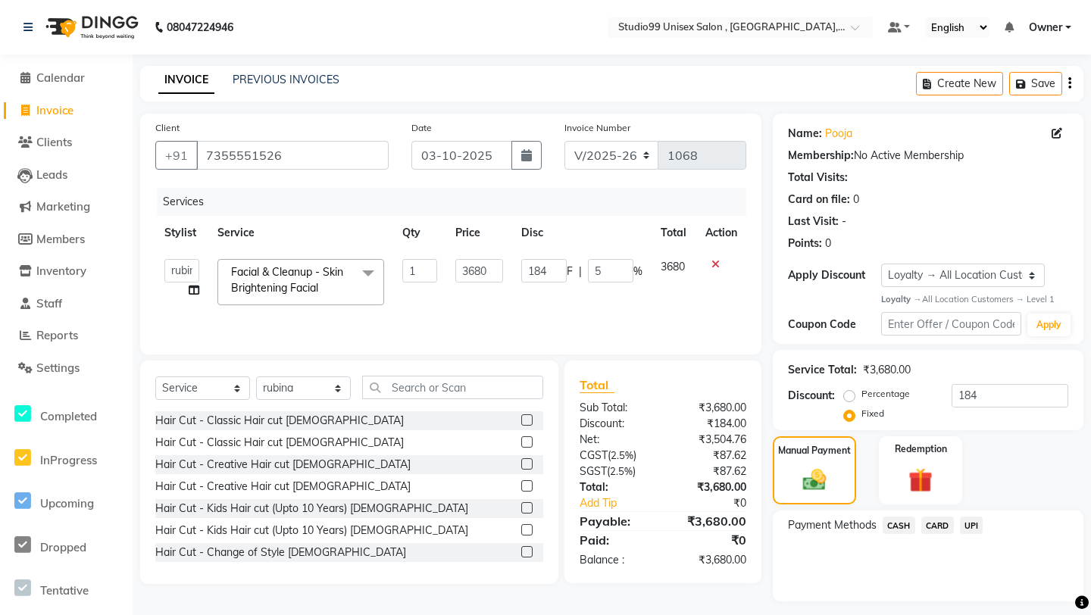
click at [974, 531] on span "UPI" at bounding box center [971, 525] width 23 height 17
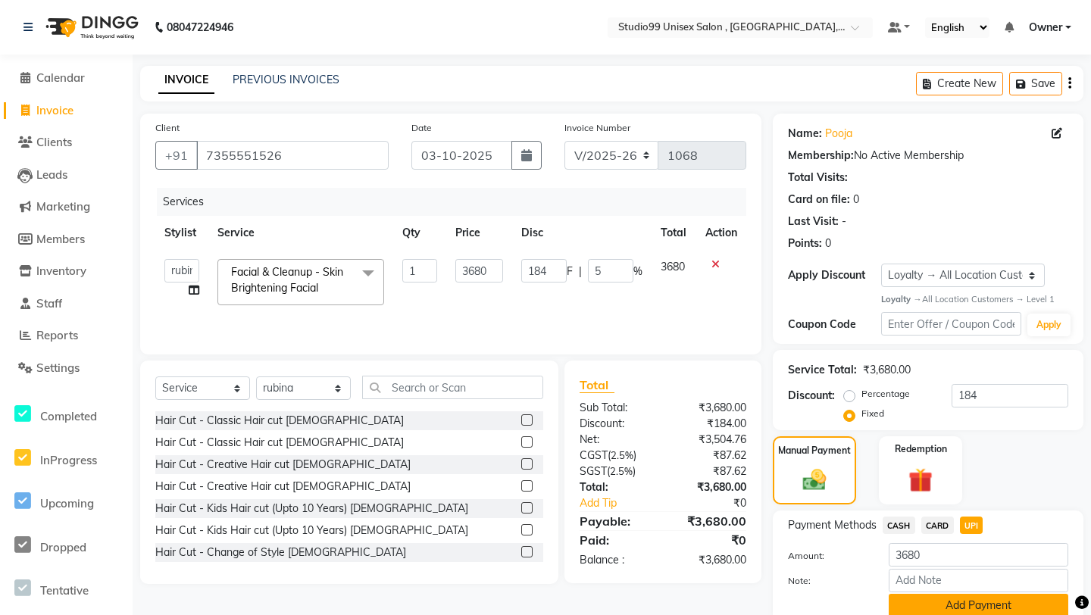
click at [964, 531] on button "Add Payment" at bounding box center [979, 605] width 180 height 23
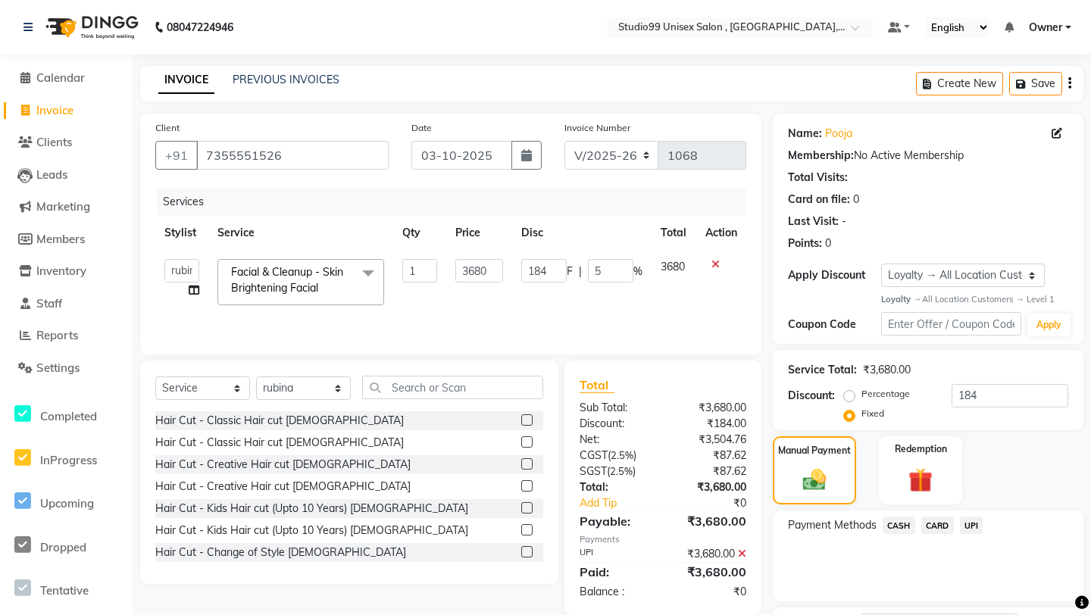
click at [927, 531] on div "Payment Methods CASH CARD UPI" at bounding box center [928, 556] width 311 height 91
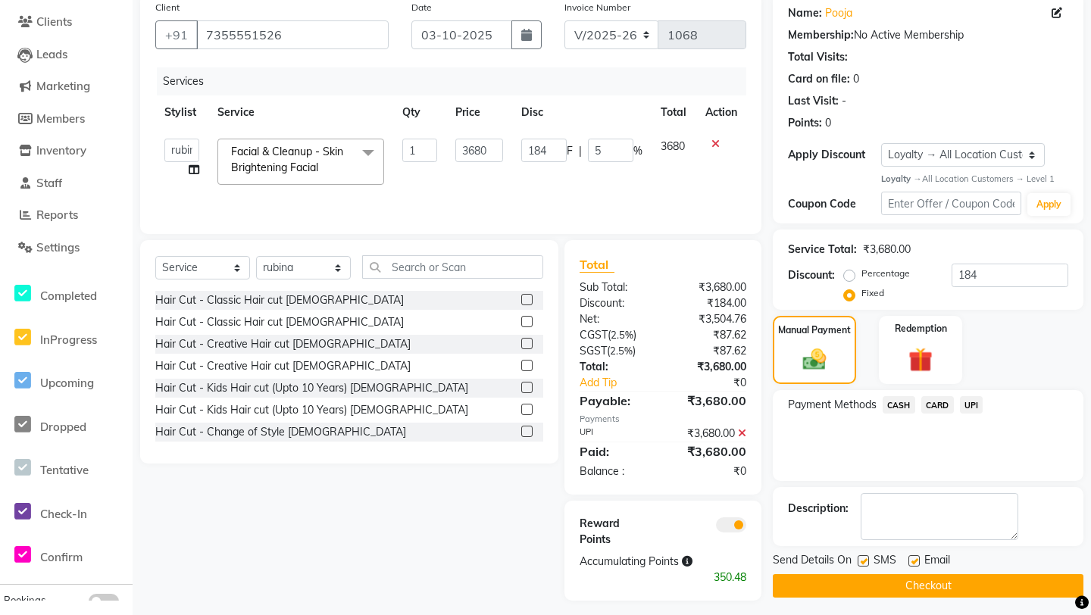
scroll to position [129, 0]
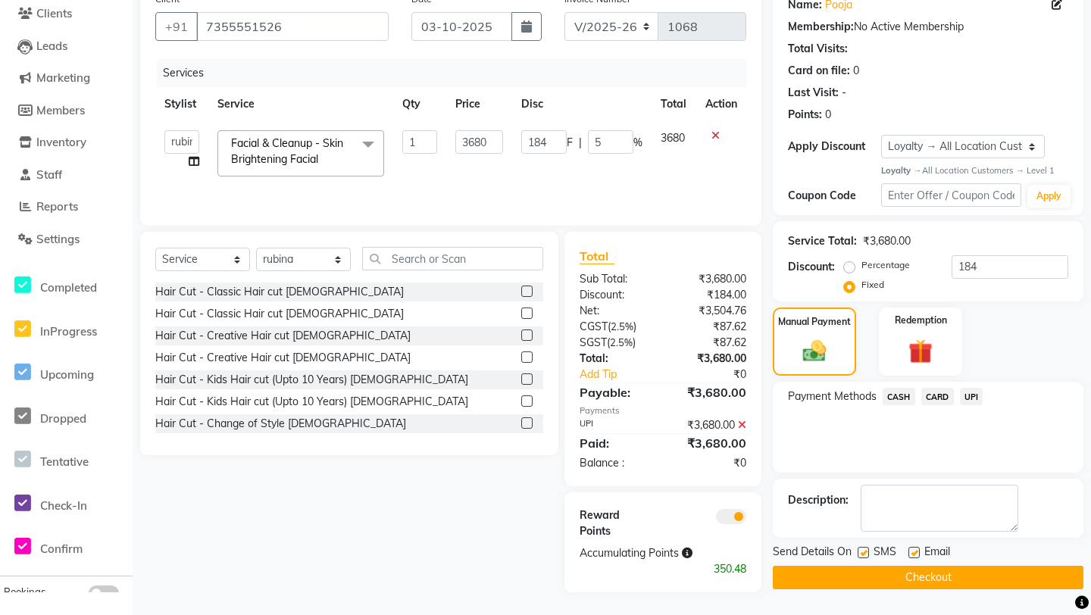
click at [934, 531] on button "Checkout" at bounding box center [928, 577] width 311 height 23
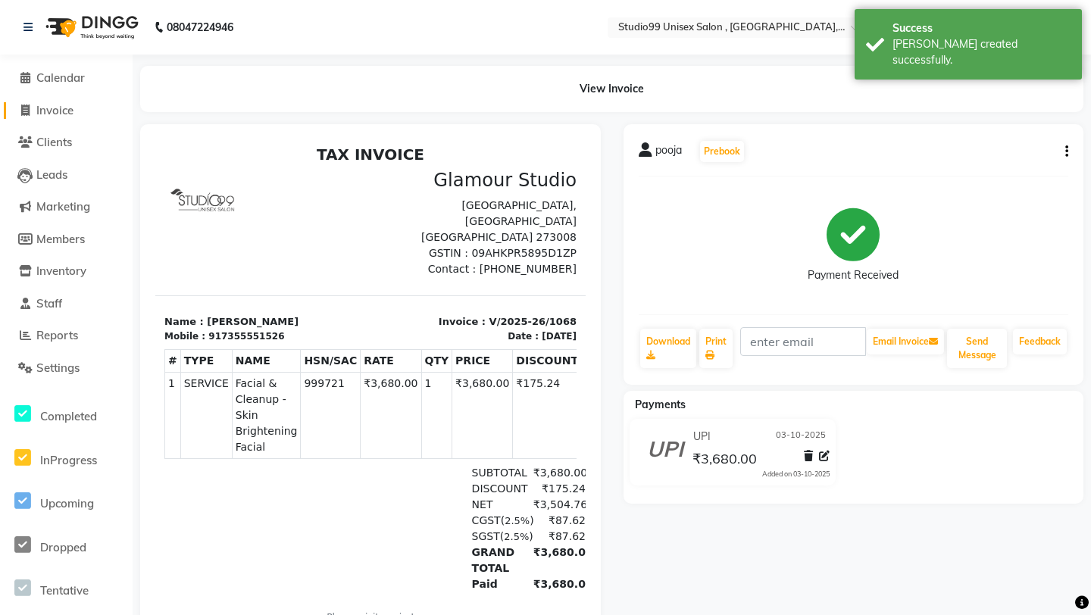
click at [56, 112] on span "Invoice" at bounding box center [54, 110] width 37 height 14
select select "service"
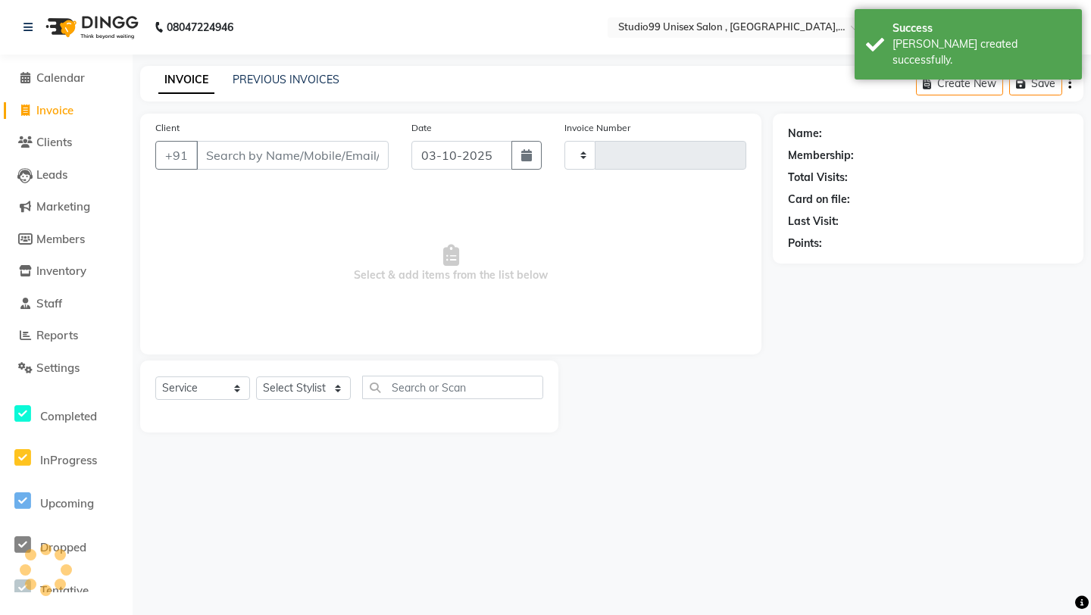
type input "1069"
select select "8117"
click at [314, 174] on div "Client +91" at bounding box center [272, 151] width 256 height 62
click at [314, 160] on input "Client" at bounding box center [292, 155] width 192 height 29
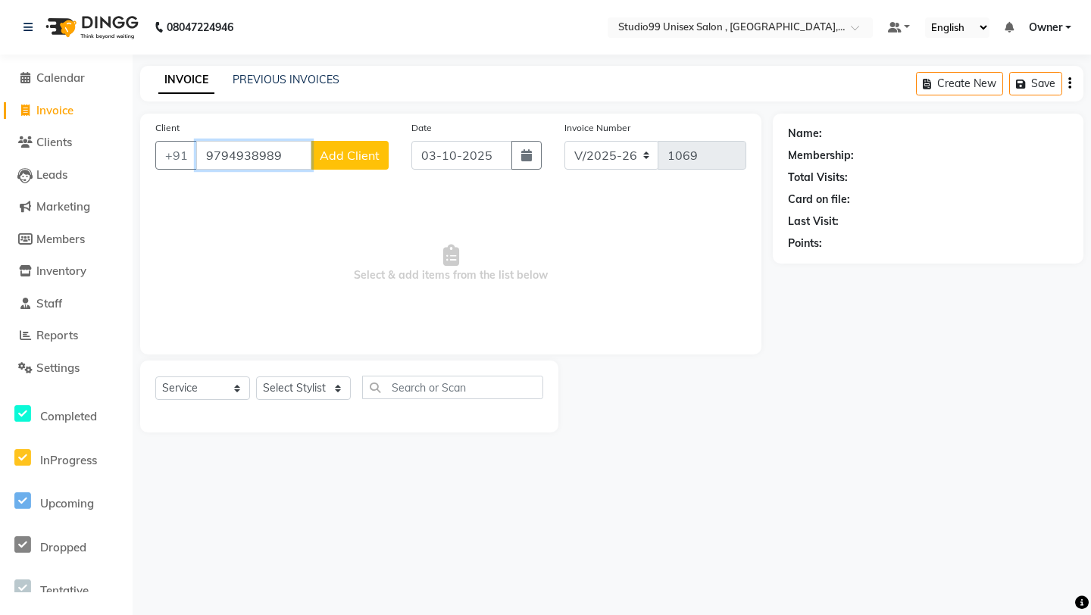
type input "9794938989"
click at [374, 158] on span "Add Client" at bounding box center [350, 155] width 60 height 15
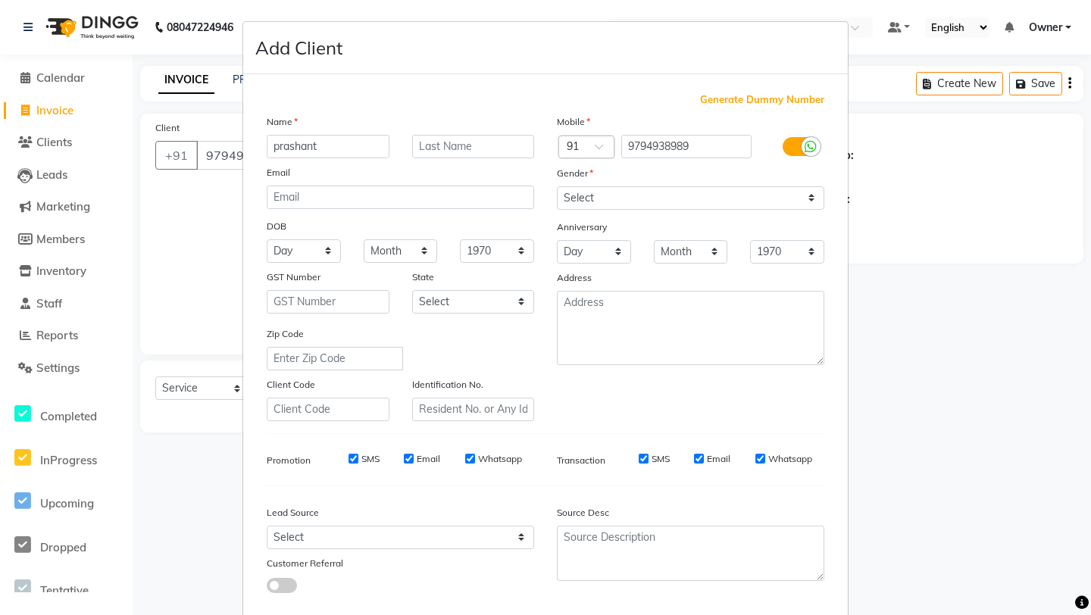
type input "prashant"
click at [473, 162] on div "Name prashant Email DOB Day 01 02 03 04 05 06 07 08 09 10 11 12 13 14 15 16 17 …" at bounding box center [400, 268] width 290 height 308
click at [473, 148] on input "text" at bounding box center [473, 146] width 123 height 23
type input "mishra"
click at [656, 193] on select "Select [DEMOGRAPHIC_DATA] [DEMOGRAPHIC_DATA] Other Prefer Not To Say" at bounding box center [690, 197] width 267 height 23
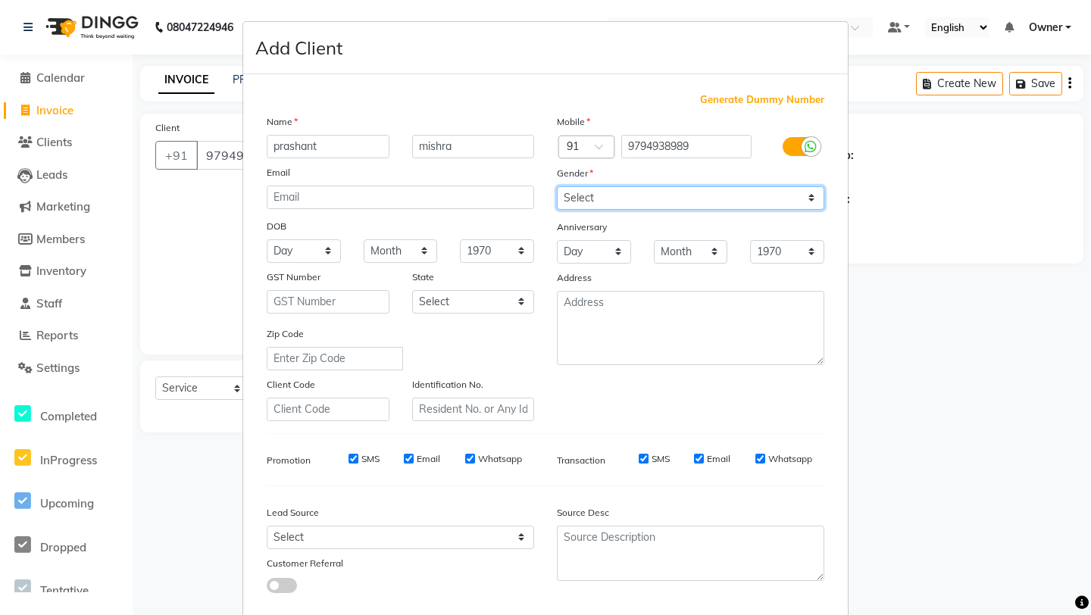
select select "[DEMOGRAPHIC_DATA]"
click at [643, 406] on div "Mobile Country Code × 91 9794938989 Gender Select [DEMOGRAPHIC_DATA] [DEMOGRAPH…" at bounding box center [691, 268] width 290 height 308
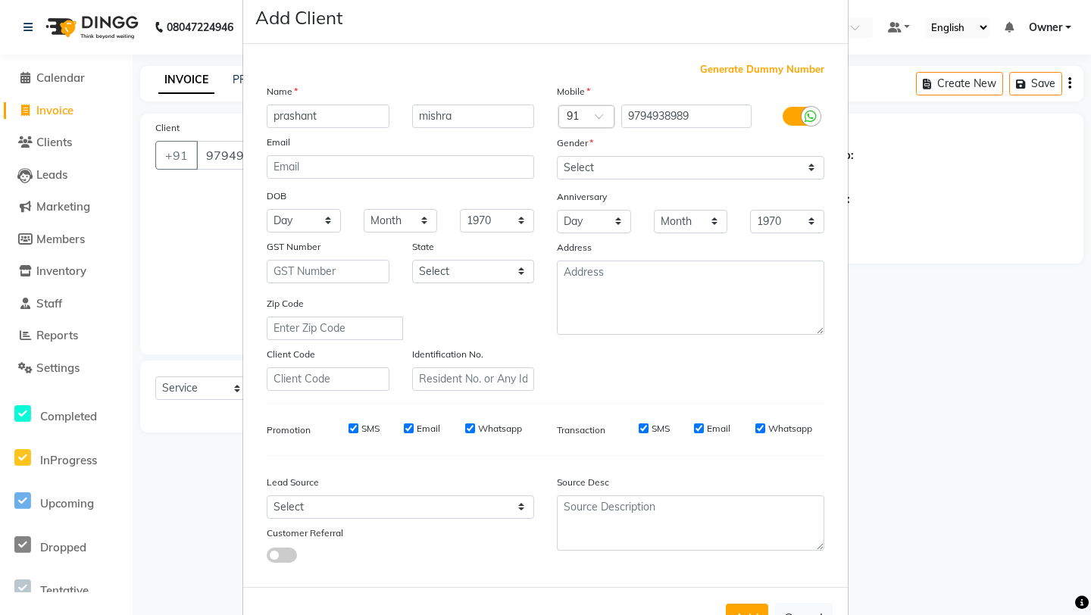
scroll to position [83, 0]
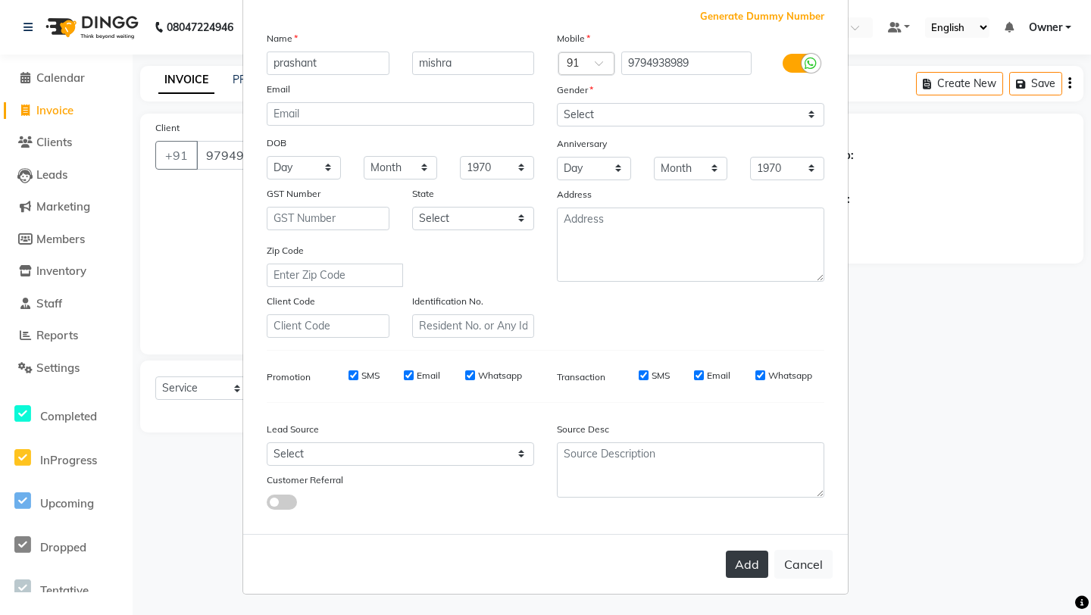
click at [758, 531] on button "Add" at bounding box center [747, 564] width 42 height 27
select select
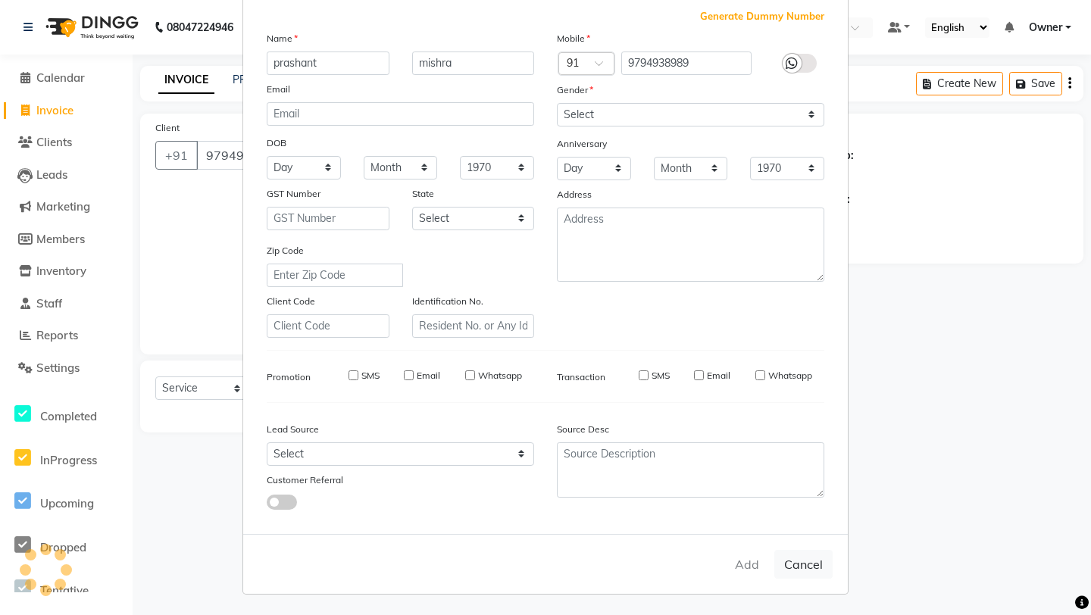
select select
checkbox input "false"
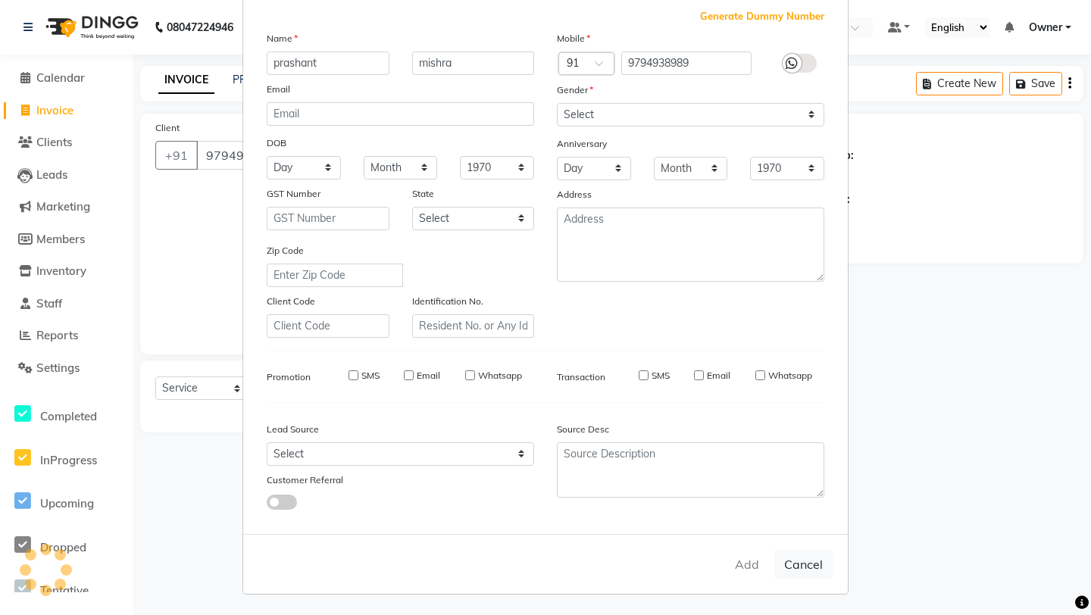
checkbox input "false"
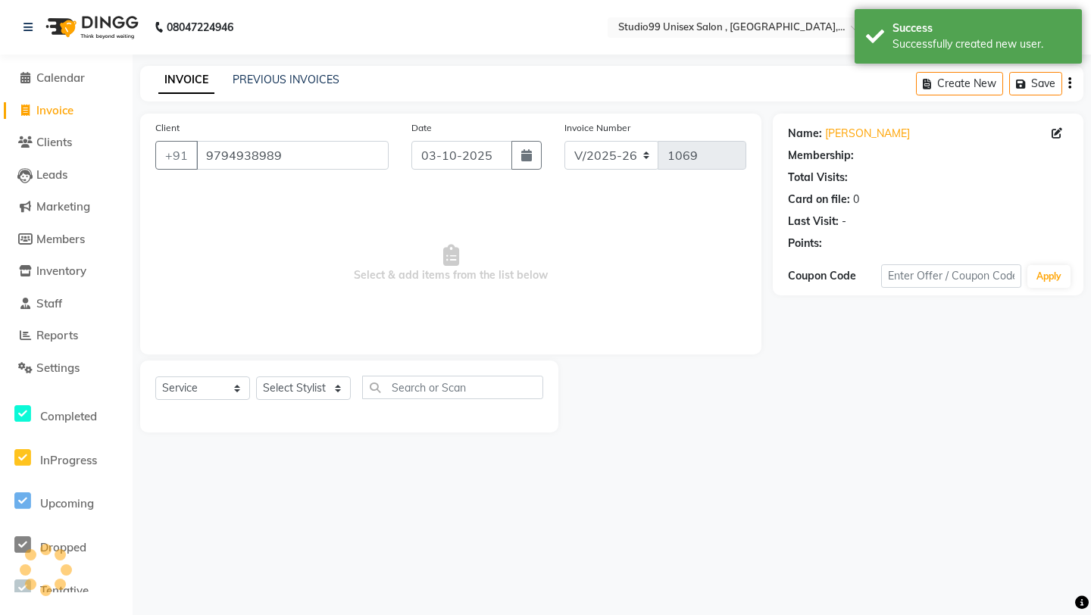
select select "1: Object"
click at [302, 388] on select "Select Stylist [PERSON_NAME] Owner [PERSON_NAME] Prem [PERSON_NAME] [PERSON_NAM…" at bounding box center [303, 388] width 95 height 23
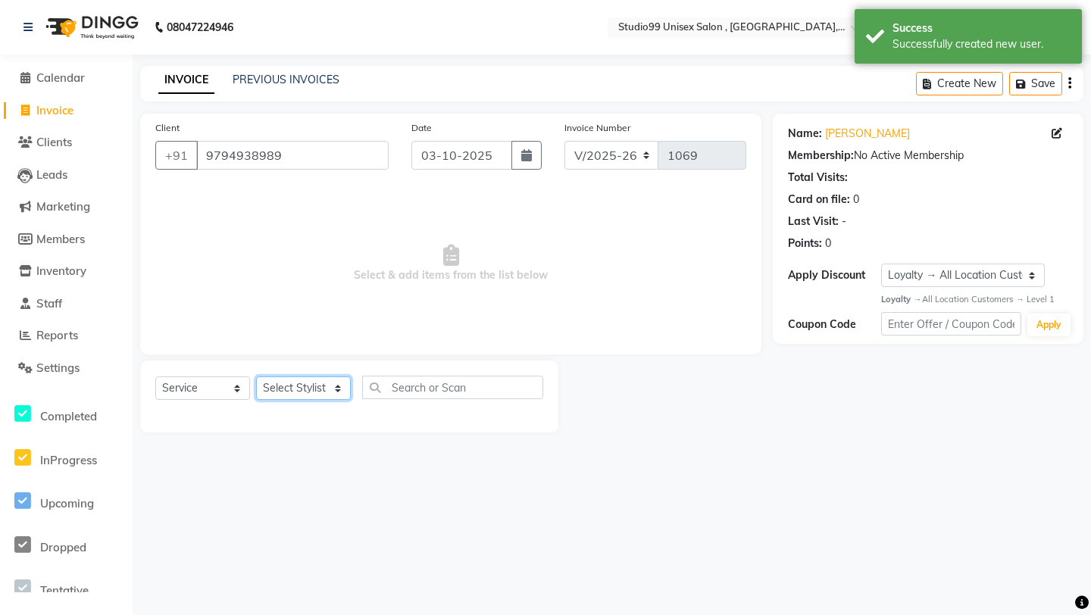
select select "84658"
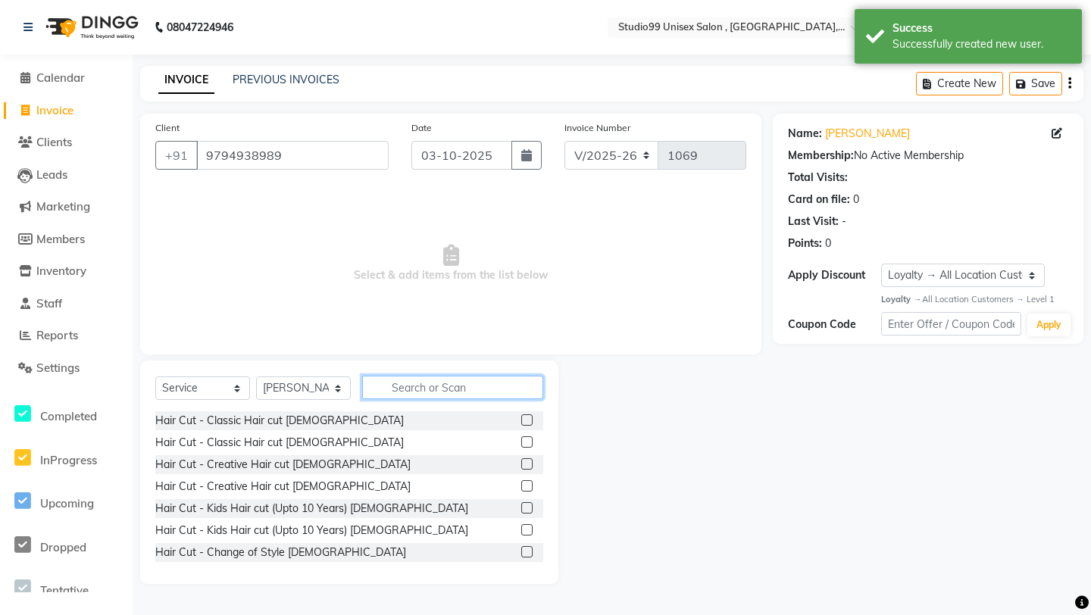
click at [423, 389] on input "text" at bounding box center [452, 387] width 181 height 23
click at [531, 457] on div at bounding box center [532, 464] width 22 height 19
click at [527, 467] on label at bounding box center [526, 463] width 11 height 11
click at [527, 467] on input "checkbox" at bounding box center [526, 465] width 10 height 10
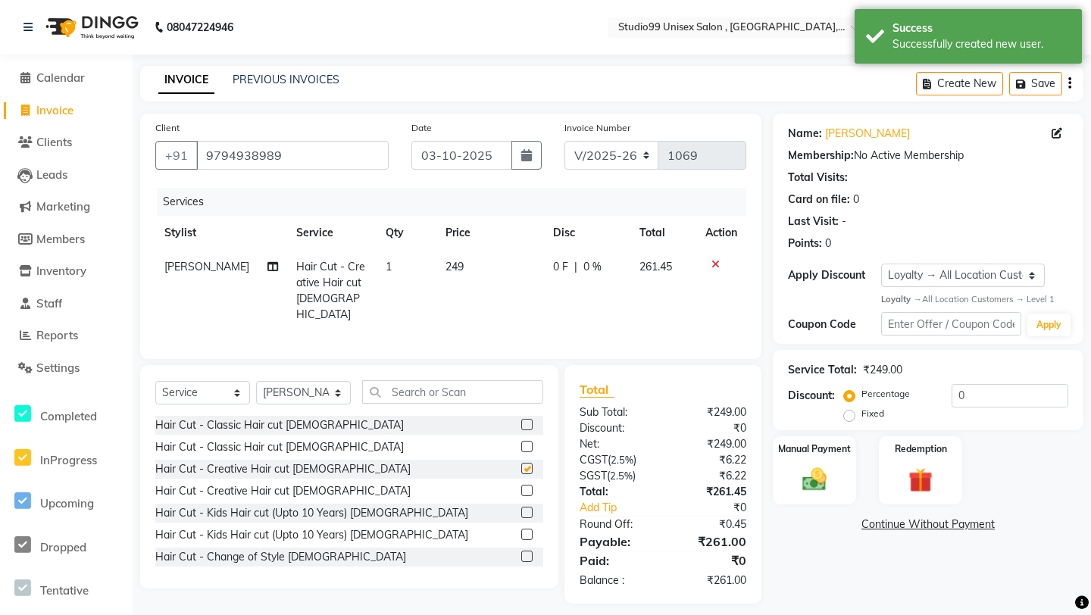
checkbox input "false"
click at [862, 413] on label "Fixed" at bounding box center [873, 414] width 23 height 14
click at [852, 413] on input "Fixed" at bounding box center [852, 413] width 11 height 11
radio input "true"
click at [965, 405] on input "0" at bounding box center [1010, 395] width 117 height 23
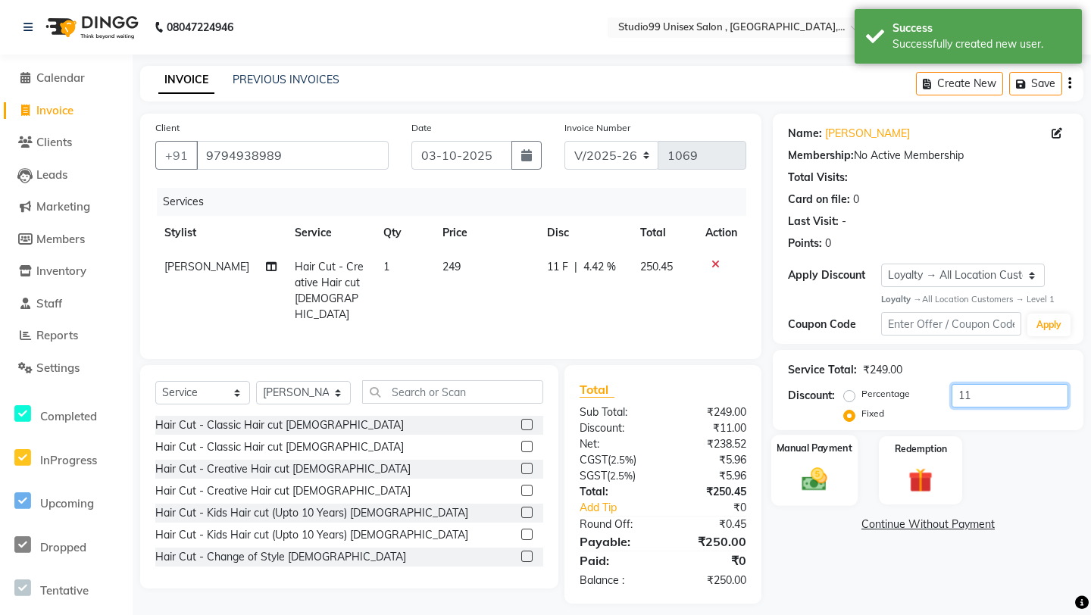
type input "11"
click at [819, 469] on img at bounding box center [815, 480] width 42 height 30
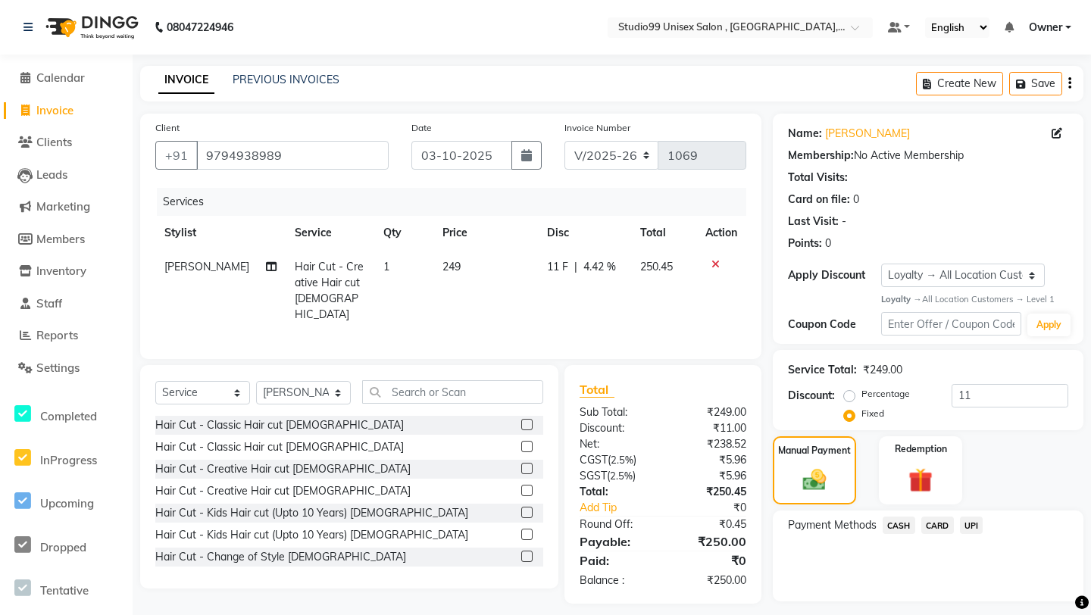
click at [971, 531] on span "UPI" at bounding box center [971, 525] width 23 height 17
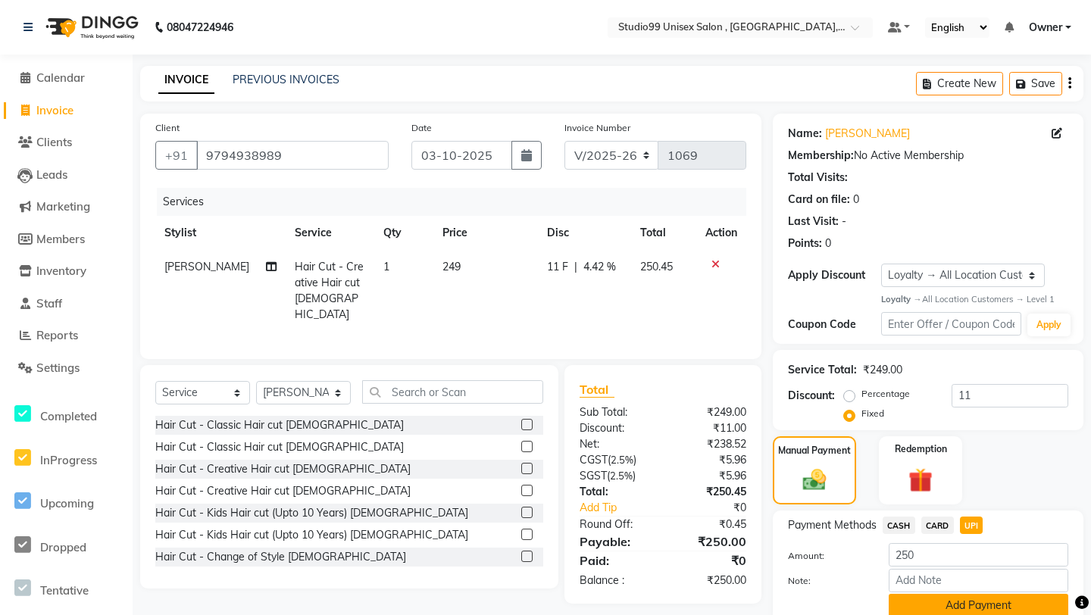
click at [934, 531] on button "Add Payment" at bounding box center [979, 605] width 180 height 23
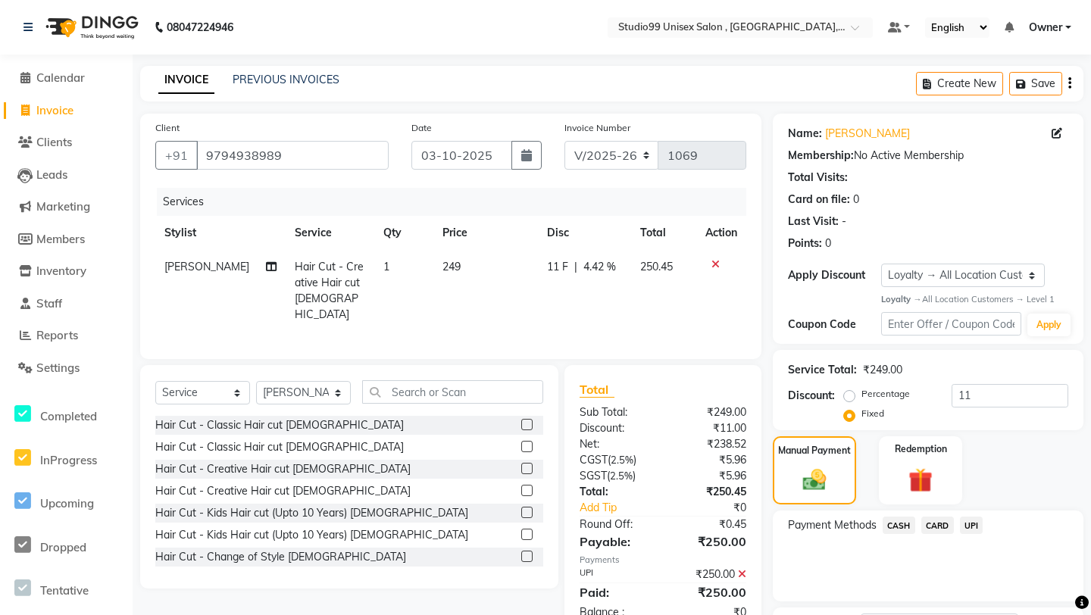
click at [886, 531] on div "Payment Methods CASH CARD UPI" at bounding box center [928, 556] width 311 height 91
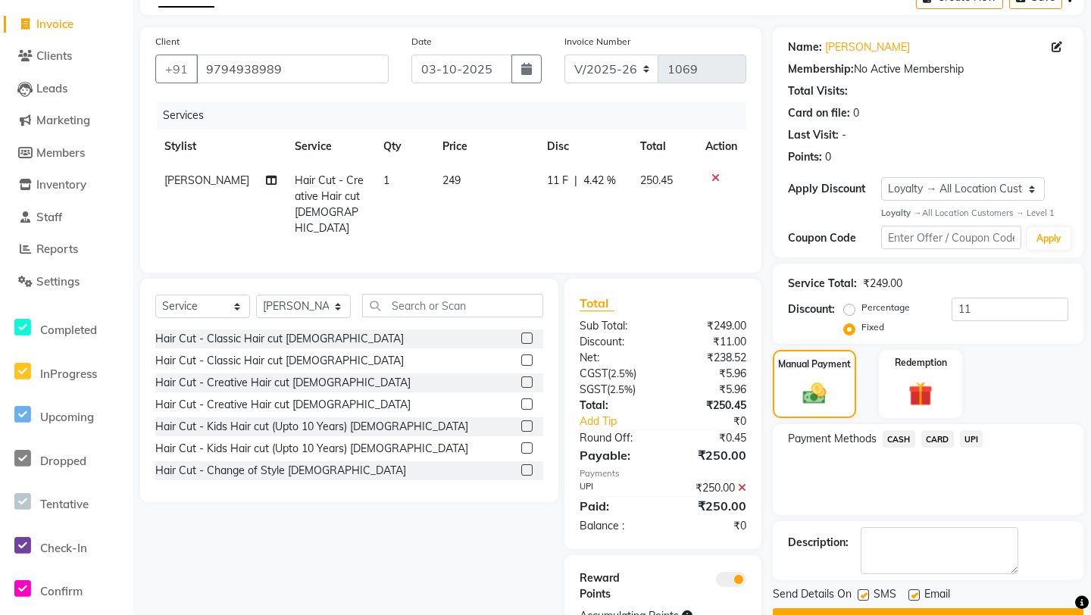
scroll to position [145, 0]
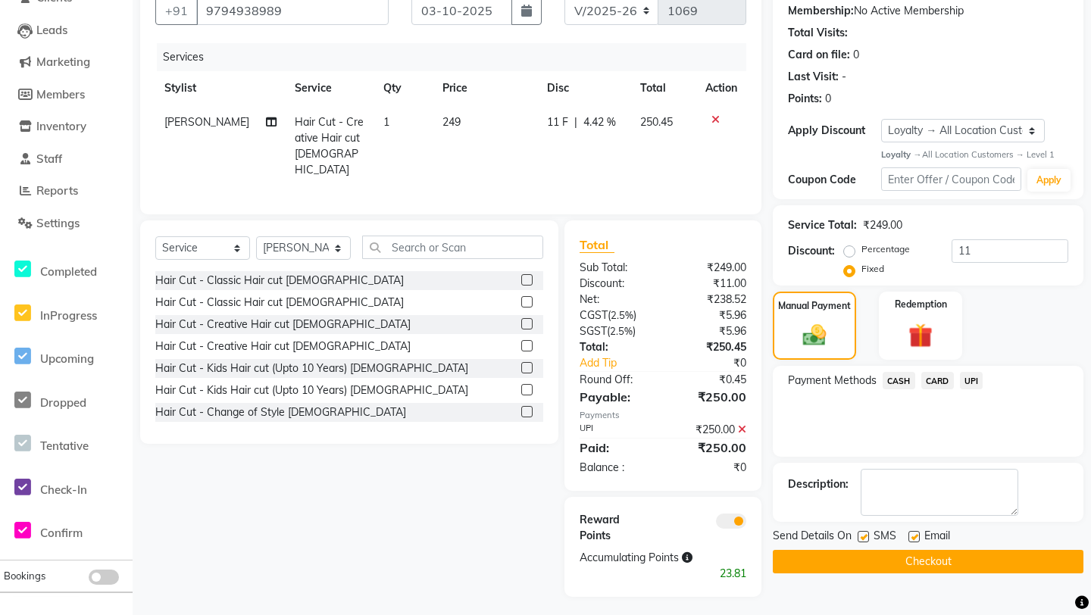
click at [874, 531] on button "Checkout" at bounding box center [928, 561] width 311 height 23
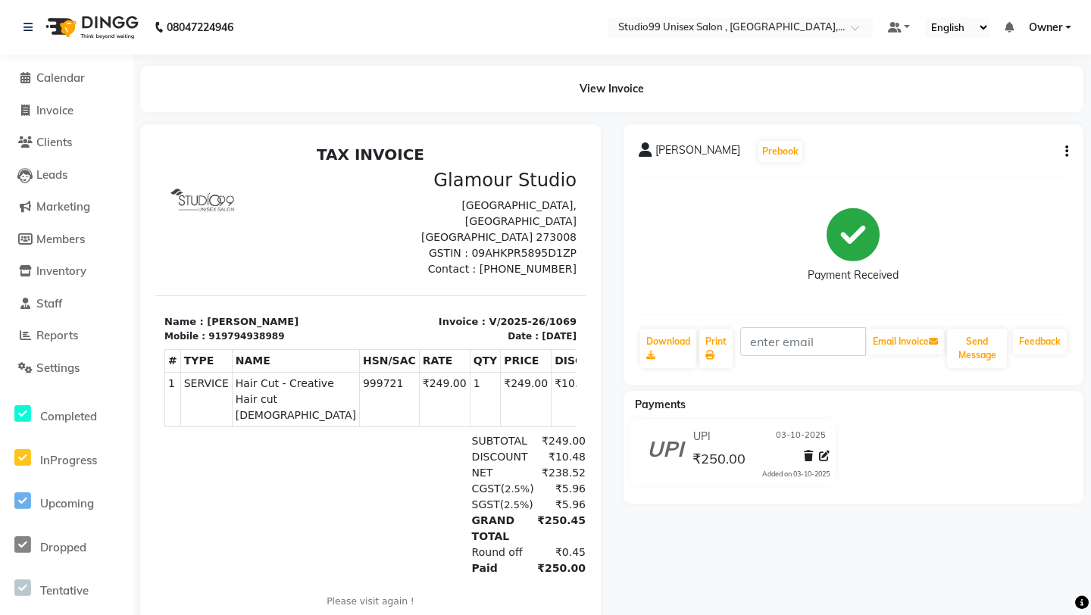
click at [59, 119] on li "Invoice" at bounding box center [66, 111] width 133 height 33
click at [77, 105] on link "Invoice" at bounding box center [66, 110] width 125 height 17
select select "service"
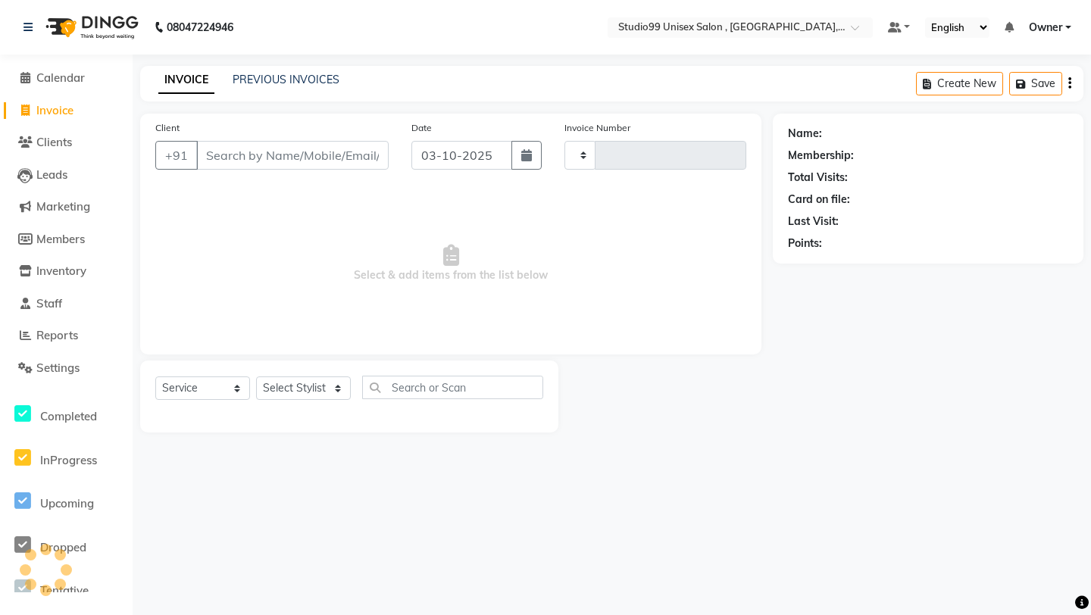
type input "1070"
select select "8117"
click at [314, 167] on input "Client" at bounding box center [292, 155] width 192 height 29
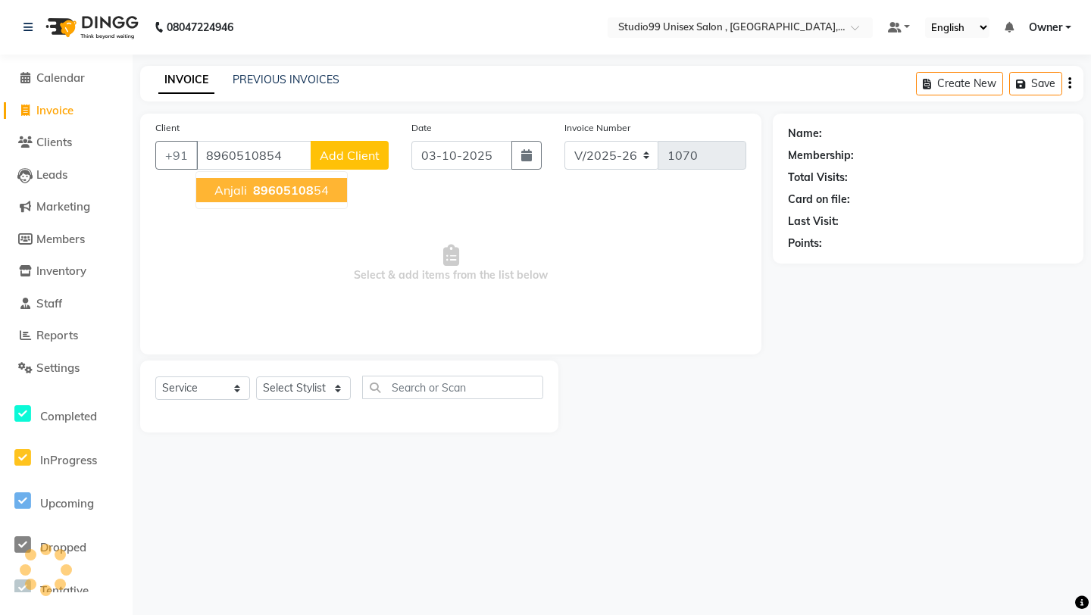
type input "8960510854"
select select "1: Object"
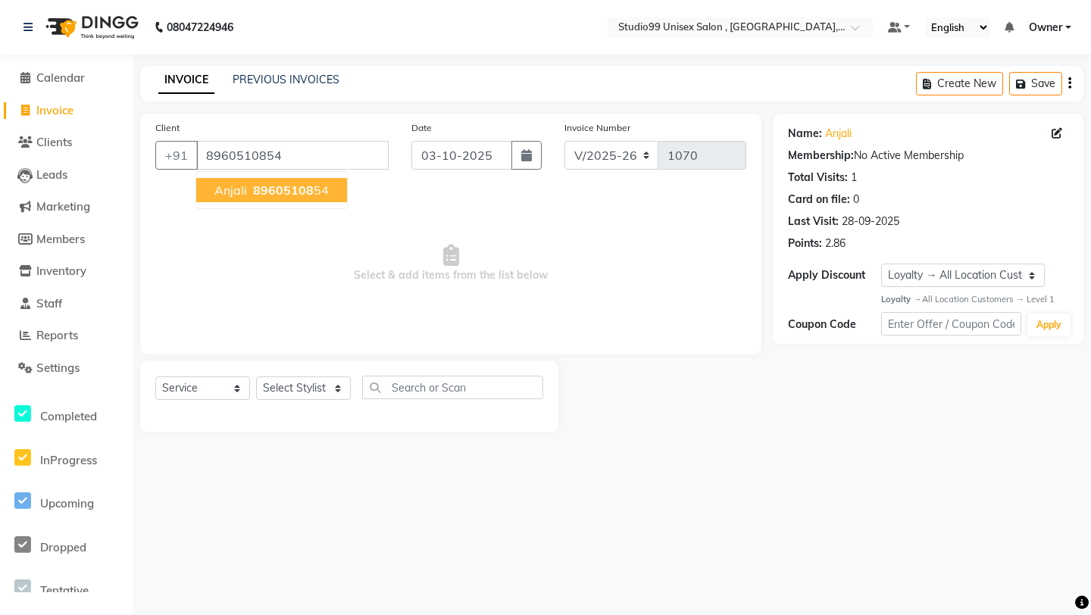
click at [324, 194] on ngb-highlight "89605108 54" at bounding box center [289, 190] width 79 height 15
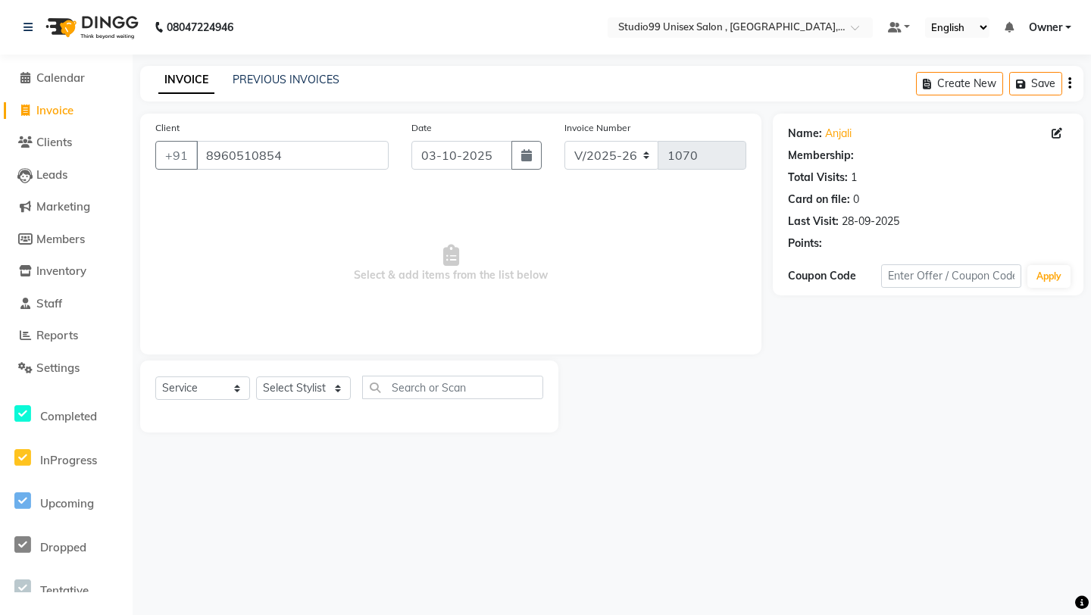
select select "1: Object"
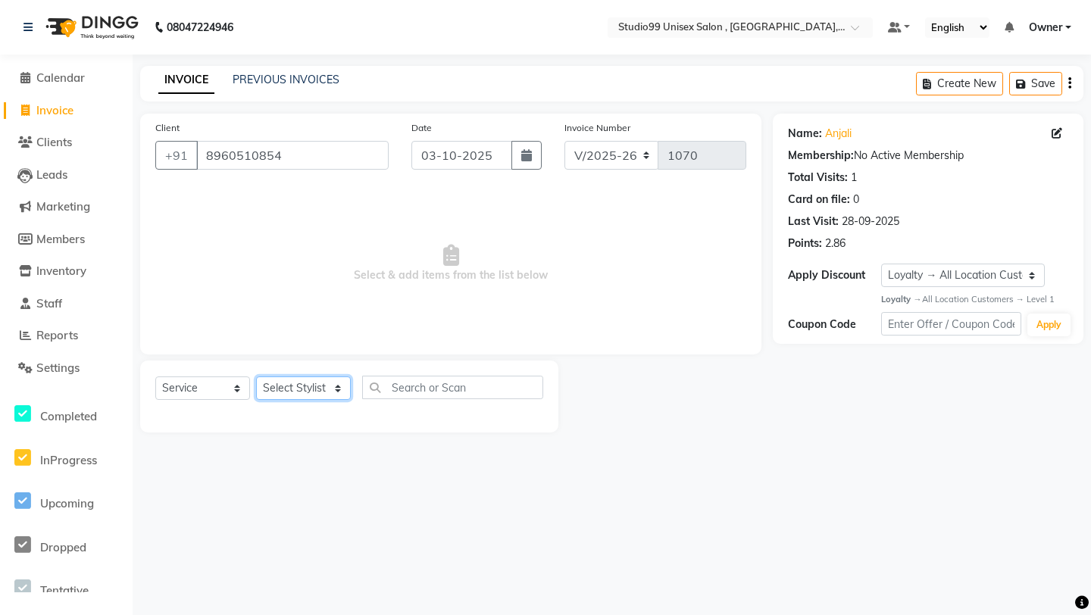
click at [306, 386] on select "Select Stylist [PERSON_NAME] Owner [PERSON_NAME] Prem [PERSON_NAME] [PERSON_NAM…" at bounding box center [303, 388] width 95 height 23
select select "84246"
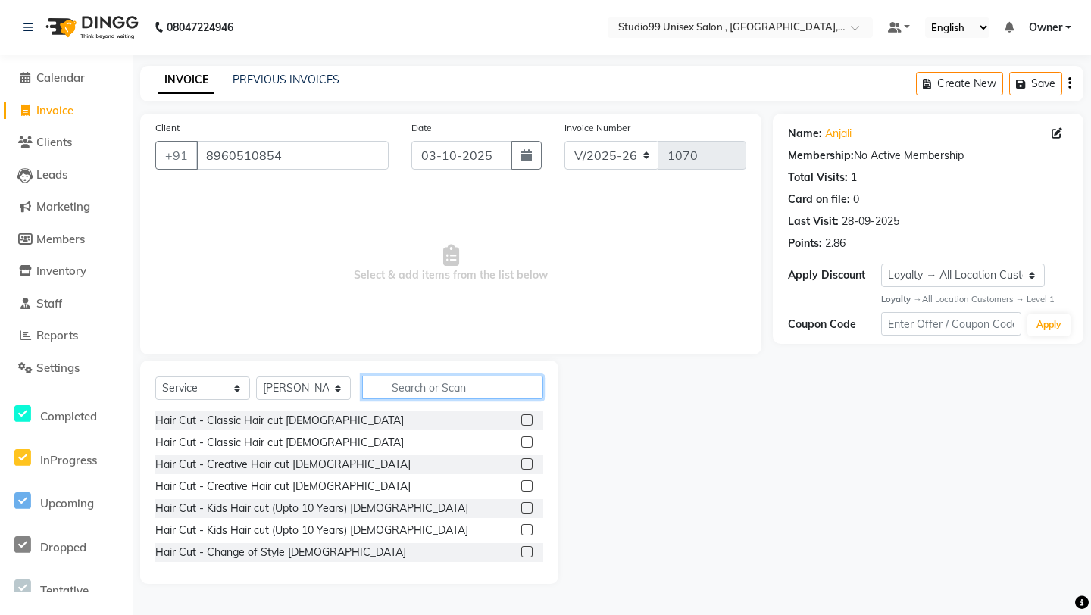
click at [395, 389] on input "text" at bounding box center [452, 387] width 181 height 23
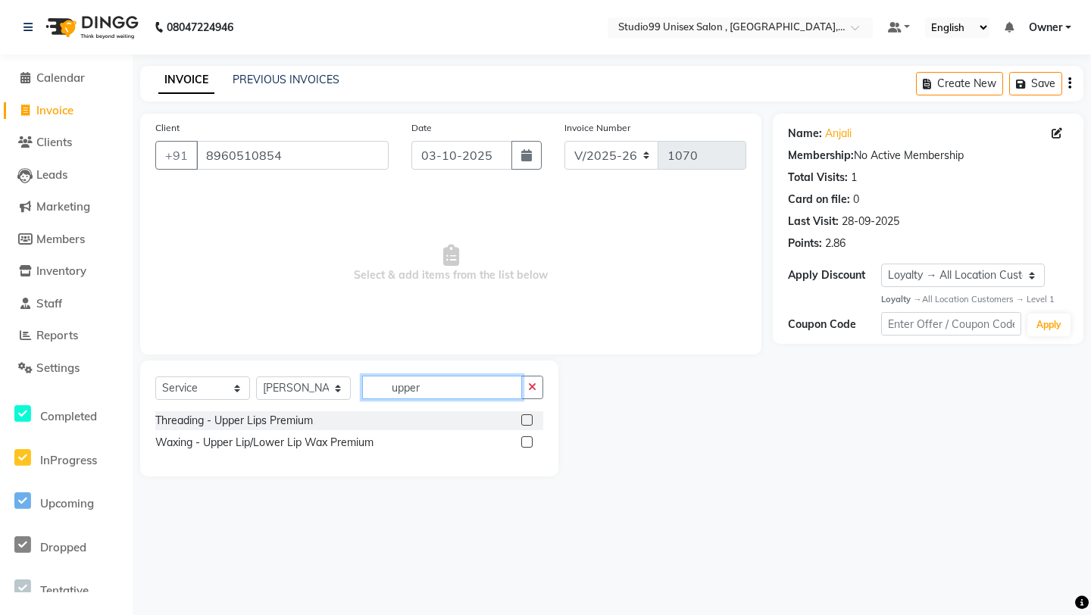
type input "upper"
click at [527, 443] on label at bounding box center [526, 441] width 11 height 11
click at [527, 443] on input "checkbox" at bounding box center [526, 443] width 10 height 10
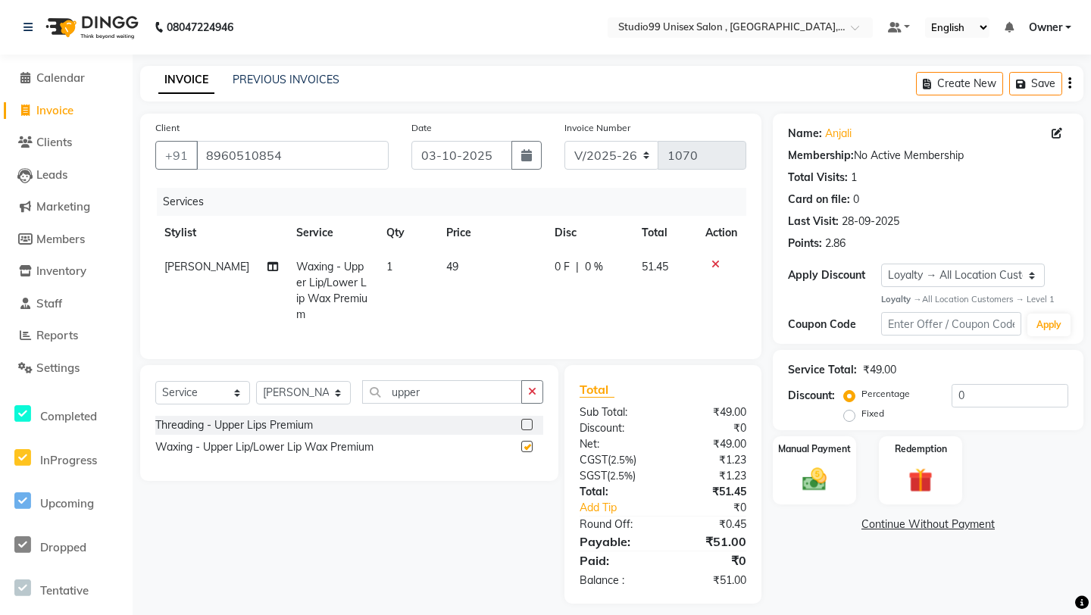
checkbox input "false"
click at [862, 418] on label "Fixed" at bounding box center [873, 414] width 23 height 14
click at [852, 418] on input "Fixed" at bounding box center [852, 413] width 11 height 11
radio input "true"
click at [990, 418] on div "Percentage Fixed 0" at bounding box center [957, 404] width 221 height 41
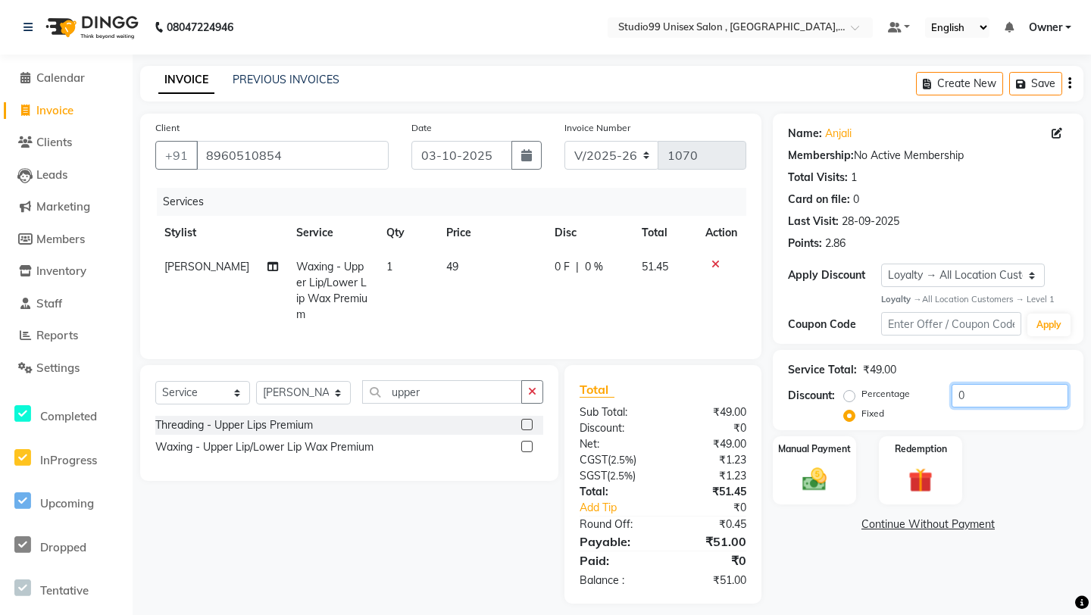
click at [990, 406] on input "0" at bounding box center [1010, 395] width 117 height 23
type input "1"
click at [803, 480] on img at bounding box center [815, 480] width 42 height 30
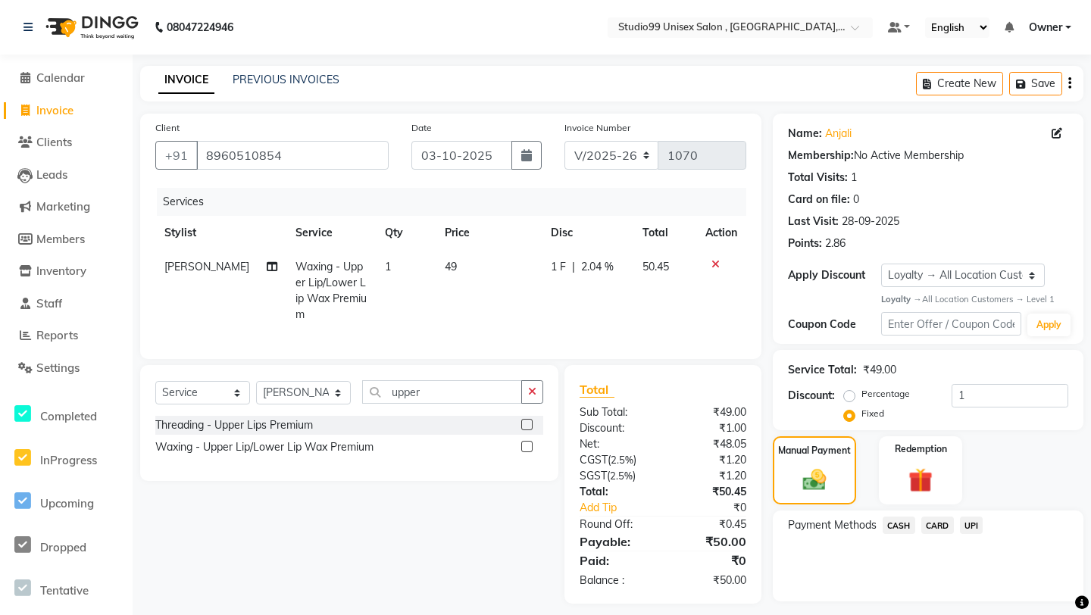
click at [974, 528] on span "UPI" at bounding box center [971, 525] width 23 height 17
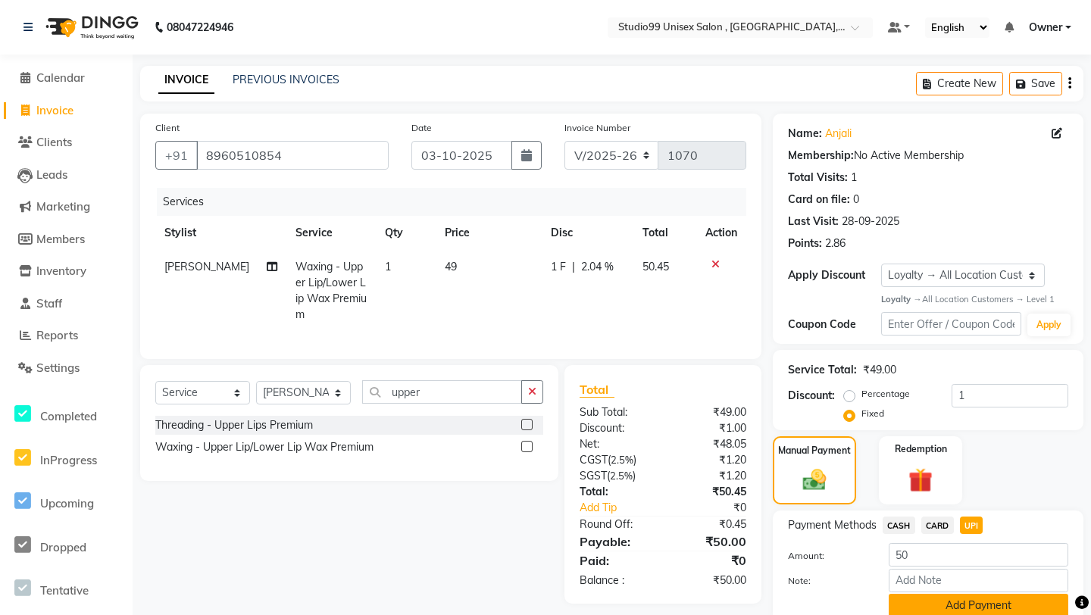
click at [949, 531] on button "Add Payment" at bounding box center [979, 605] width 180 height 23
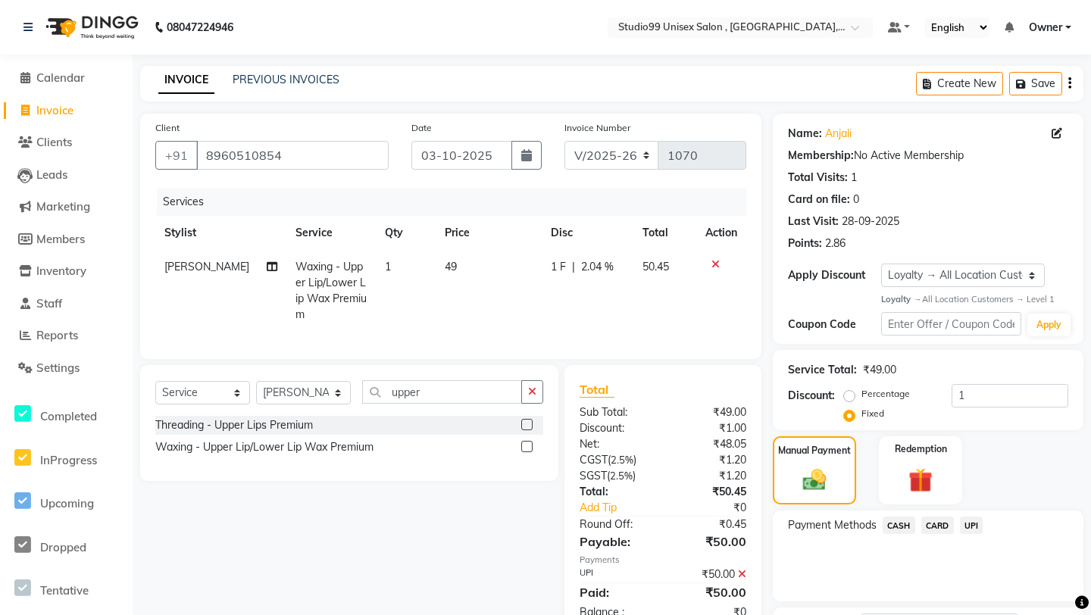
click at [903, 531] on div "Payment Methods CASH CARD UPI" at bounding box center [928, 556] width 311 height 91
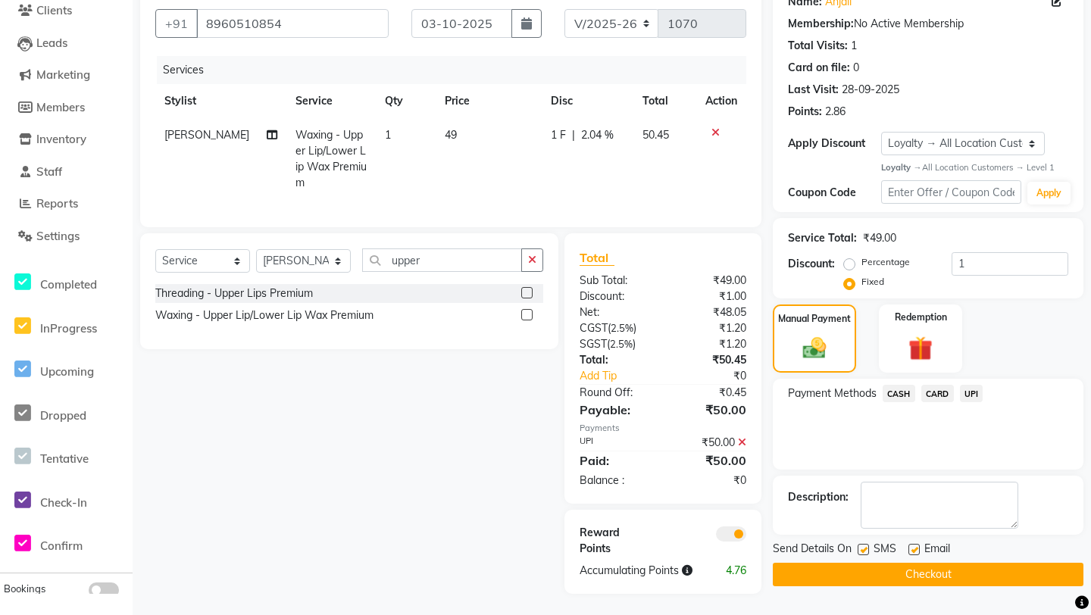
scroll to position [133, 0]
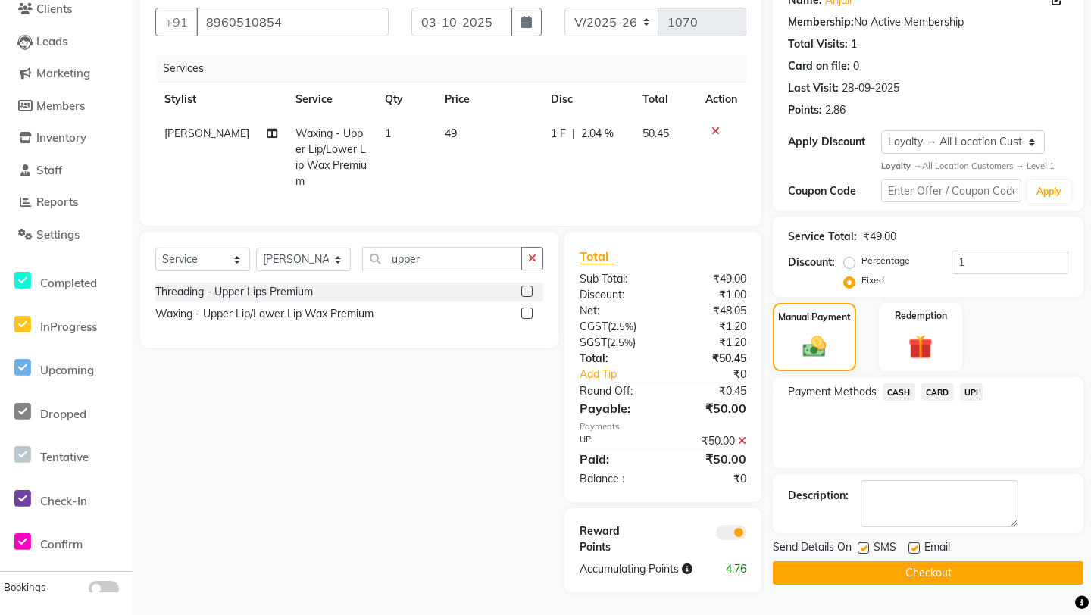
click at [901, 531] on button "Checkout" at bounding box center [928, 572] width 311 height 23
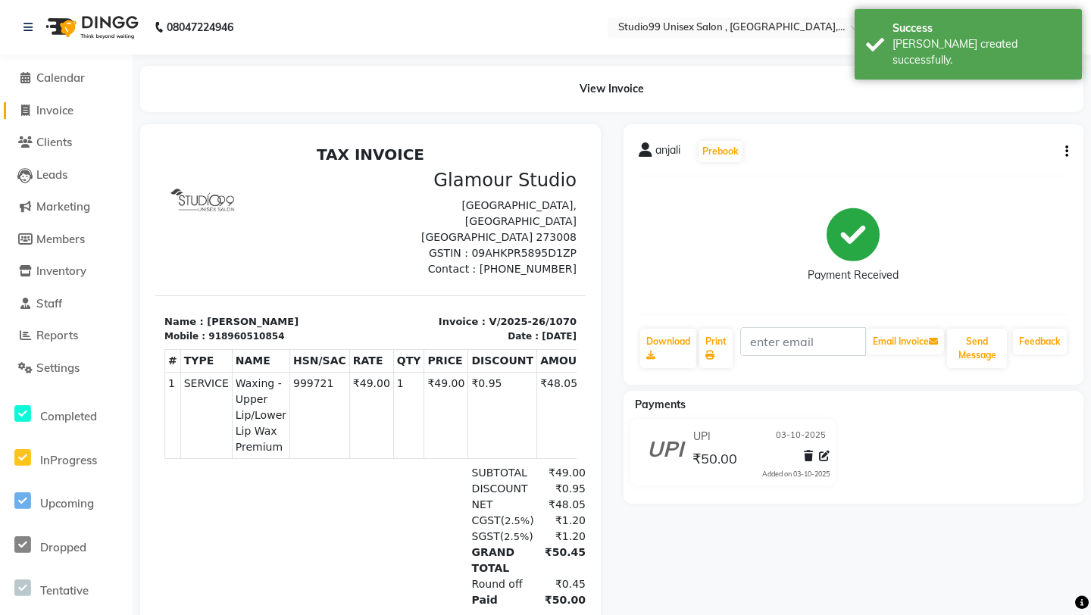
click at [64, 111] on span "Invoice" at bounding box center [54, 110] width 37 height 14
select select "service"
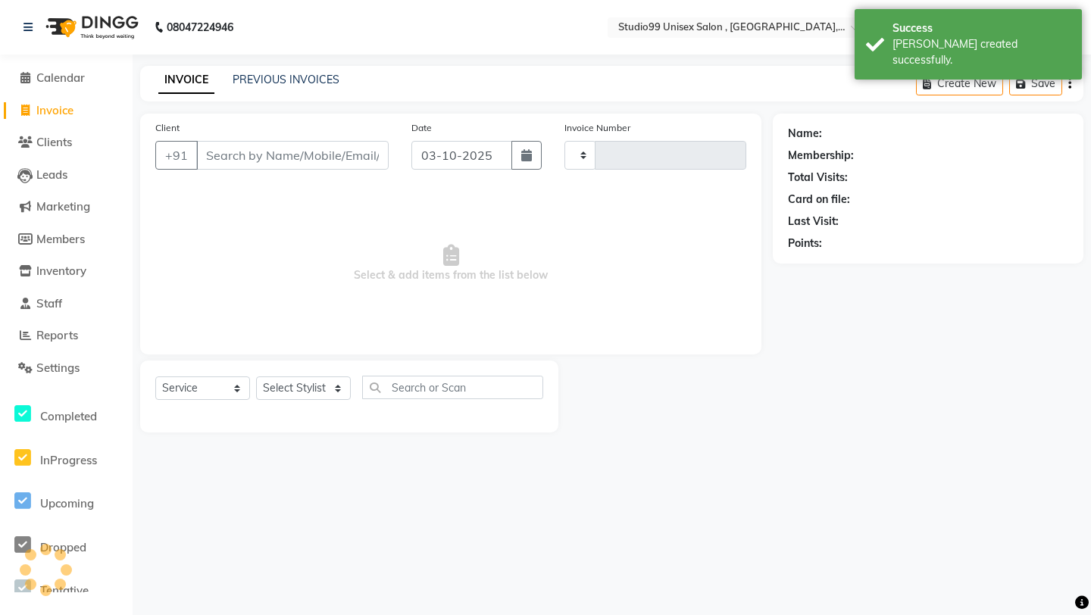
type input "1071"
select select "8117"
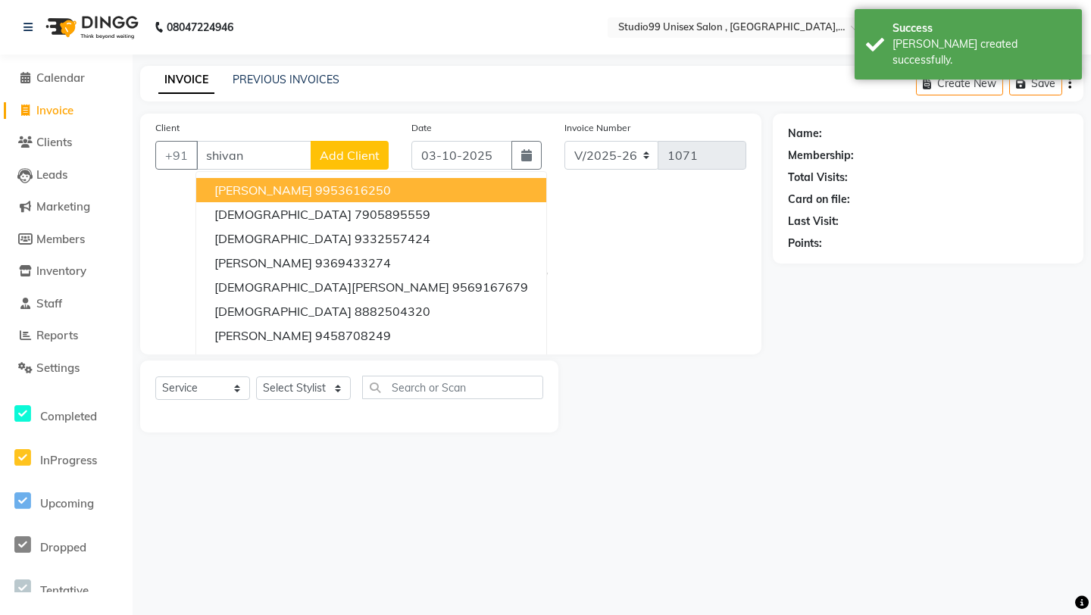
click at [315, 190] on ngb-highlight "9953616250" at bounding box center [353, 190] width 76 height 15
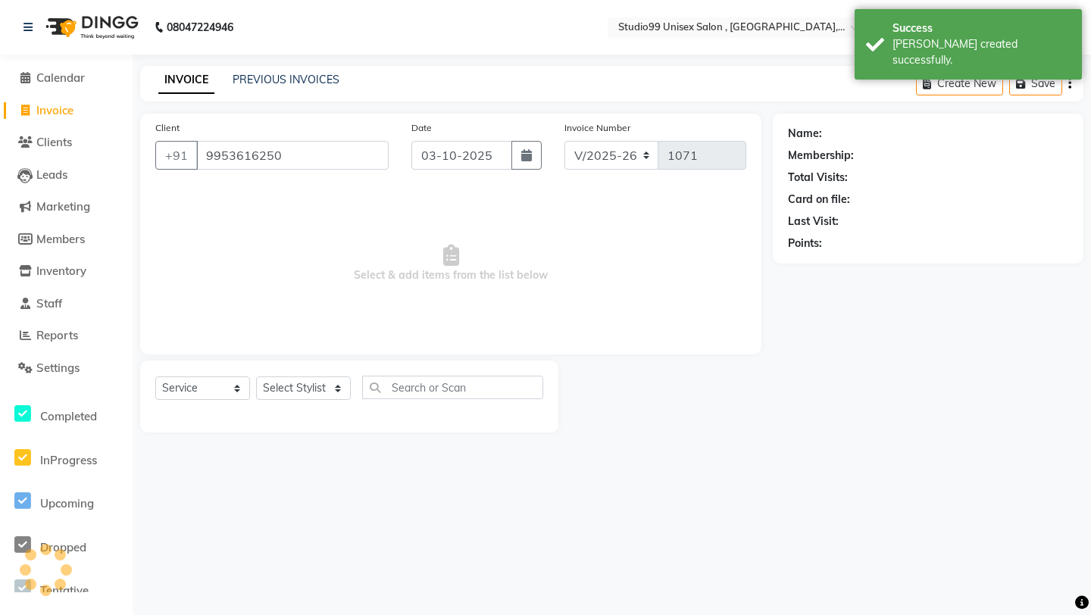
type input "9953616250"
select select "1: Object"
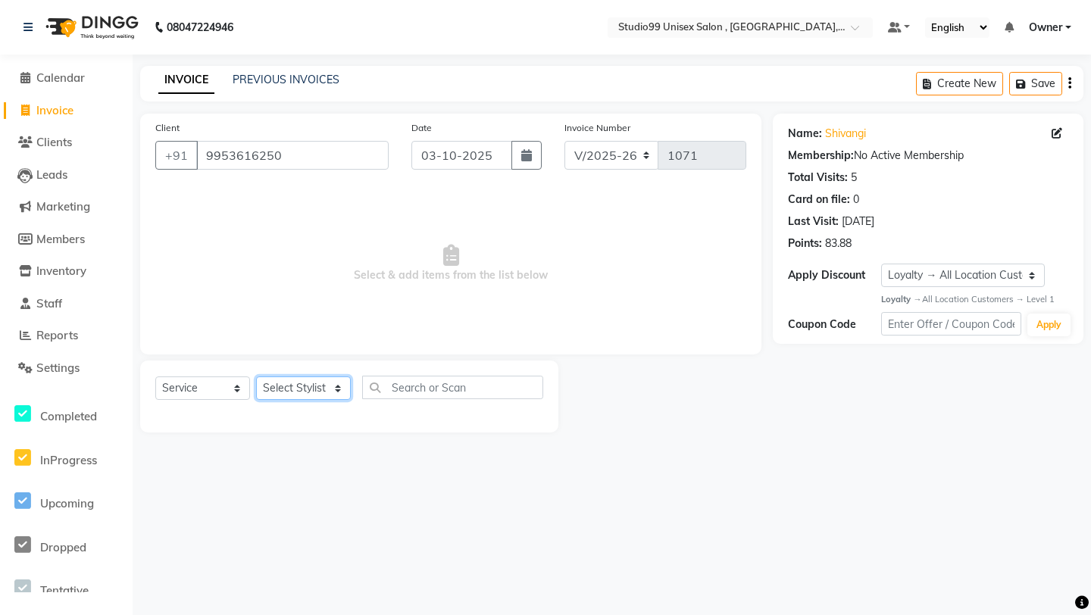
click at [294, 393] on select "Select Stylist [PERSON_NAME] Owner [PERSON_NAME] Prem [PERSON_NAME] [PERSON_NAM…" at bounding box center [303, 388] width 95 height 23
select select "83603"
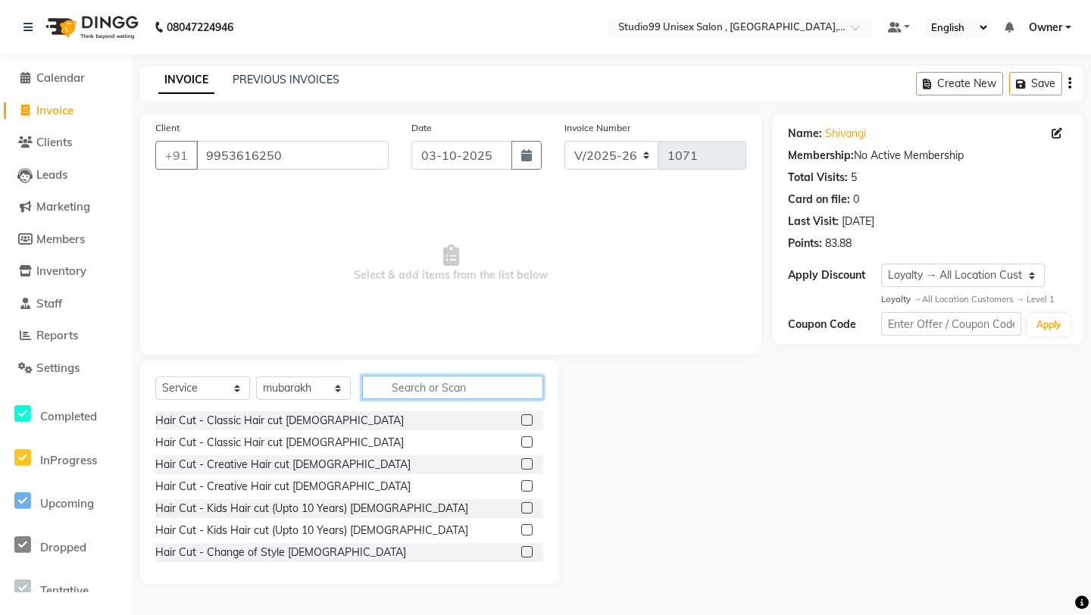
click at [409, 388] on input "text" at bounding box center [452, 387] width 181 height 23
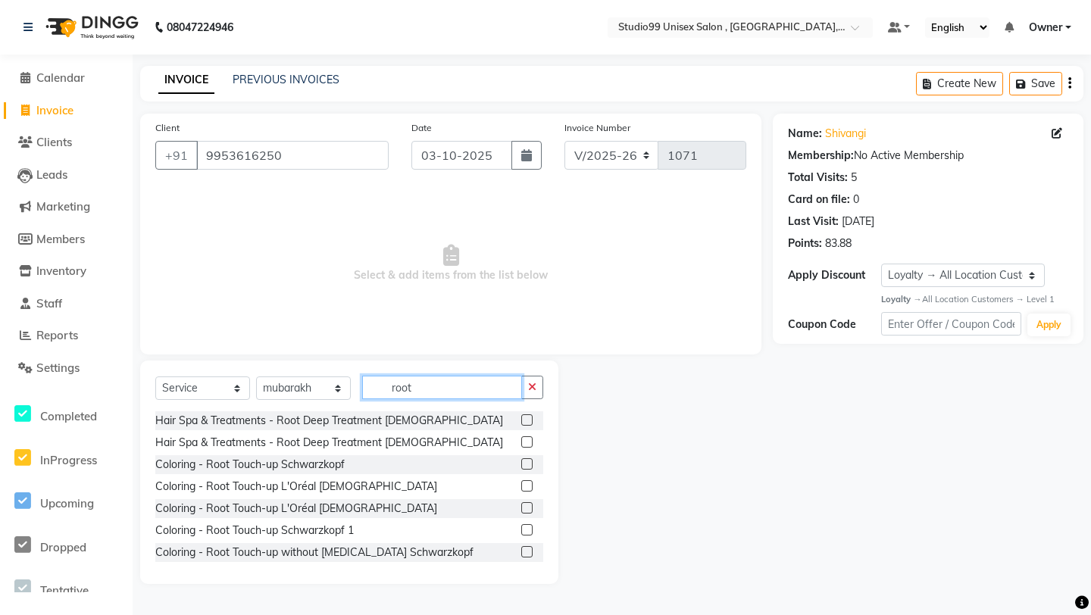
type input "root"
click at [527, 506] on label at bounding box center [526, 507] width 11 height 11
click at [527, 506] on input "checkbox" at bounding box center [526, 509] width 10 height 10
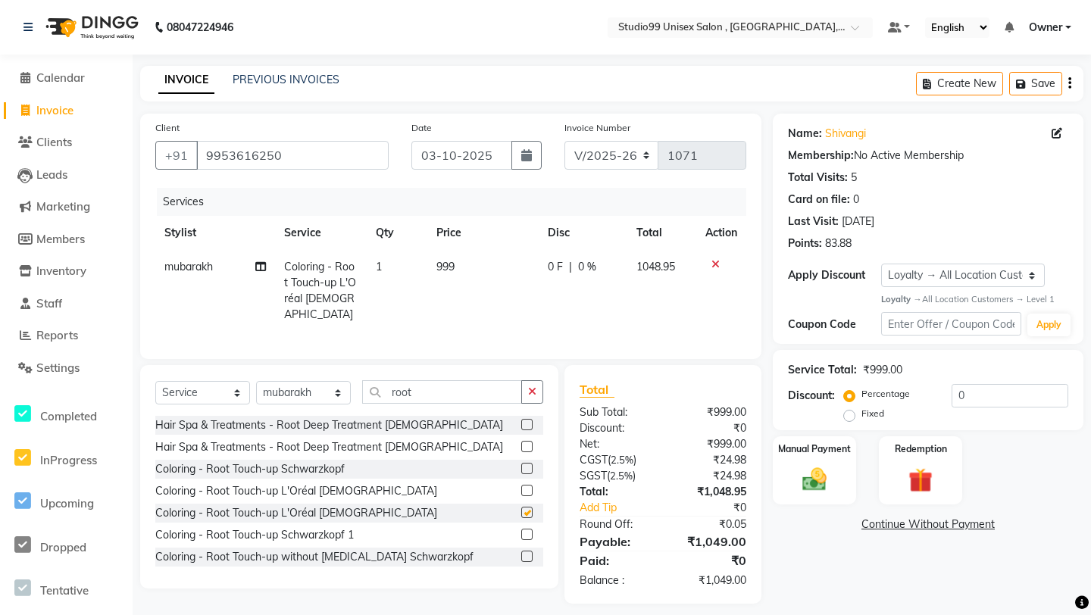
checkbox input "false"
click at [336, 387] on select "Select Stylist [PERSON_NAME] Owner [PERSON_NAME] Prem [PERSON_NAME] [PERSON_NAM…" at bounding box center [303, 392] width 95 height 23
select select "76609"
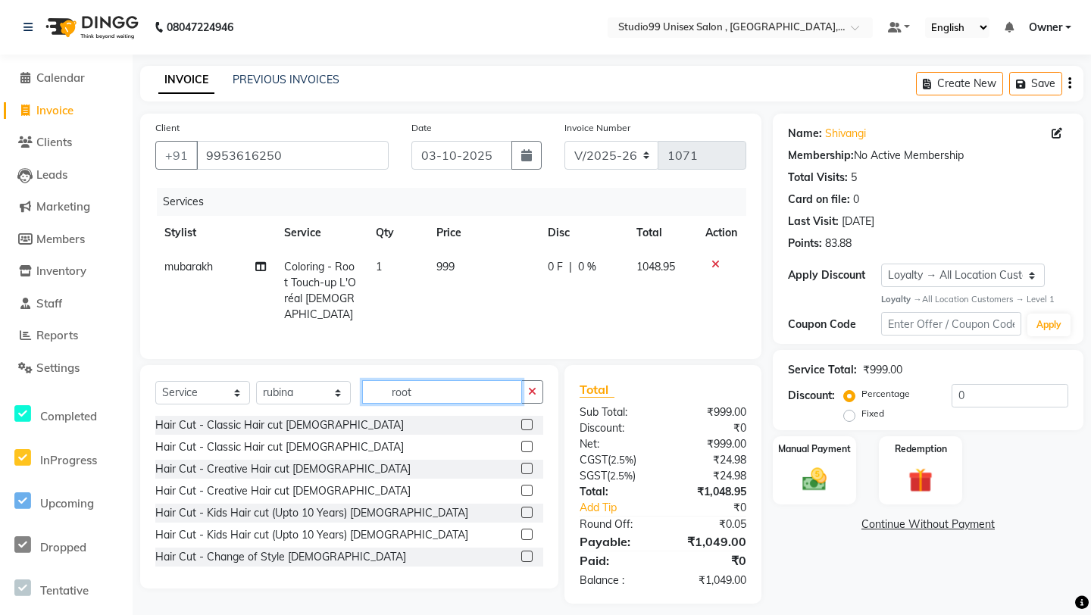
click at [482, 386] on input "root" at bounding box center [442, 391] width 160 height 23
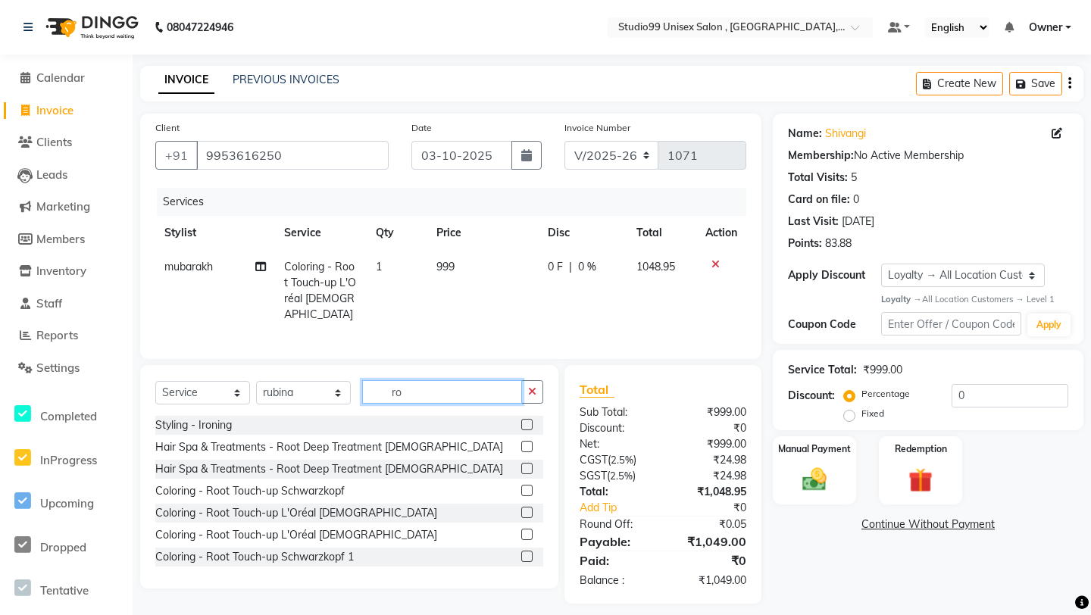
type input "r"
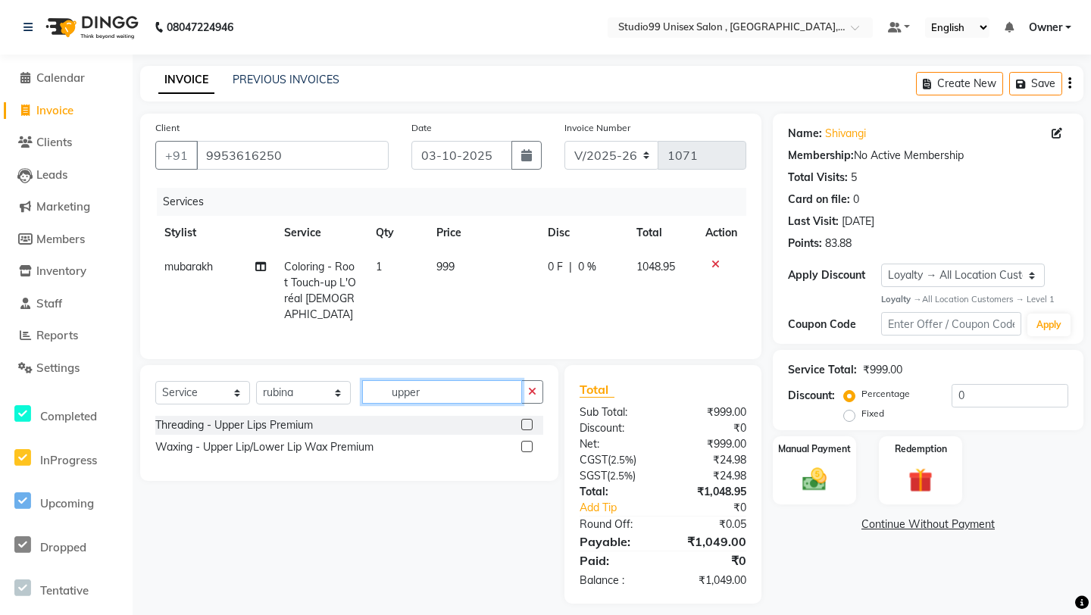
type input "upper"
click at [524, 442] on label at bounding box center [526, 446] width 11 height 11
click at [524, 443] on input "checkbox" at bounding box center [526, 448] width 10 height 10
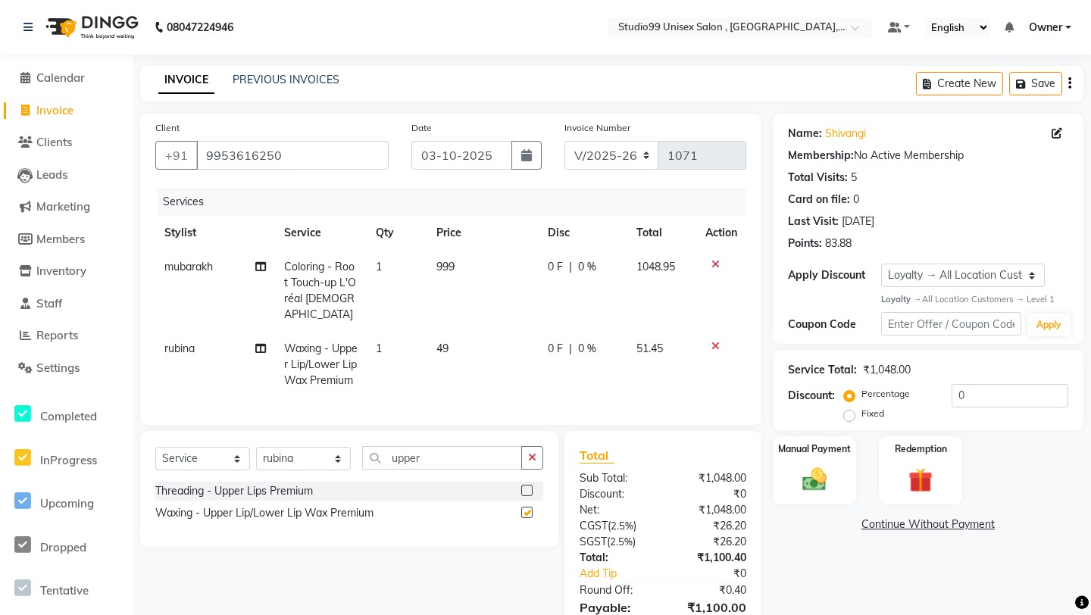
checkbox input "false"
click at [588, 395] on td "0 F | 0 %" at bounding box center [583, 365] width 89 height 66
select select "76609"
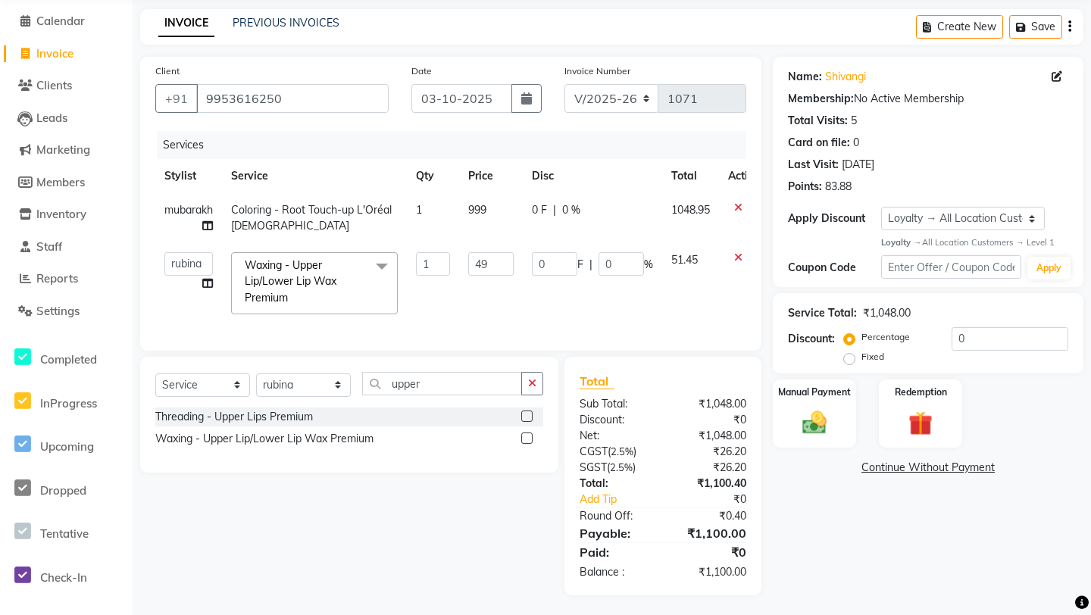
scroll to position [60, 0]
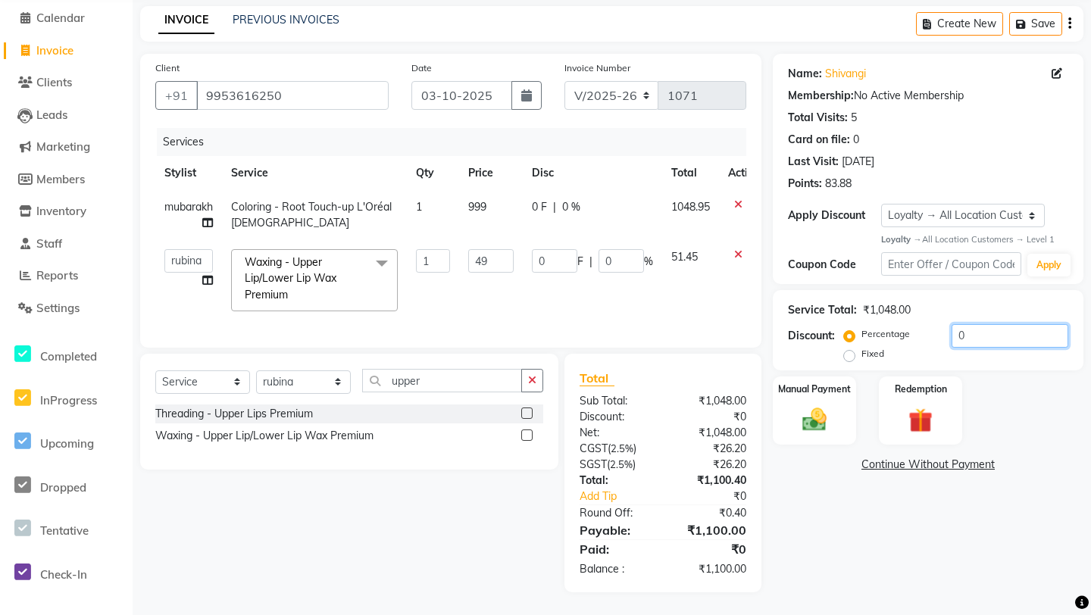
click at [1009, 330] on input "0" at bounding box center [1010, 335] width 117 height 23
type input "2"
type input "0.98"
type input "2"
type input "20"
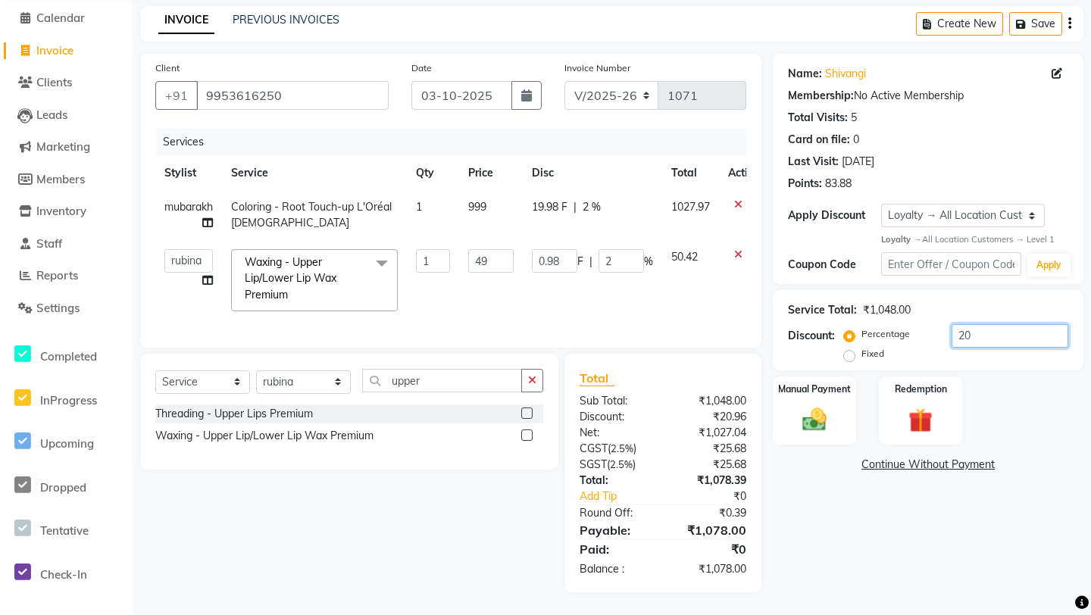
type input "9.8"
type input "20"
click at [826, 403] on div "Manual Payment" at bounding box center [814, 410] width 86 height 71
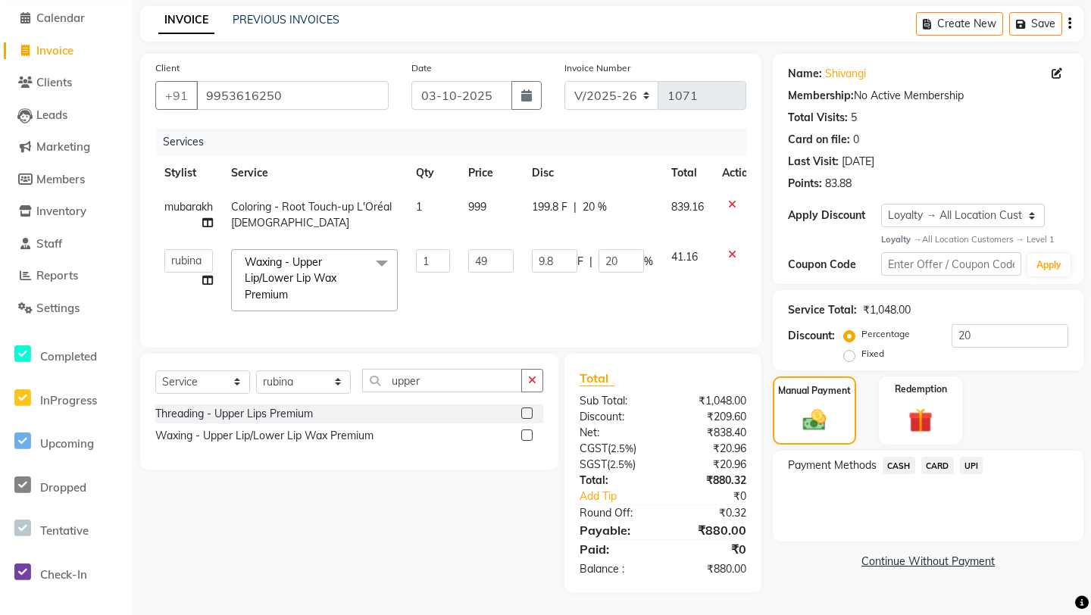
click at [966, 470] on span "UPI" at bounding box center [971, 465] width 23 height 17
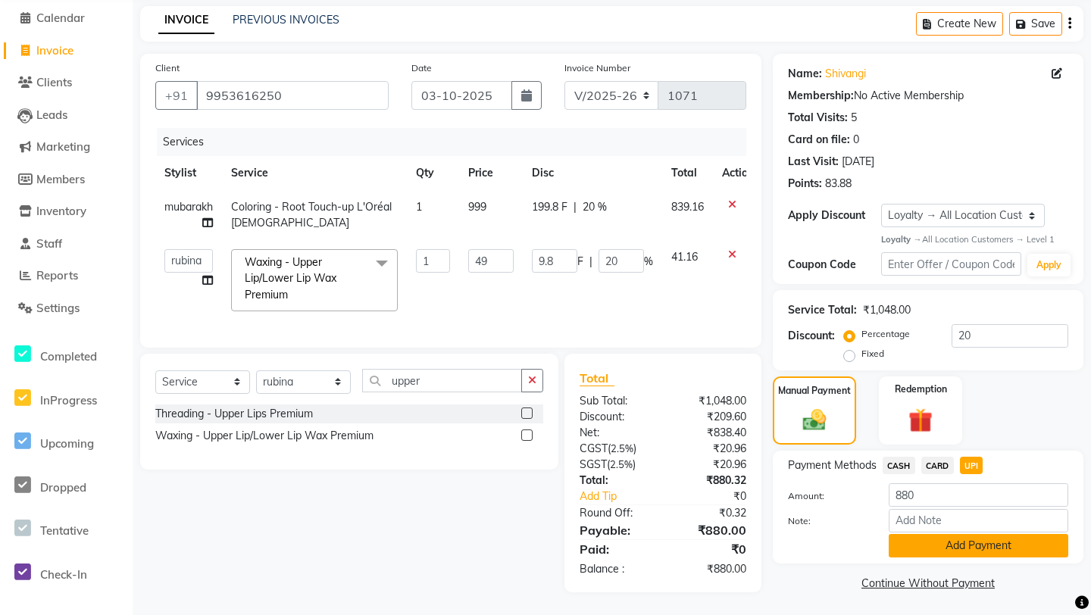
click at [946, 531] on button "Add Payment" at bounding box center [979, 545] width 180 height 23
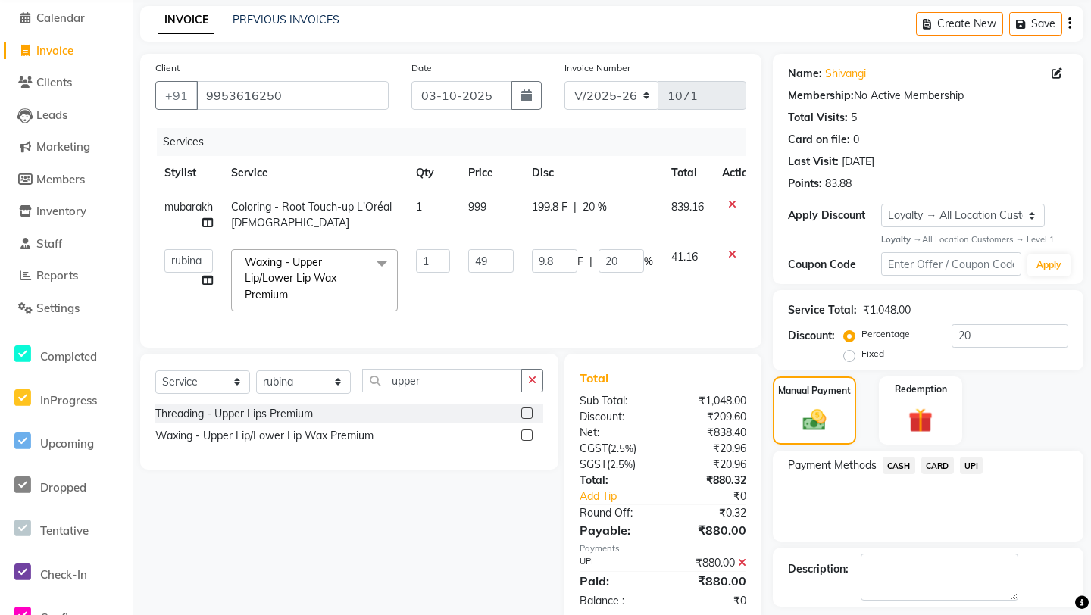
click at [914, 531] on div "Payment Methods CASH CARD UPI" at bounding box center [928, 496] width 311 height 91
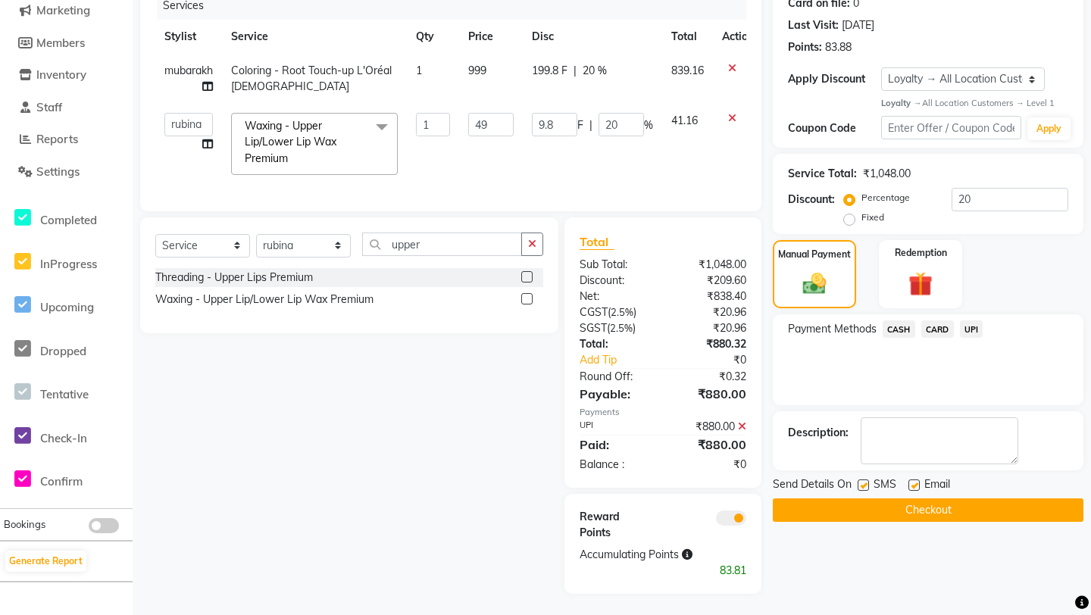
scroll to position [198, 0]
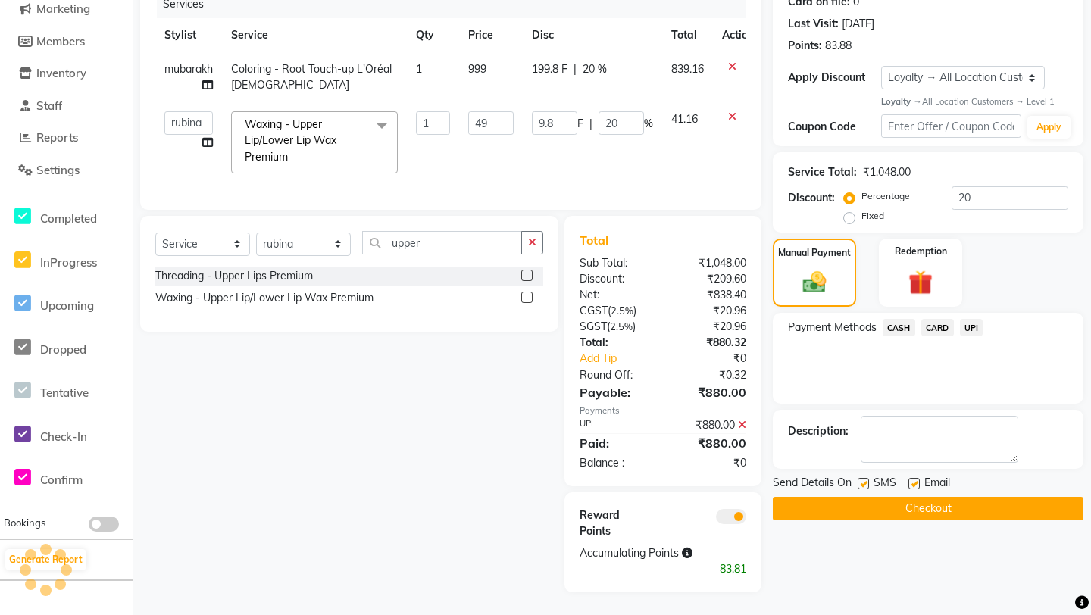
click at [914, 511] on button "Checkout" at bounding box center [928, 508] width 311 height 23
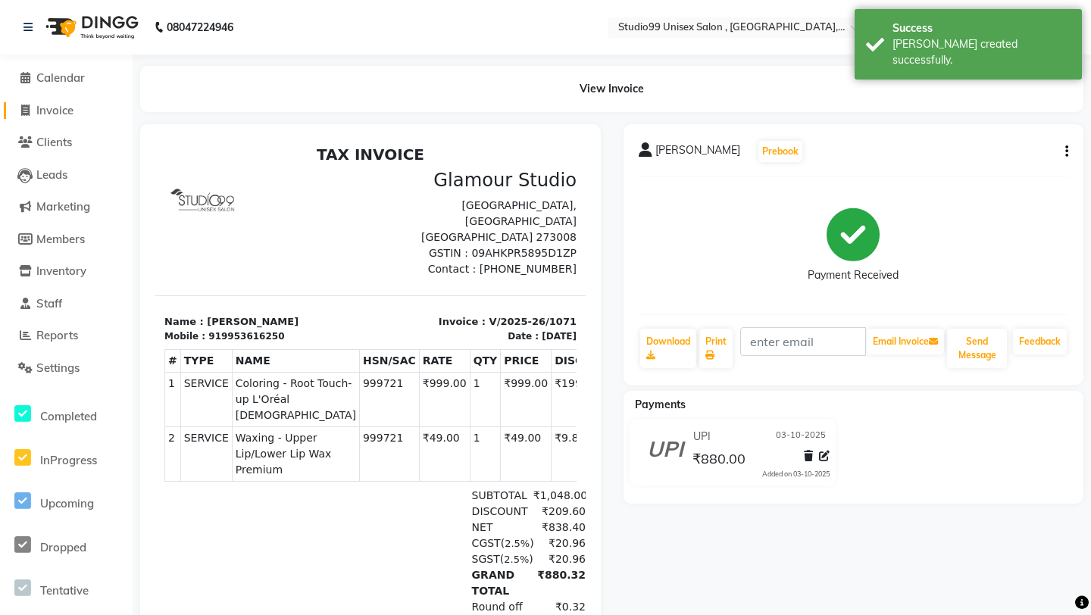
click at [57, 111] on span "Invoice" at bounding box center [54, 110] width 37 height 14
select select "service"
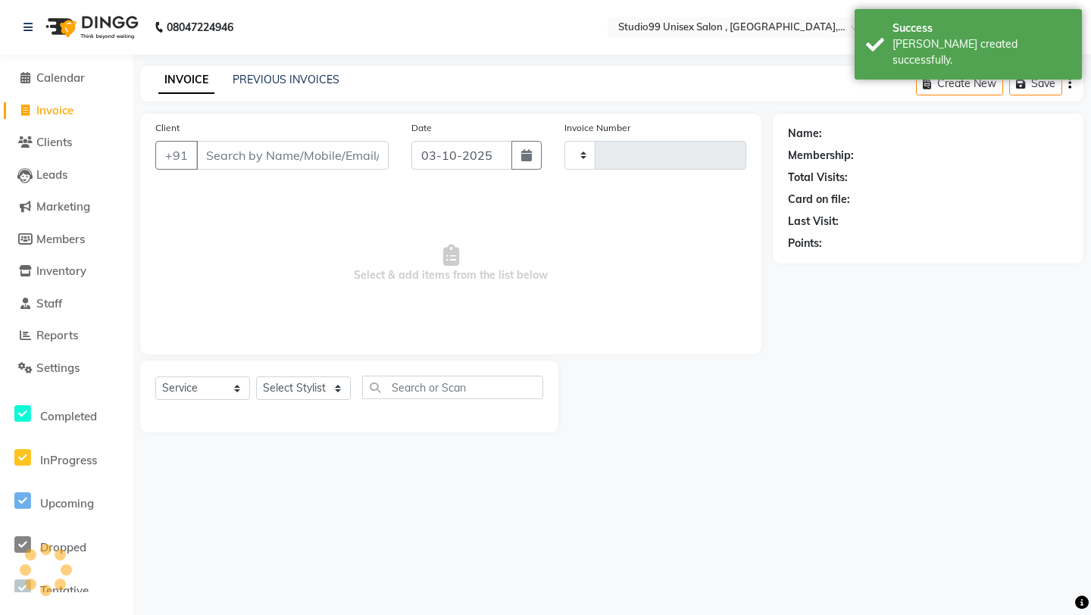
type input "1072"
select select "8117"
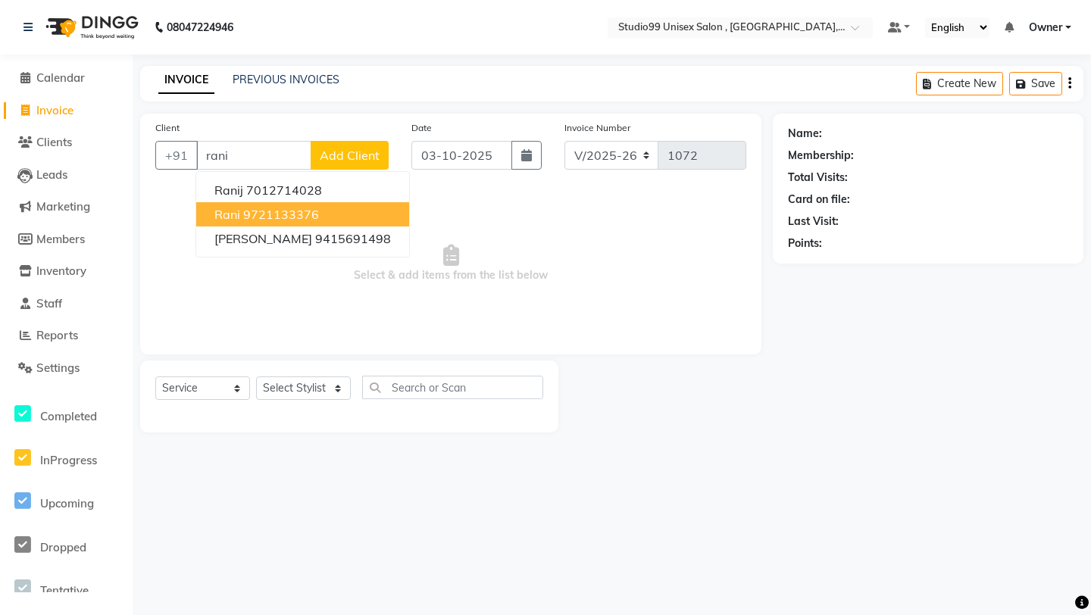
click at [258, 217] on ngb-highlight "9721133376" at bounding box center [281, 214] width 76 height 15
type input "9721133376"
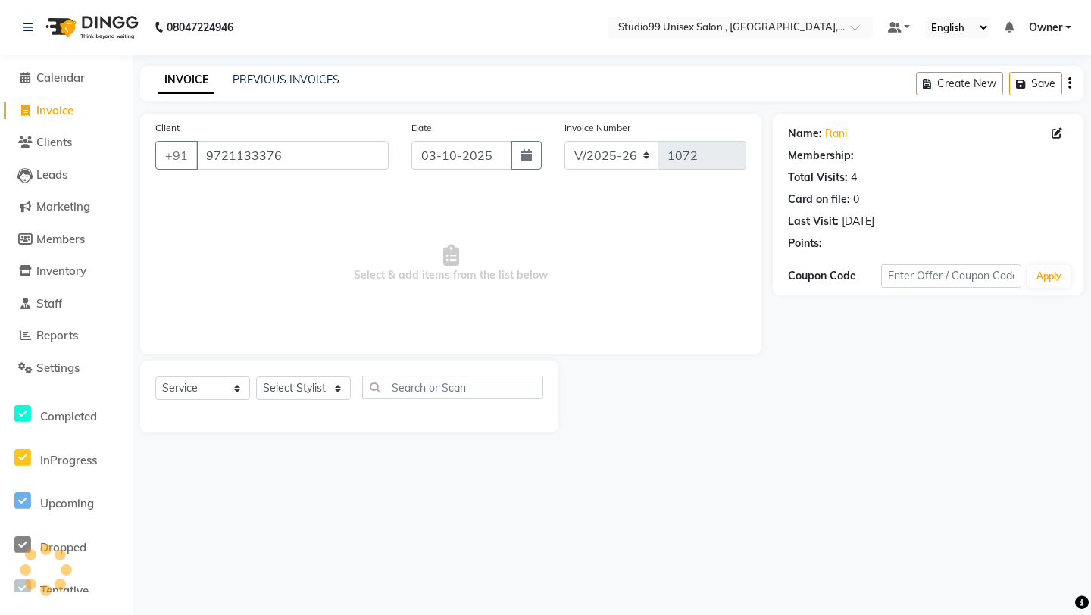
select select "1: Object"
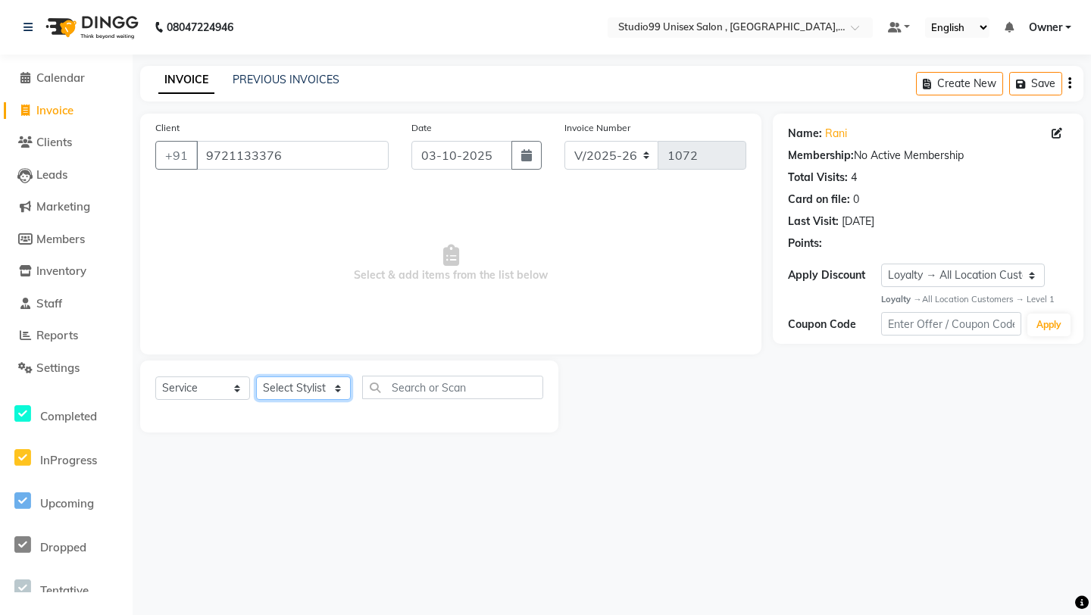
click at [289, 390] on select "Select Stylist [PERSON_NAME] Owner [PERSON_NAME] Prem [PERSON_NAME] [PERSON_NAM…" at bounding box center [303, 388] width 95 height 23
select select "84246"
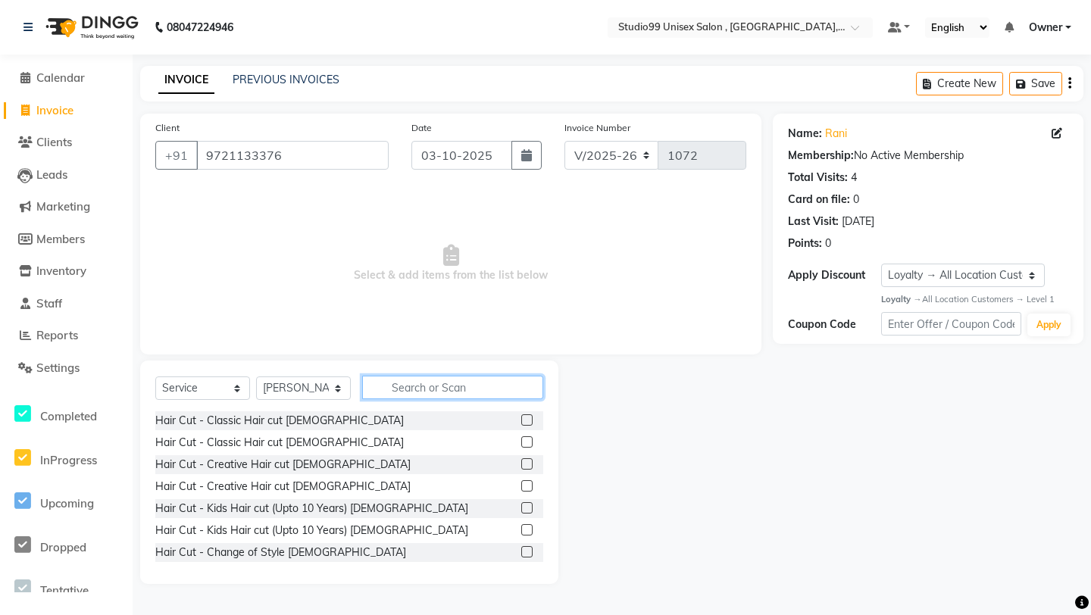
click at [418, 386] on input "text" at bounding box center [452, 387] width 181 height 23
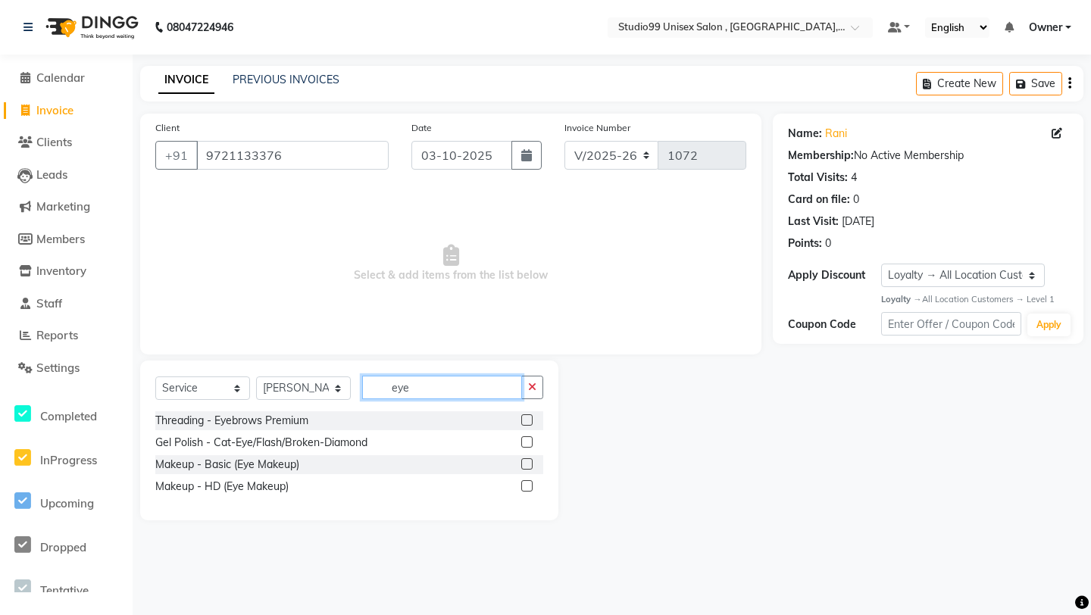
type input "eye"
click at [526, 421] on label at bounding box center [526, 419] width 11 height 11
click at [526, 421] on input "checkbox" at bounding box center [526, 421] width 10 height 10
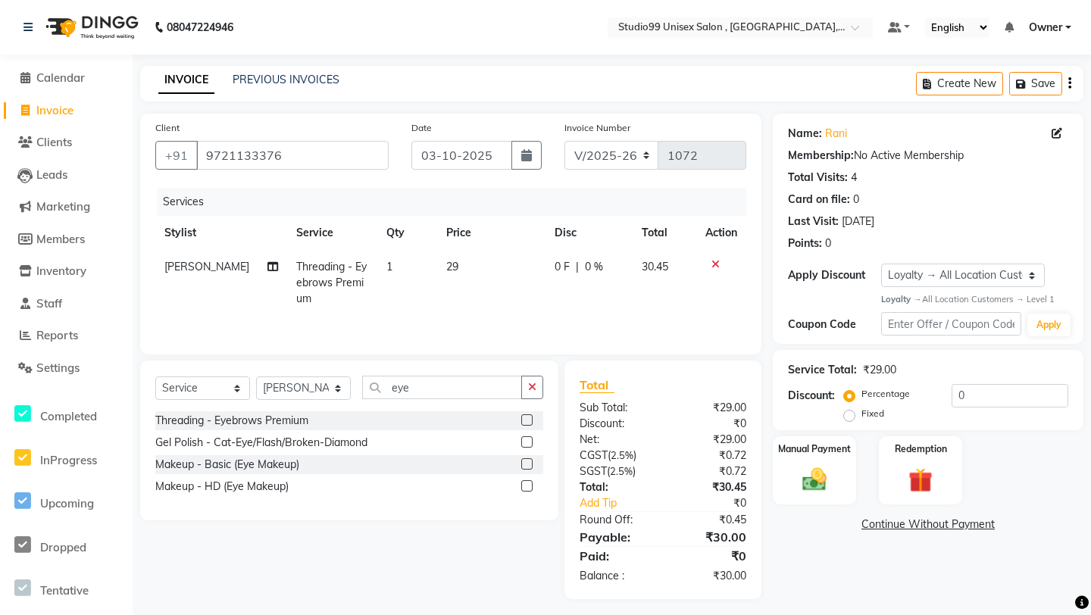
click at [526, 421] on label at bounding box center [526, 419] width 11 height 11
click at [526, 421] on input "checkbox" at bounding box center [526, 421] width 10 height 10
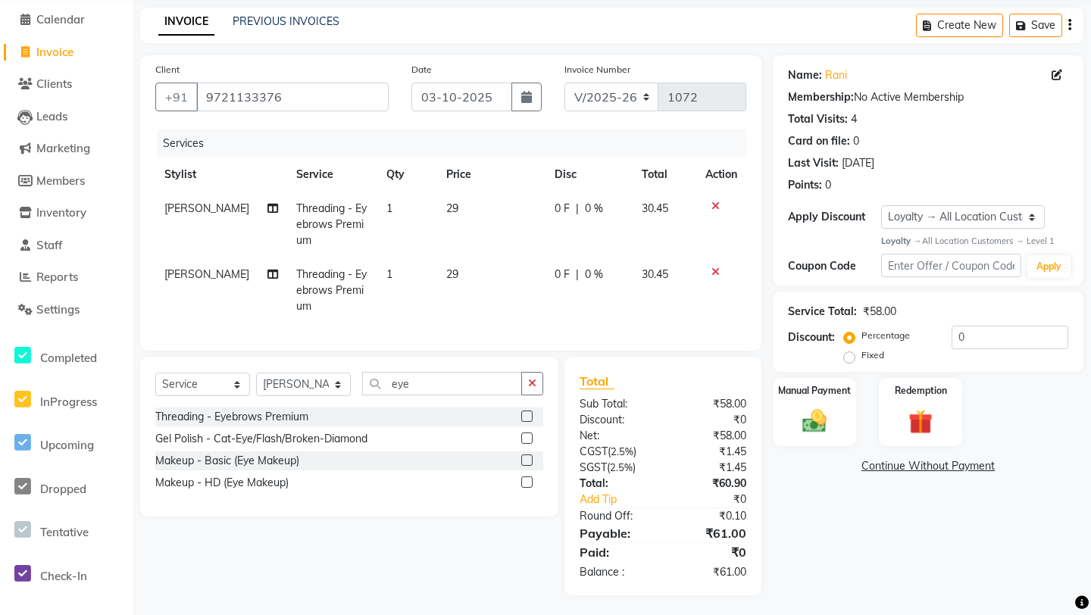
scroll to position [61, 0]
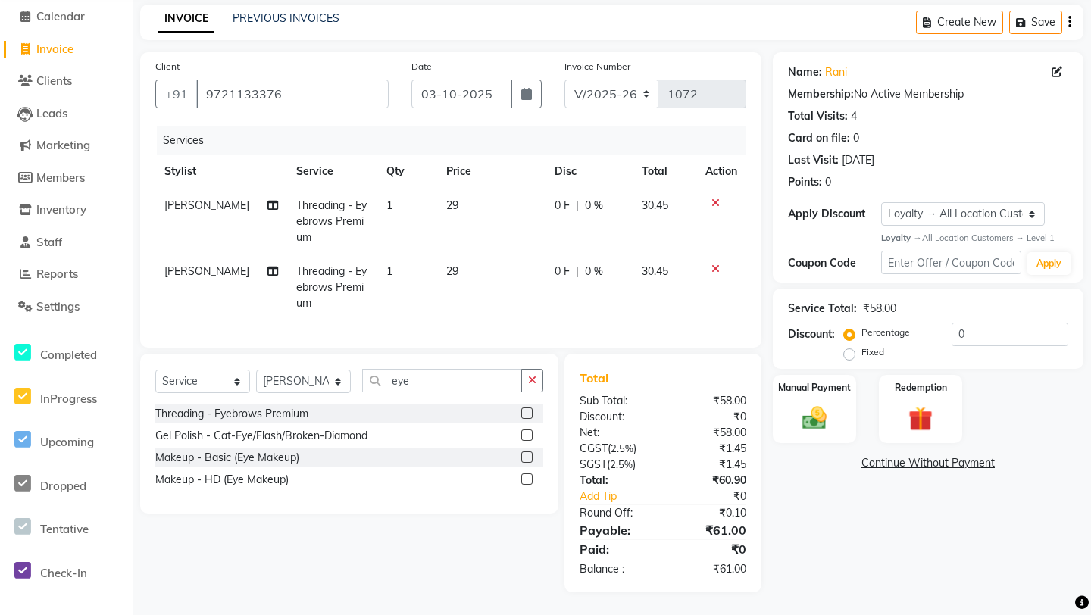
click at [862, 353] on label "Fixed" at bounding box center [873, 353] width 23 height 14
click at [853, 353] on input "Fixed" at bounding box center [852, 352] width 11 height 11
click at [991, 336] on input "0" at bounding box center [1010, 334] width 117 height 23
click at [844, 414] on div "Manual Payment" at bounding box center [814, 409] width 86 height 71
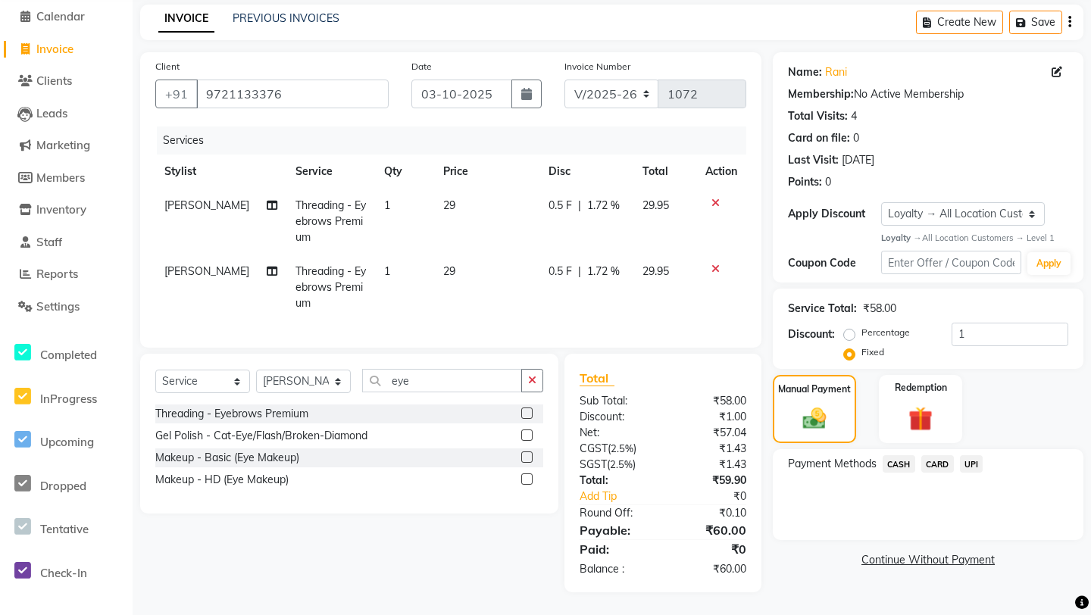
click at [899, 469] on span "CASH" at bounding box center [899, 463] width 33 height 17
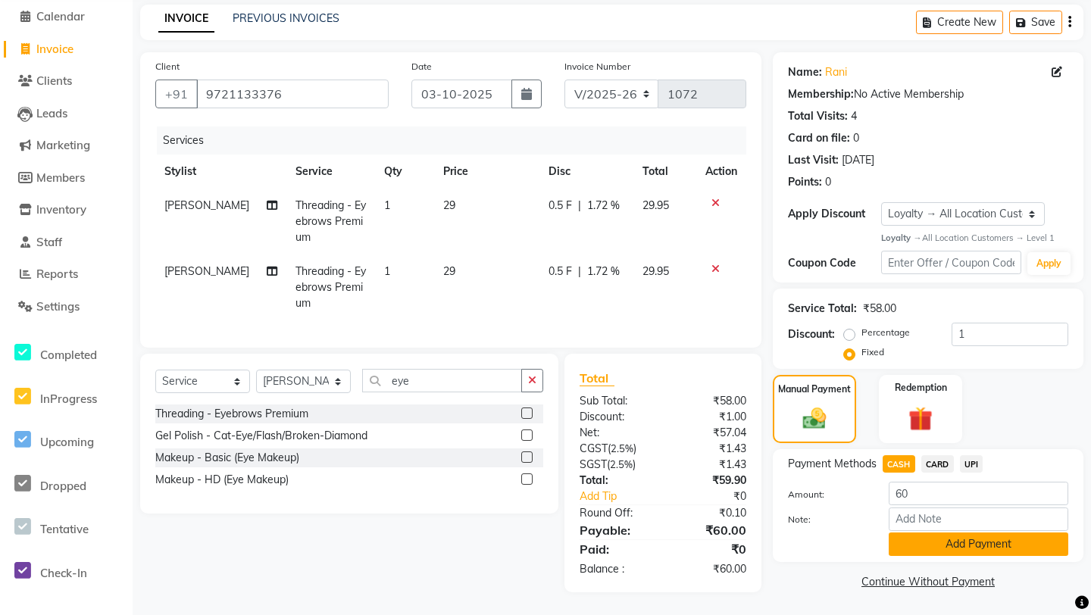
click at [915, 531] on button "Add Payment" at bounding box center [979, 544] width 180 height 23
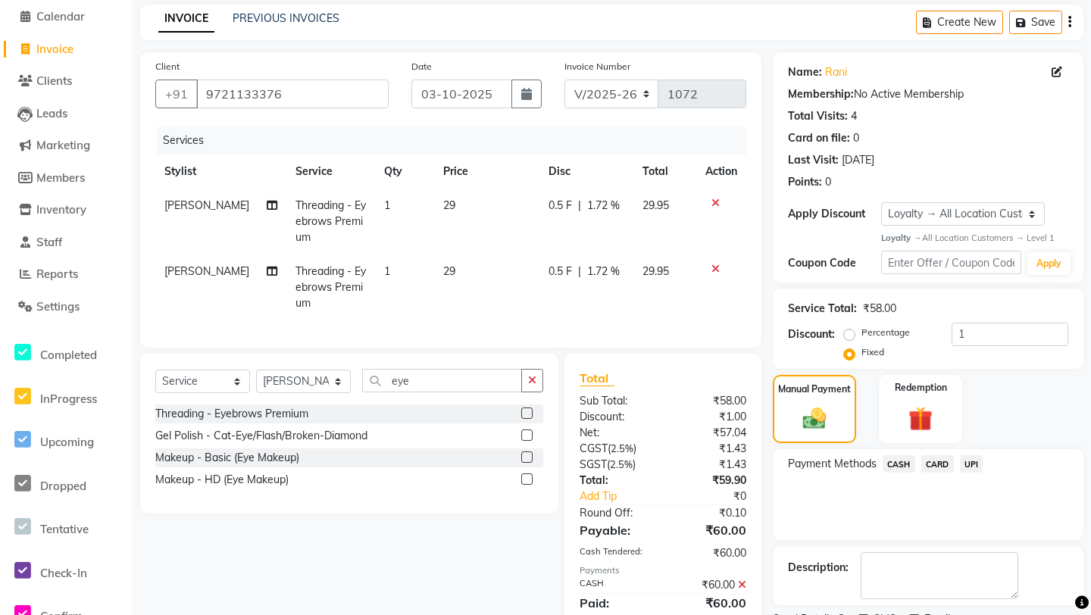
click at [890, 530] on div "Payment Methods CASH CARD UPI" at bounding box center [928, 494] width 311 height 91
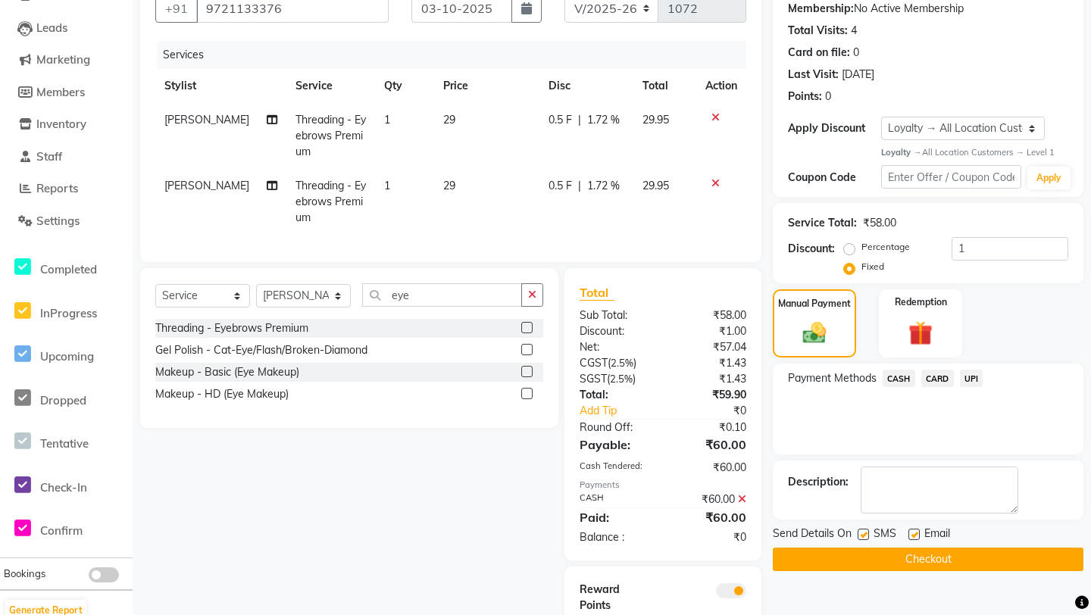
scroll to position [205, 0]
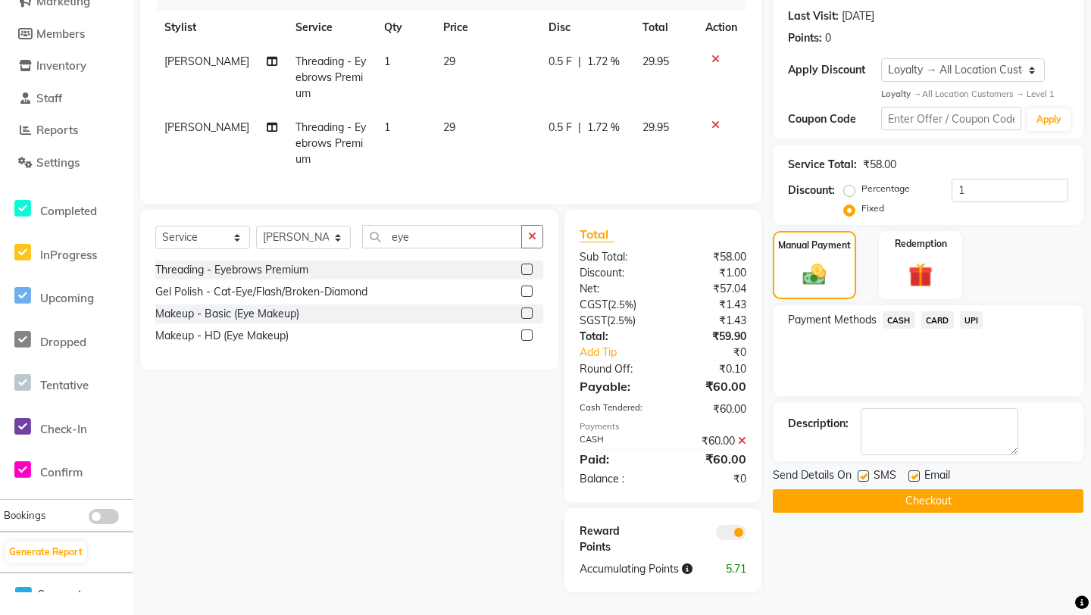
click at [887, 502] on button "Checkout" at bounding box center [928, 501] width 311 height 23
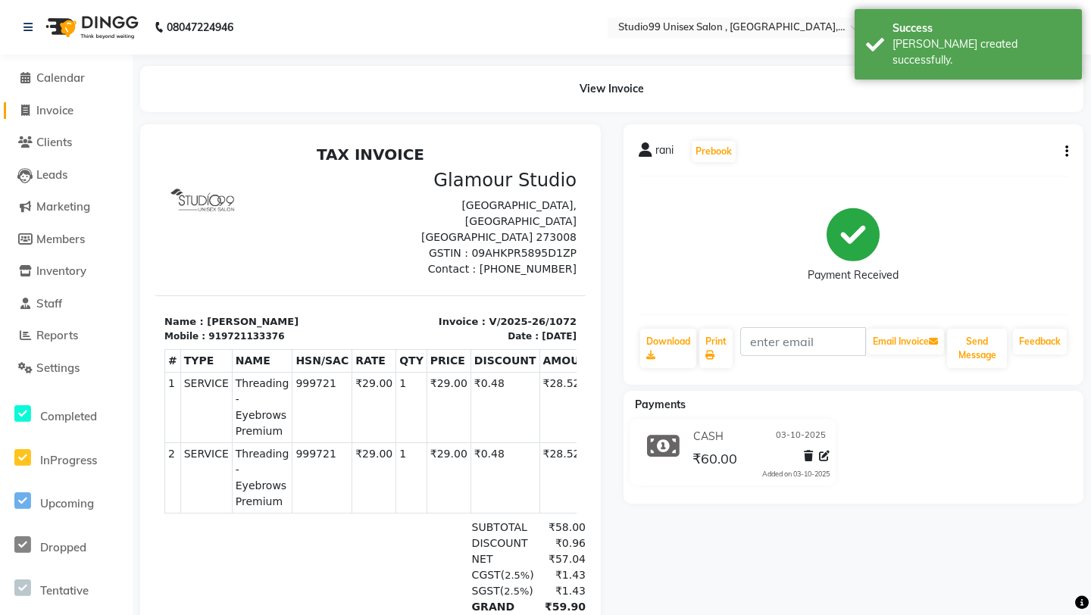
click at [55, 111] on span "Invoice" at bounding box center [54, 110] width 37 height 14
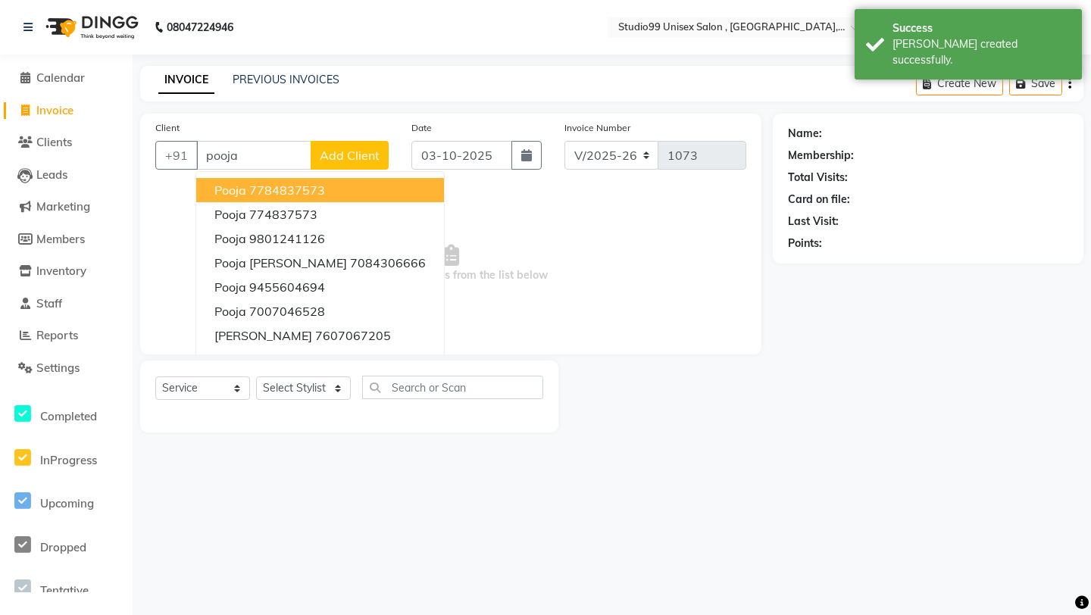
click at [282, 190] on ngb-highlight "7784837573" at bounding box center [287, 190] width 76 height 15
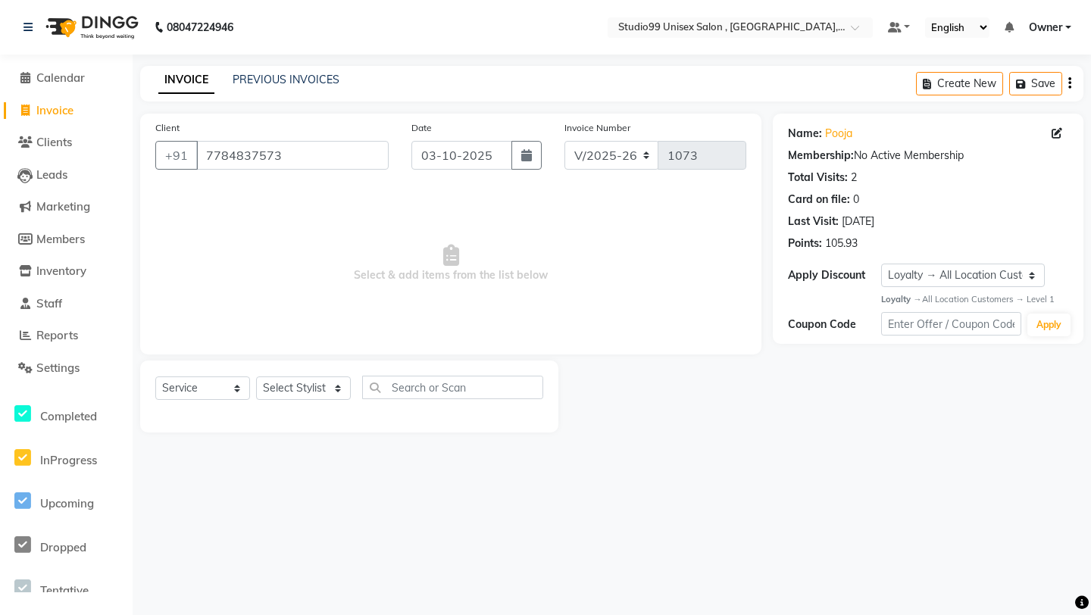
click at [328, 367] on div "Select Service Product Membership Package Voucher Prepaid Gift Card Select Styl…" at bounding box center [349, 397] width 418 height 72
click at [328, 374] on div "Select Service Product Membership Package Voucher Prepaid Gift Card Select Styl…" at bounding box center [349, 397] width 418 height 72
click at [328, 381] on select "Select Stylist [PERSON_NAME] Owner [PERSON_NAME] Prem [PERSON_NAME] [PERSON_NAM…" at bounding box center [303, 388] width 95 height 23
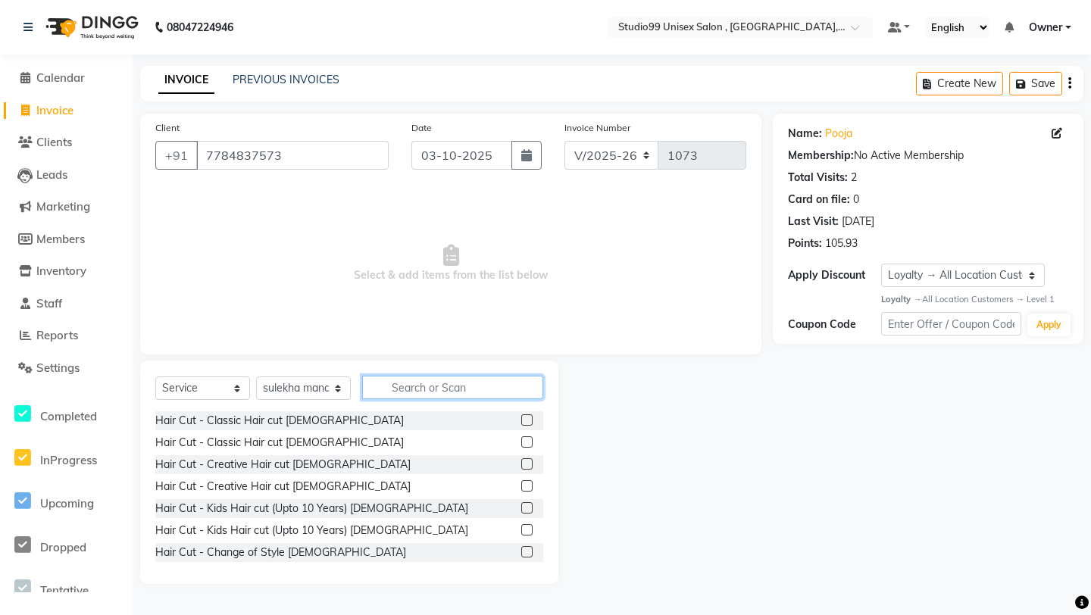
click at [455, 384] on input "text" at bounding box center [452, 387] width 181 height 23
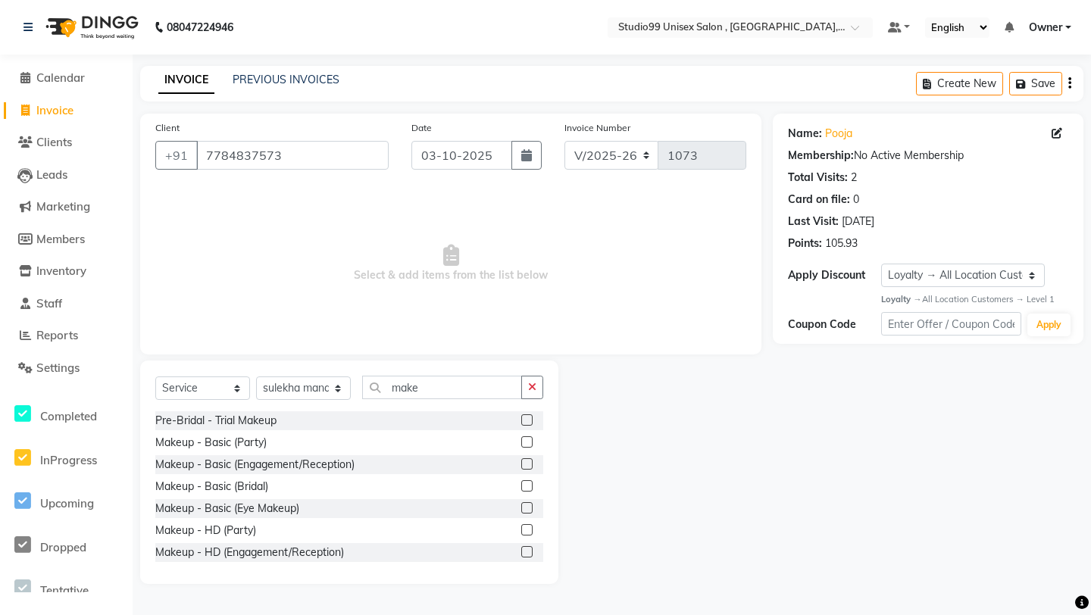
click at [523, 442] on label at bounding box center [526, 441] width 11 height 11
click at [523, 442] on input "checkbox" at bounding box center [526, 443] width 10 height 10
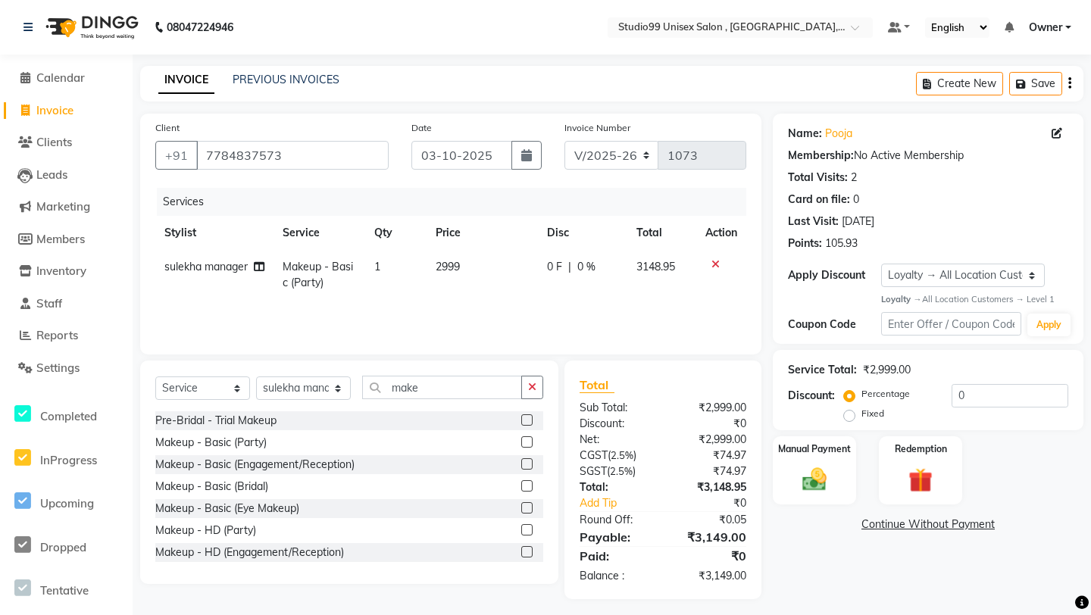
click at [486, 267] on td "2999" at bounding box center [482, 275] width 111 height 50
click at [489, 267] on input "2999" at bounding box center [474, 270] width 45 height 23
click at [515, 343] on div "Client [PHONE_NUMBER] Date [DATE] Invoice Number V/2025 V/[PHONE_NUMBER] Servic…" at bounding box center [450, 234] width 621 height 241
drag, startPoint x: 852, startPoint y: 414, endPoint x: 896, endPoint y: 411, distance: 44.1
click at [859, 414] on div "Fixed" at bounding box center [865, 414] width 37 height 18
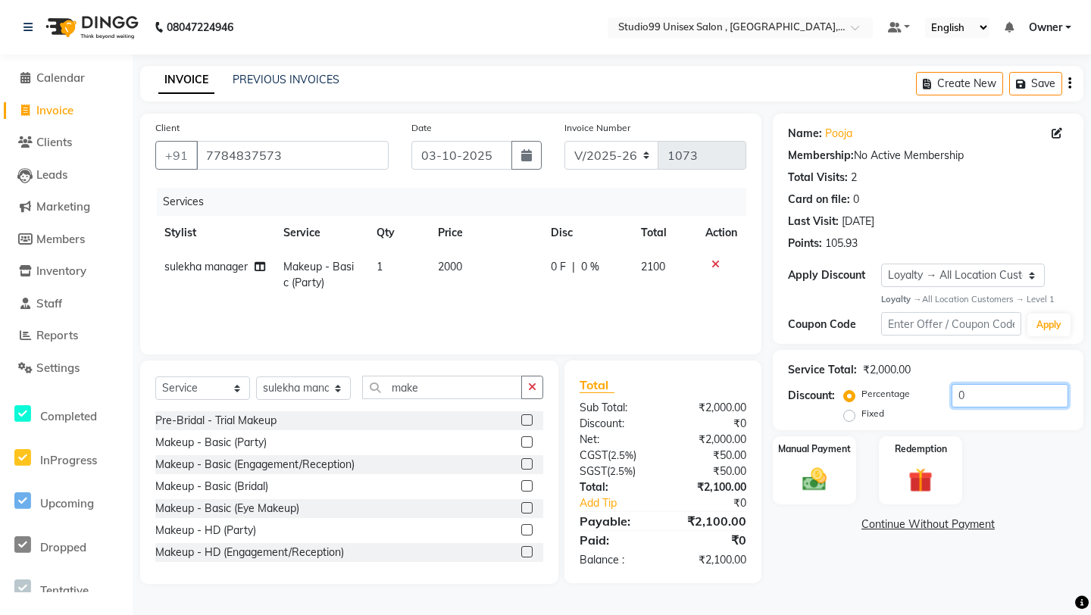
click at [983, 402] on input "0" at bounding box center [1010, 395] width 117 height 23
drag, startPoint x: 851, startPoint y: 415, endPoint x: 953, endPoint y: 415, distance: 102.3
click at [862, 415] on label "Fixed" at bounding box center [873, 414] width 23 height 14
click at [852, 415] on input "Fixed" at bounding box center [852, 413] width 11 height 11
click at [969, 401] on input "0" at bounding box center [1010, 395] width 117 height 23
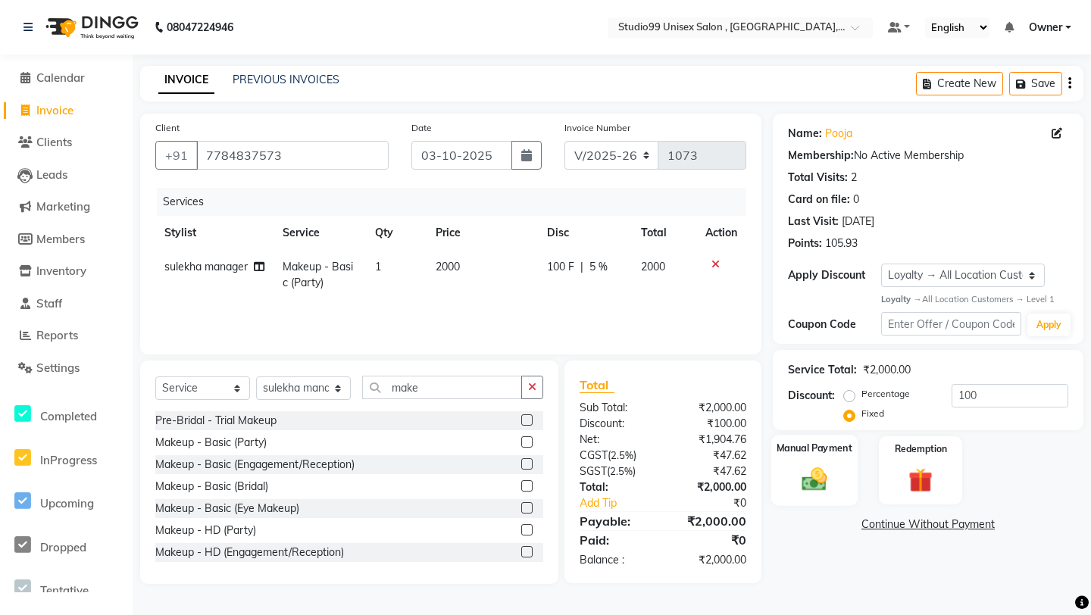
click at [803, 457] on div "Manual Payment" at bounding box center [814, 470] width 86 height 71
click at [974, 524] on span "UPI" at bounding box center [971, 525] width 23 height 17
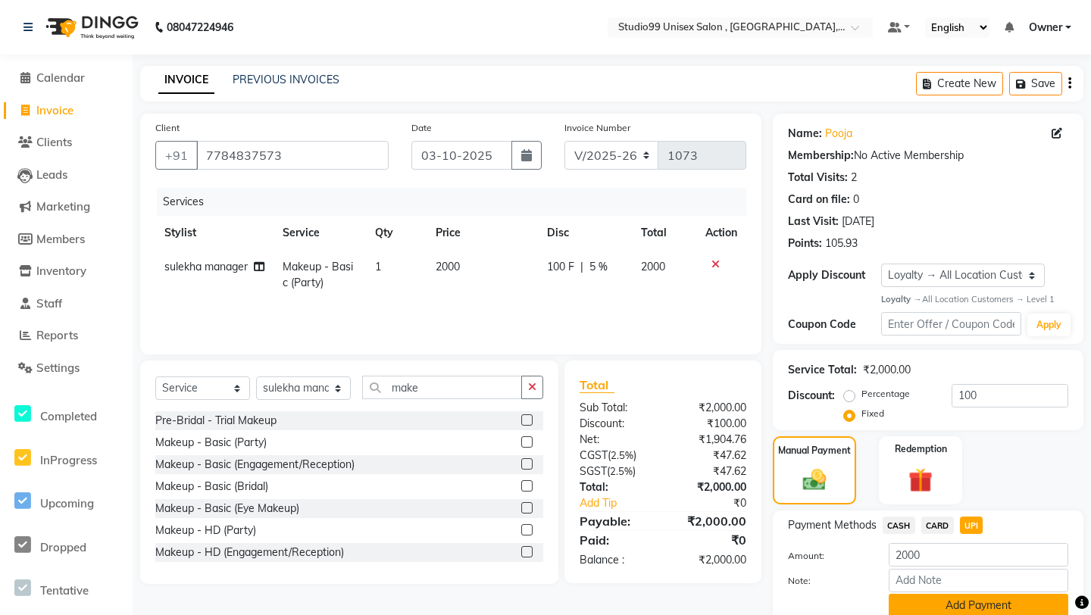
click at [946, 531] on button "Add Payment" at bounding box center [979, 605] width 180 height 23
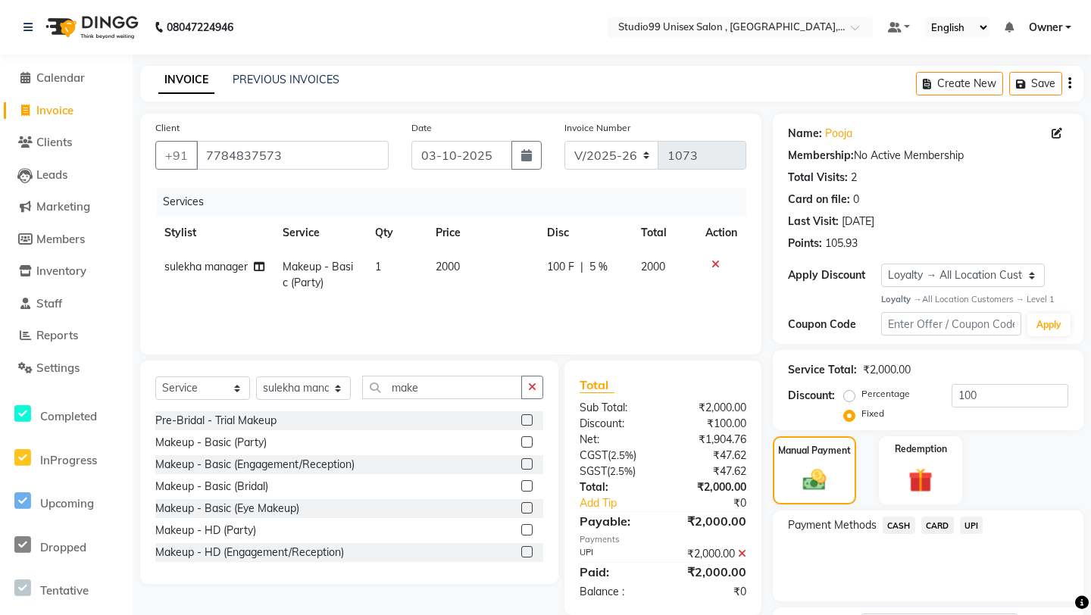
click at [872, 531] on div "Payment Methods CASH CARD UPI" at bounding box center [928, 556] width 311 height 91
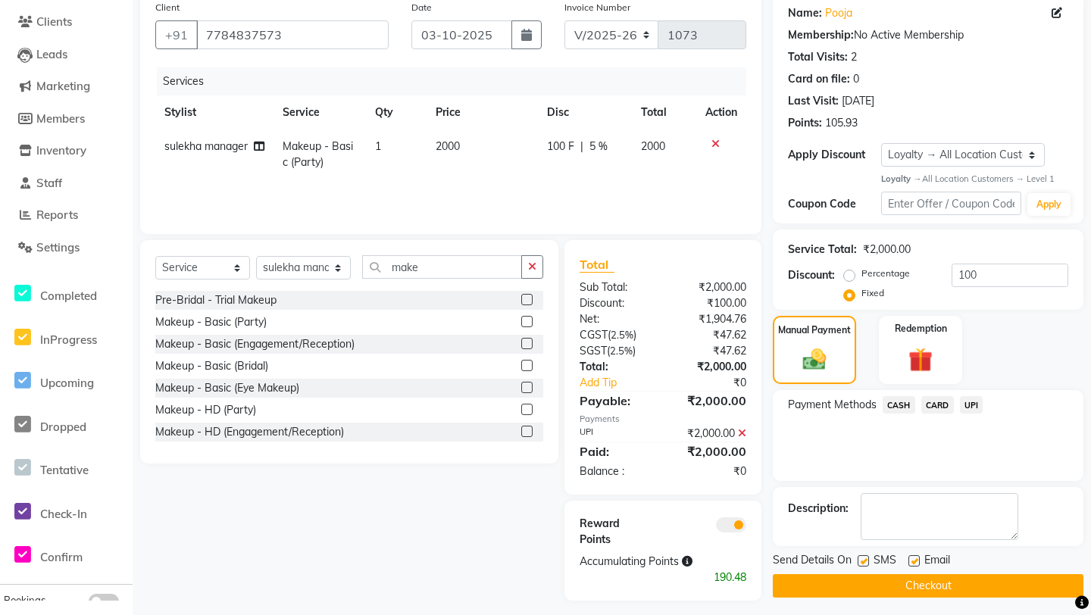
scroll to position [129, 0]
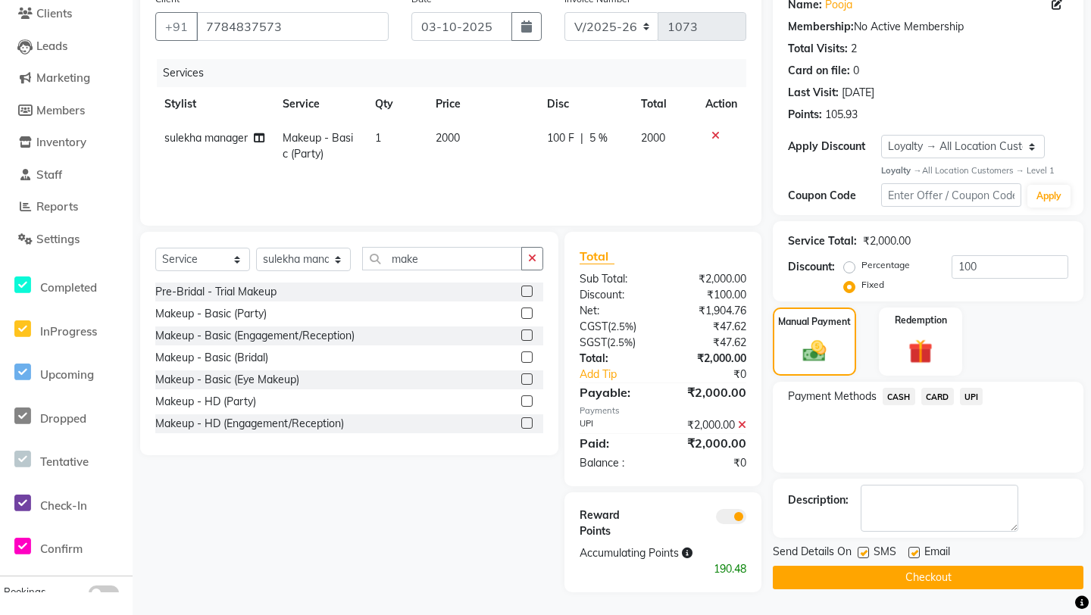
click at [872, 531] on button "Checkout" at bounding box center [928, 577] width 311 height 23
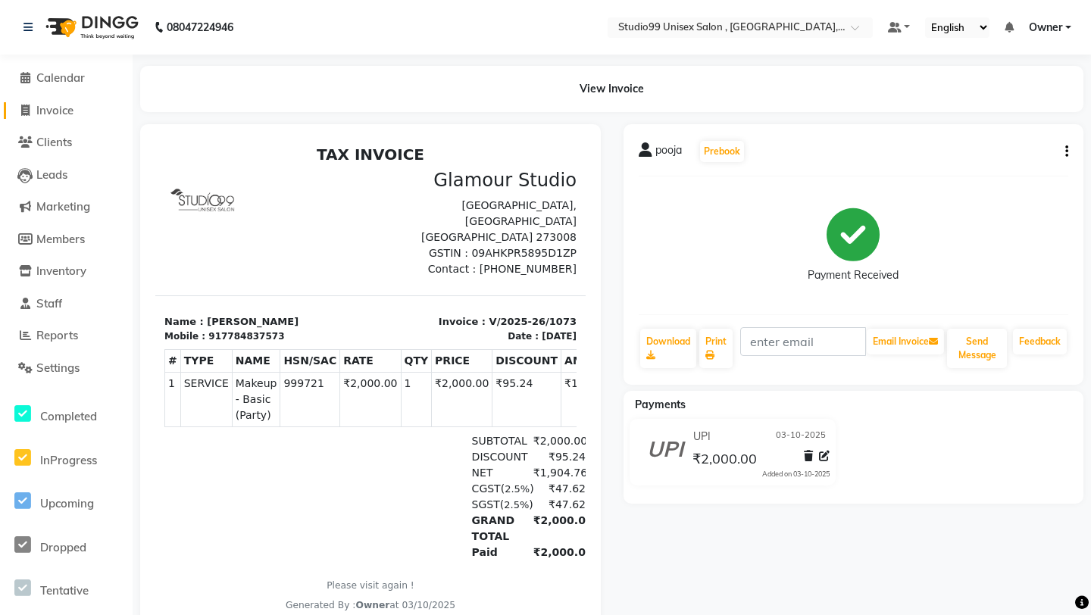
click at [39, 113] on span "Invoice" at bounding box center [54, 110] width 37 height 14
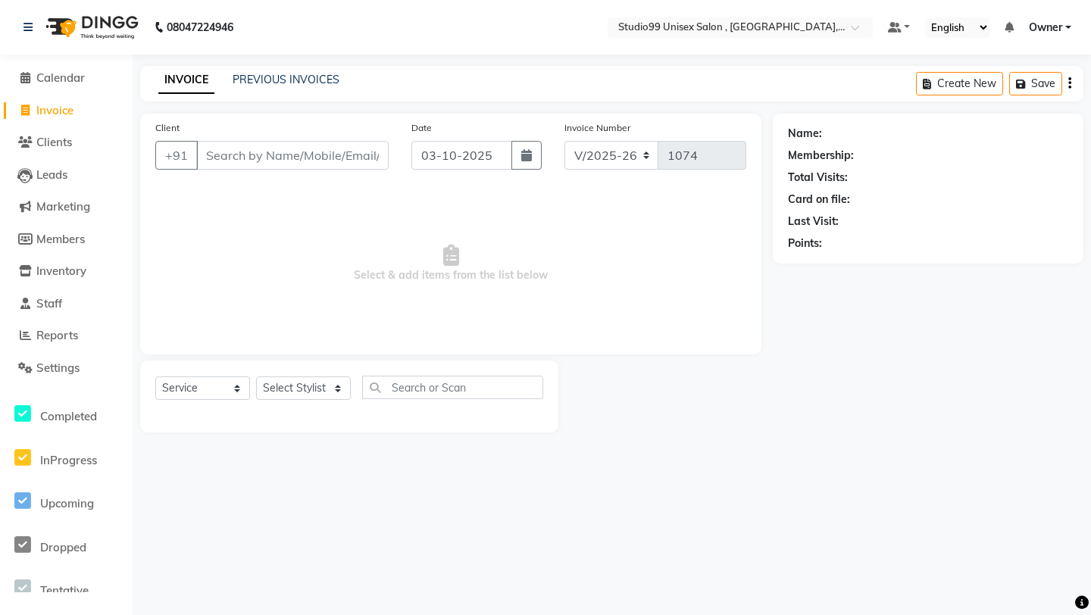
click at [340, 75] on div "INVOICE PREVIOUS INVOICES" at bounding box center [248, 80] width 217 height 17
click at [321, 89] on div "INVOICE PREVIOUS INVOICES Create New Save" at bounding box center [611, 84] width 943 height 36
click at [321, 89] on div "INVOICE PREVIOUS INVOICES" at bounding box center [248, 80] width 217 height 17
click at [322, 77] on link "PREVIOUS INVOICES" at bounding box center [286, 80] width 107 height 14
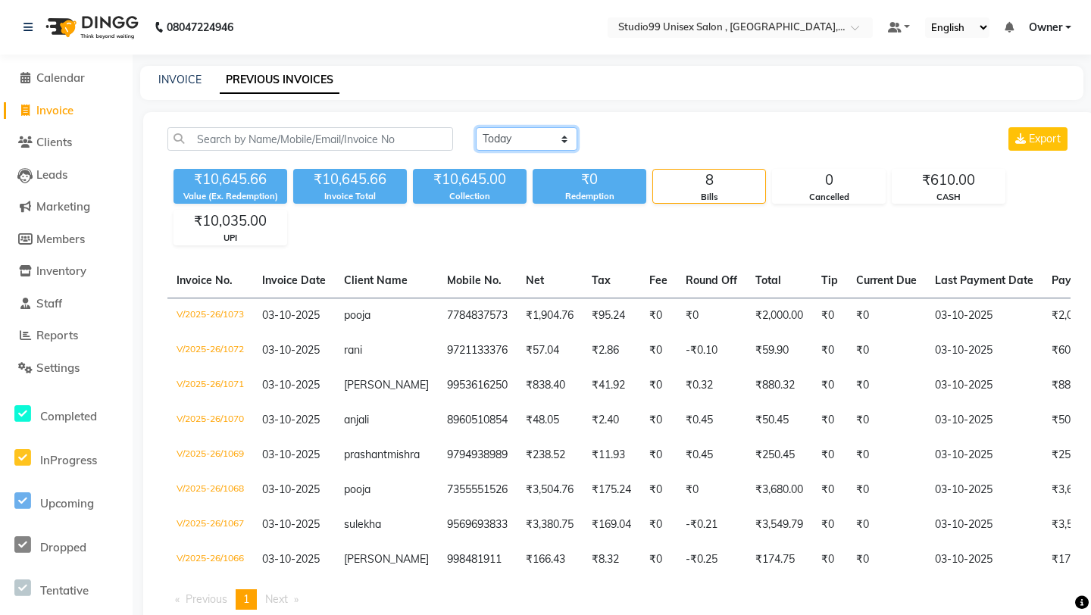
click at [516, 131] on select "[DATE] [DATE] Custom Range" at bounding box center [527, 138] width 102 height 23
click at [616, 133] on input "03-10-2025" at bounding box center [650, 139] width 106 height 21
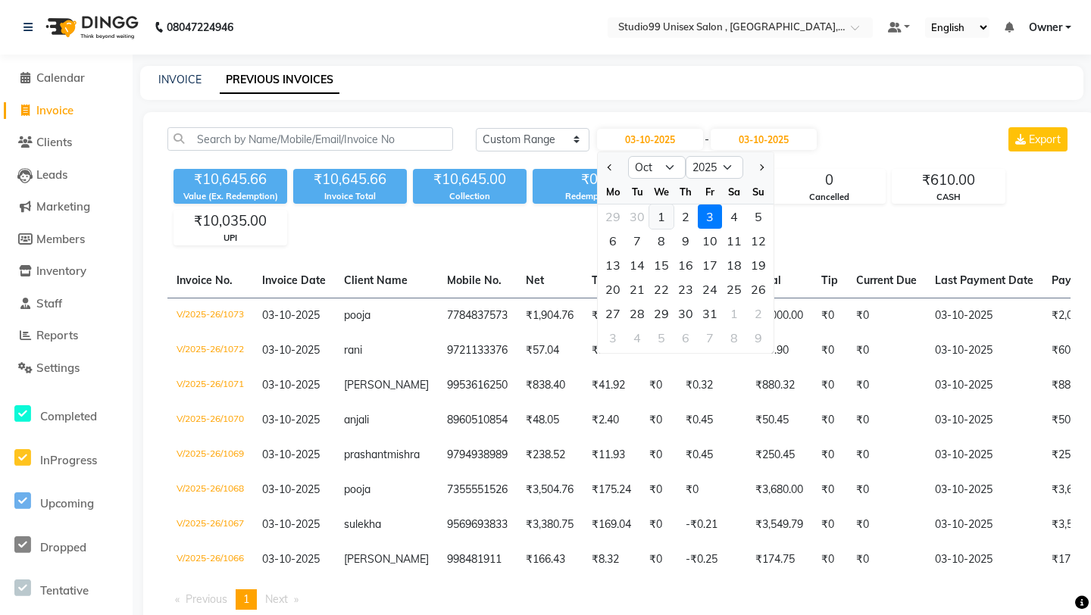
click at [658, 210] on div "1" at bounding box center [661, 217] width 24 height 24
